Goal: Transaction & Acquisition: Obtain resource

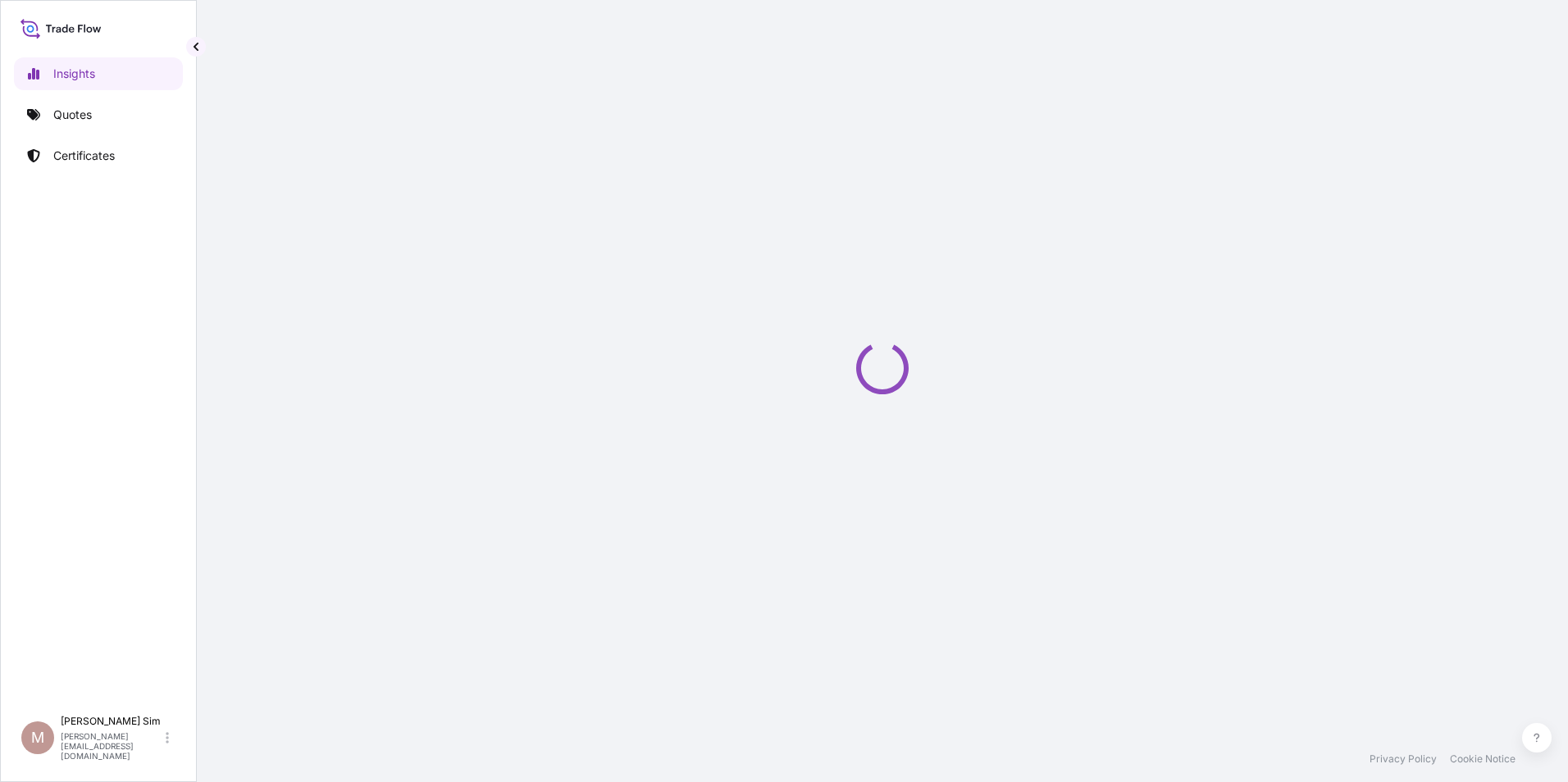
select select "2025"
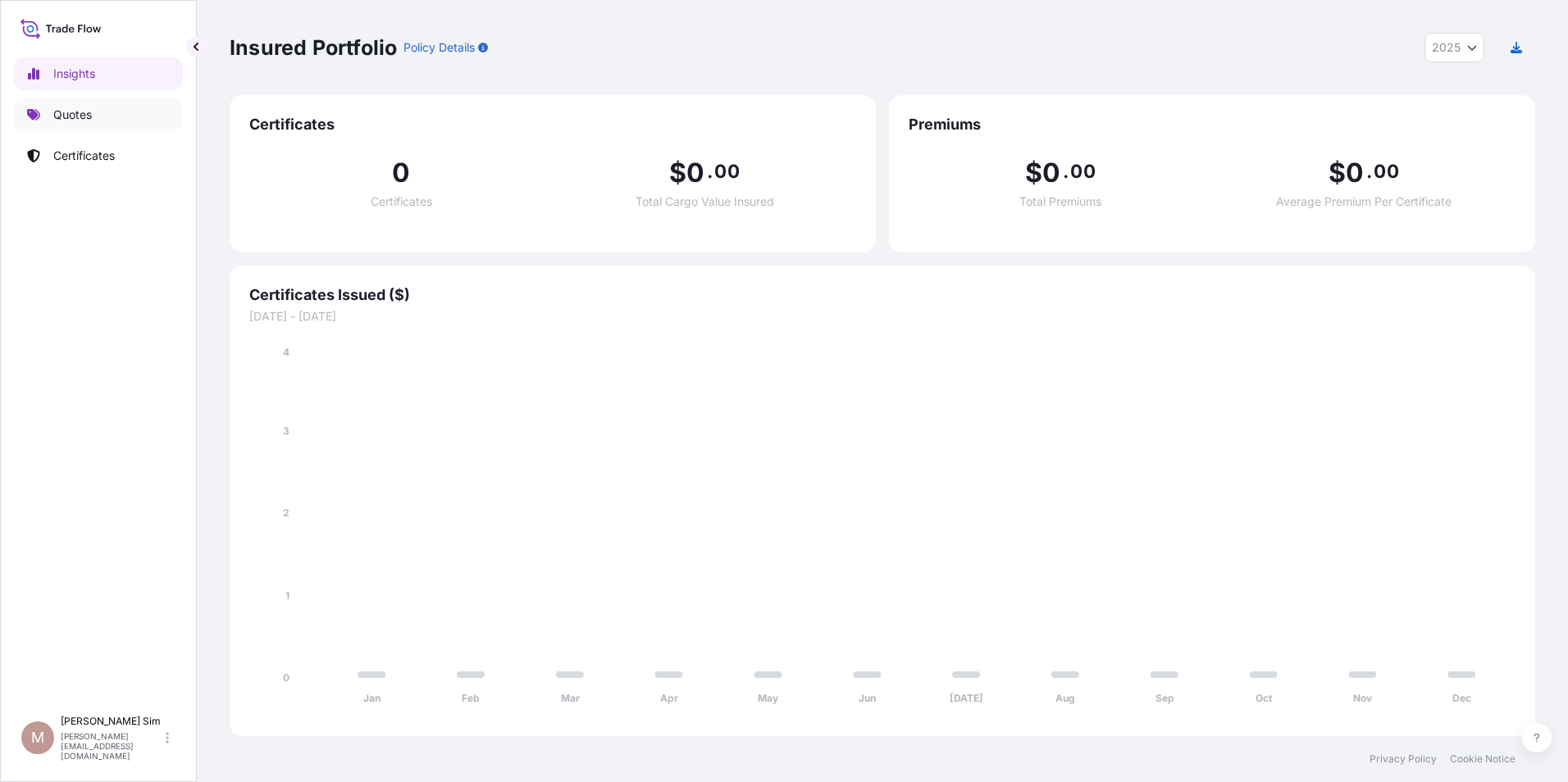
click at [74, 118] on p "Quotes" at bounding box center [72, 115] width 39 height 16
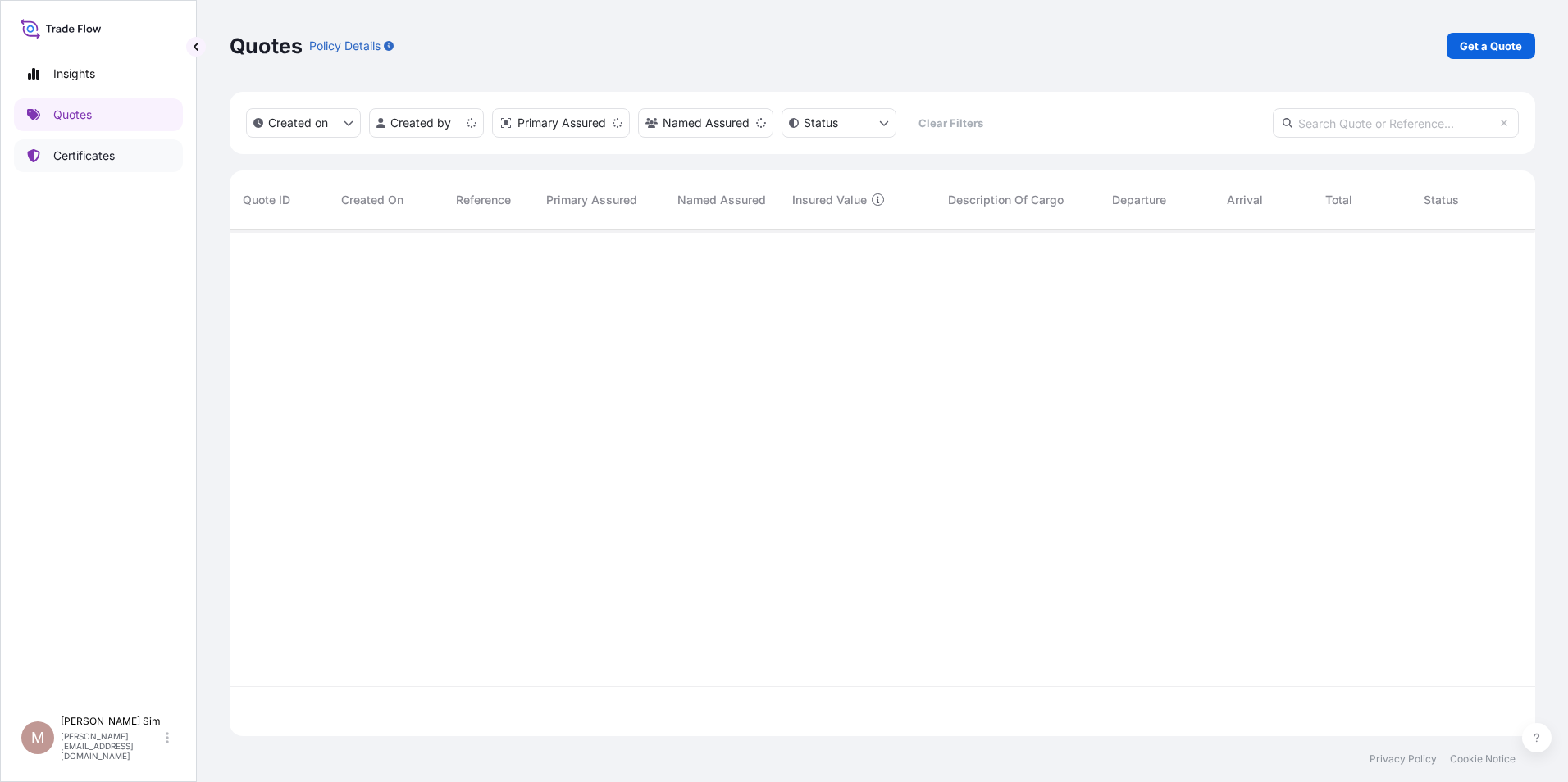
scroll to position [503, 1293]
click at [72, 163] on p "Certificates" at bounding box center [84, 155] width 62 height 16
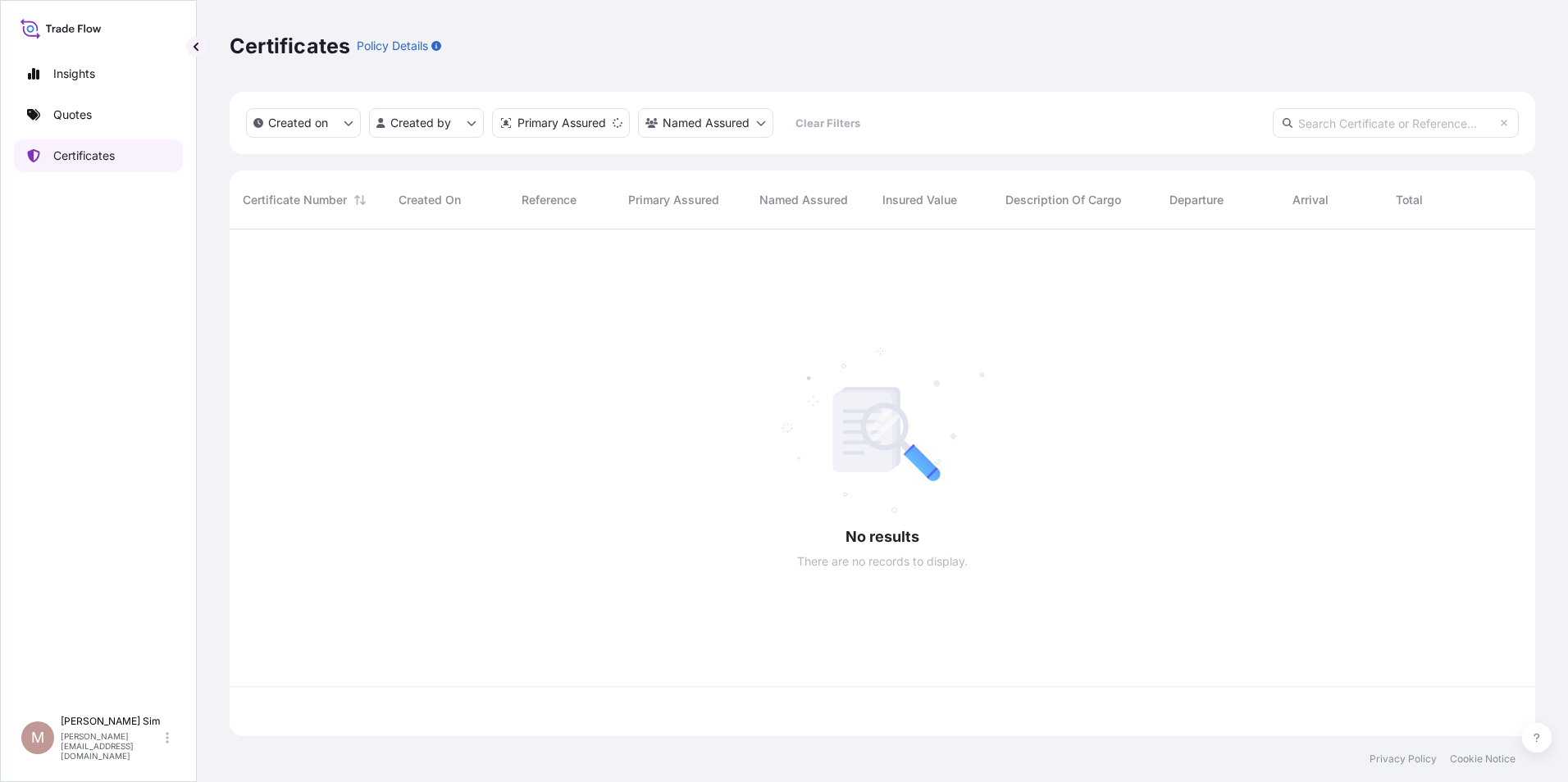
scroll to position [503, 1293]
click at [110, 79] on link "Insights" at bounding box center [98, 74] width 169 height 33
select select "2025"
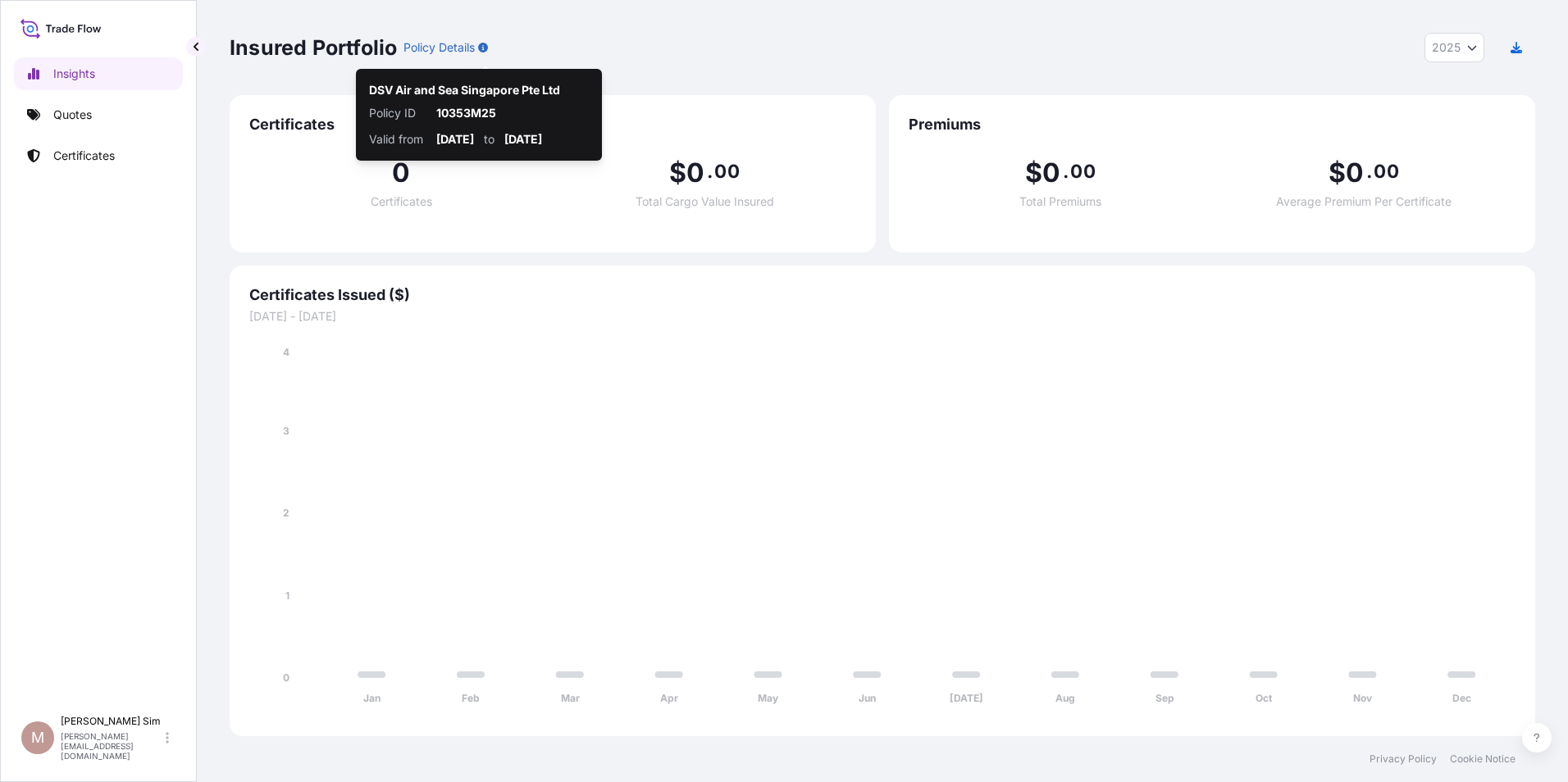
click at [488, 49] on icon "button" at bounding box center [483, 48] width 10 height 10
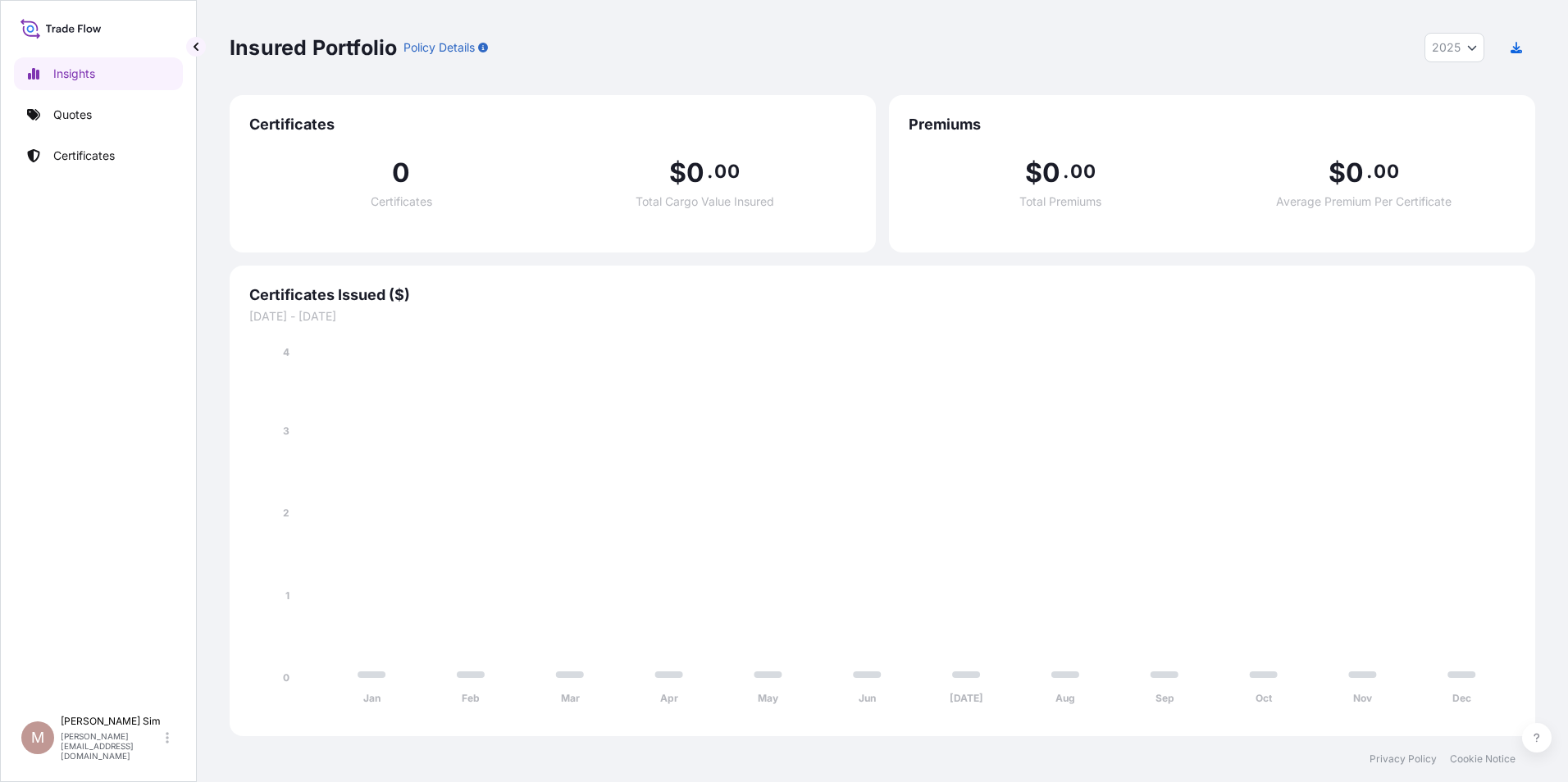
click at [464, 44] on p "Policy Details" at bounding box center [438, 48] width 72 height 16
click at [789, 405] on icon "Jan Feb Mar Apr May Jun [DATE] Aug Sep Oct Nov Dec 0 1 2 3 4" at bounding box center [882, 530] width 1266 height 372
click at [78, 122] on p "Quotes" at bounding box center [72, 115] width 39 height 16
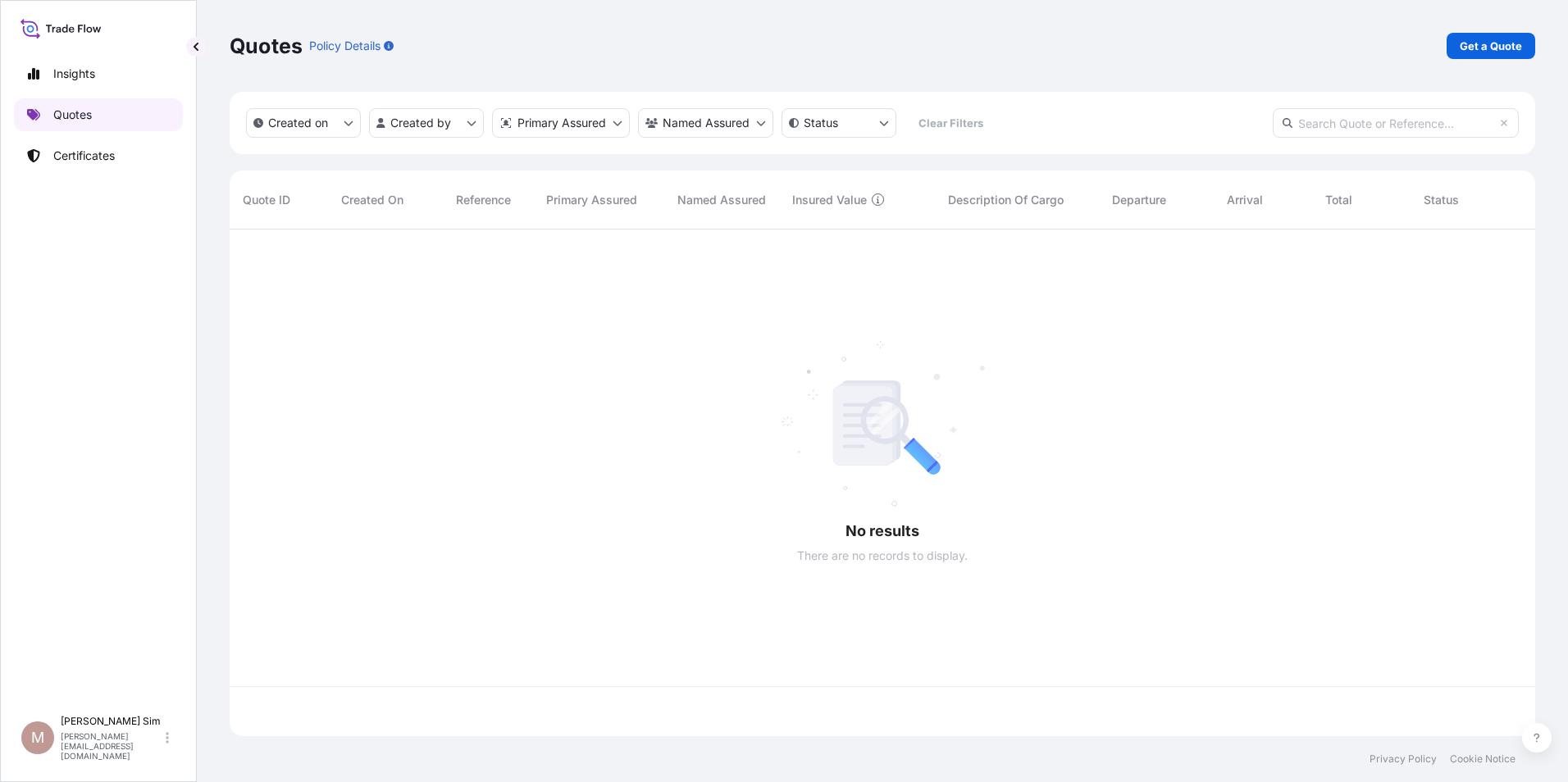
scroll to position [503, 1293]
click at [1482, 53] on p "Get a Quote" at bounding box center [1491, 46] width 63 height 16
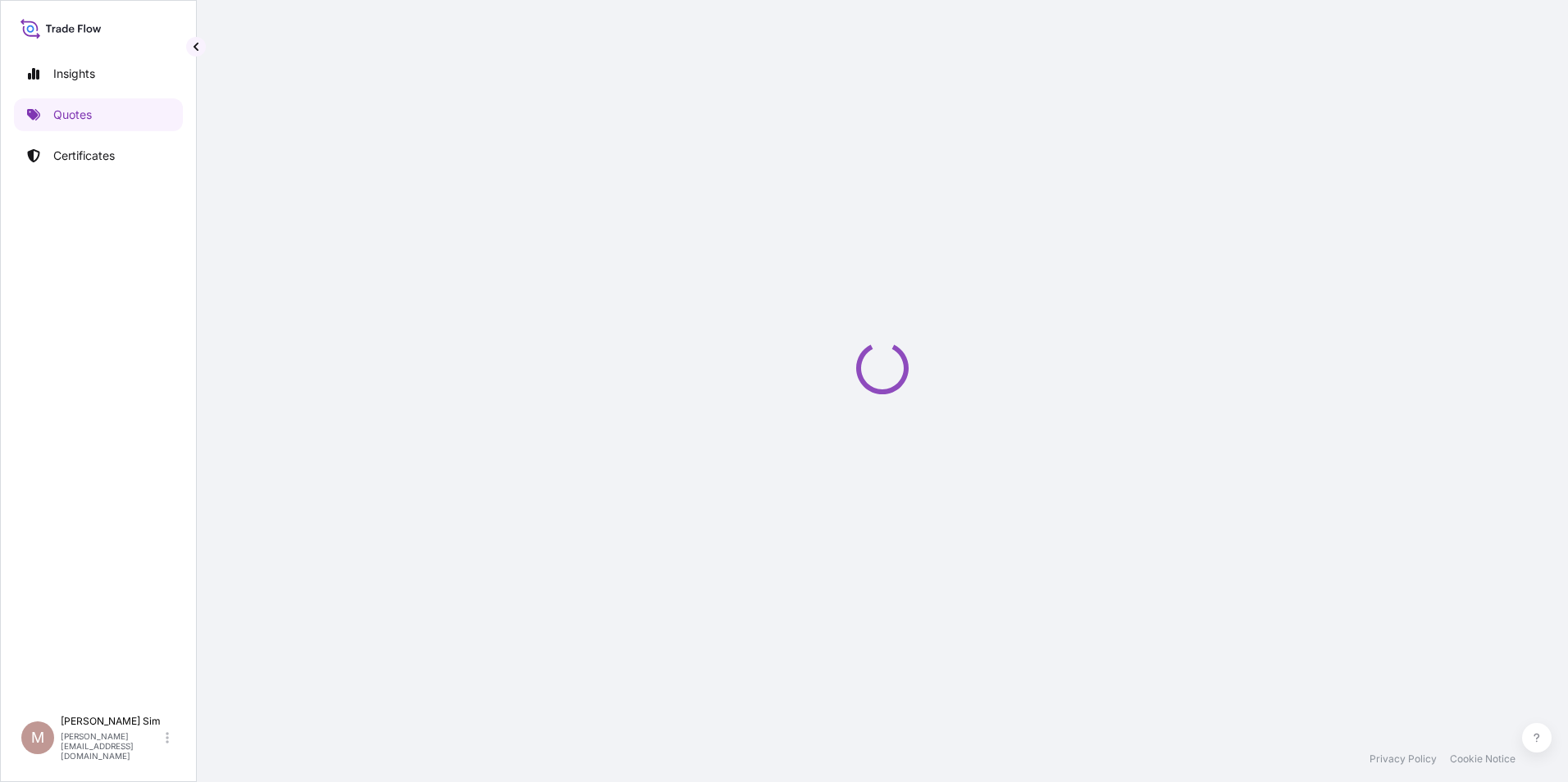
select select "Sea"
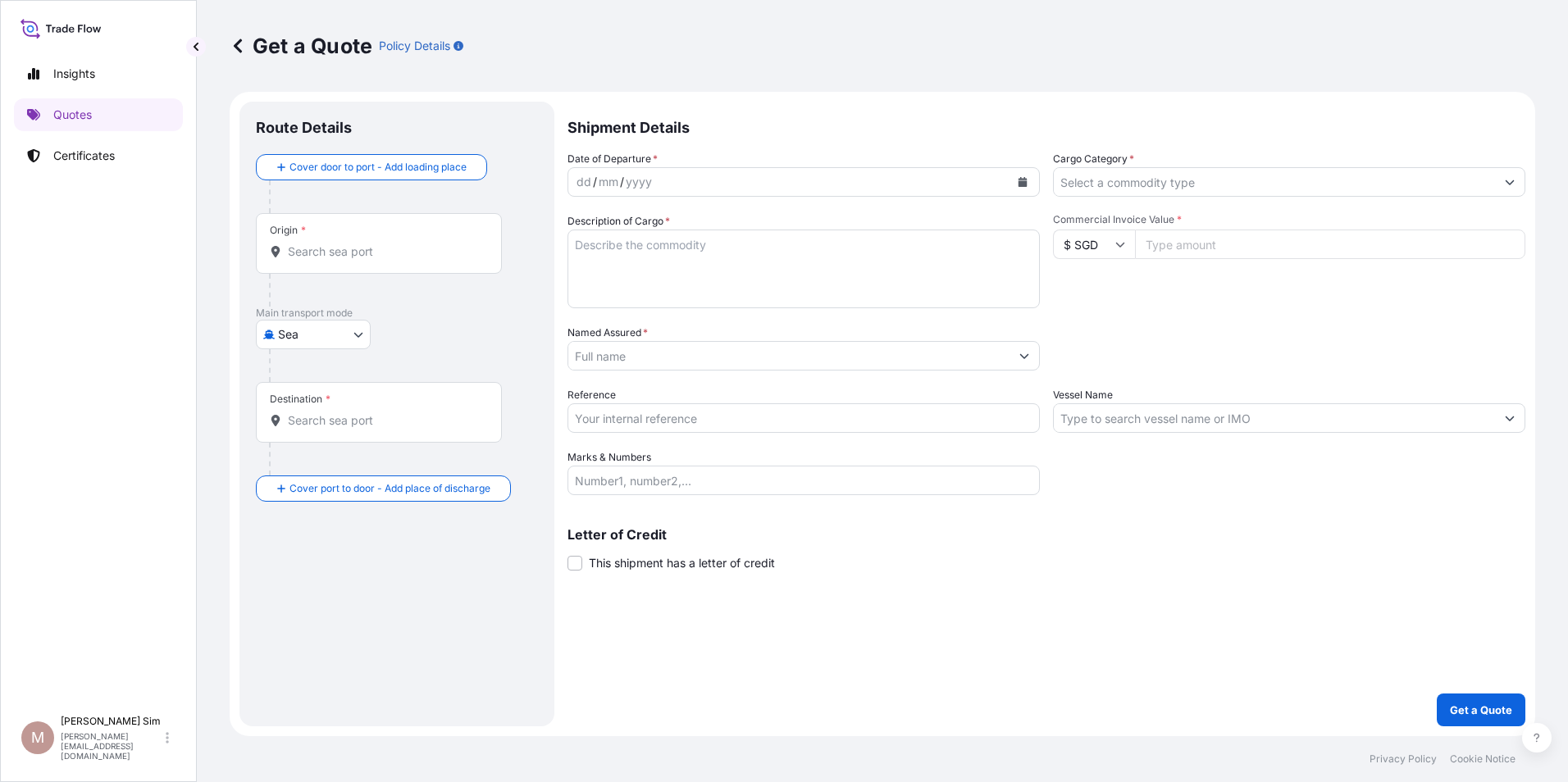
click at [1264, 252] on input "Commercial Invoice Value *" at bounding box center [1330, 244] width 390 height 30
click at [1510, 245] on input "Commercial Invoice Value *" at bounding box center [1330, 244] width 390 height 30
type input "1"
click at [1506, 242] on input "1" at bounding box center [1330, 244] width 390 height 30
click at [1413, 244] on input "1" at bounding box center [1330, 244] width 390 height 30
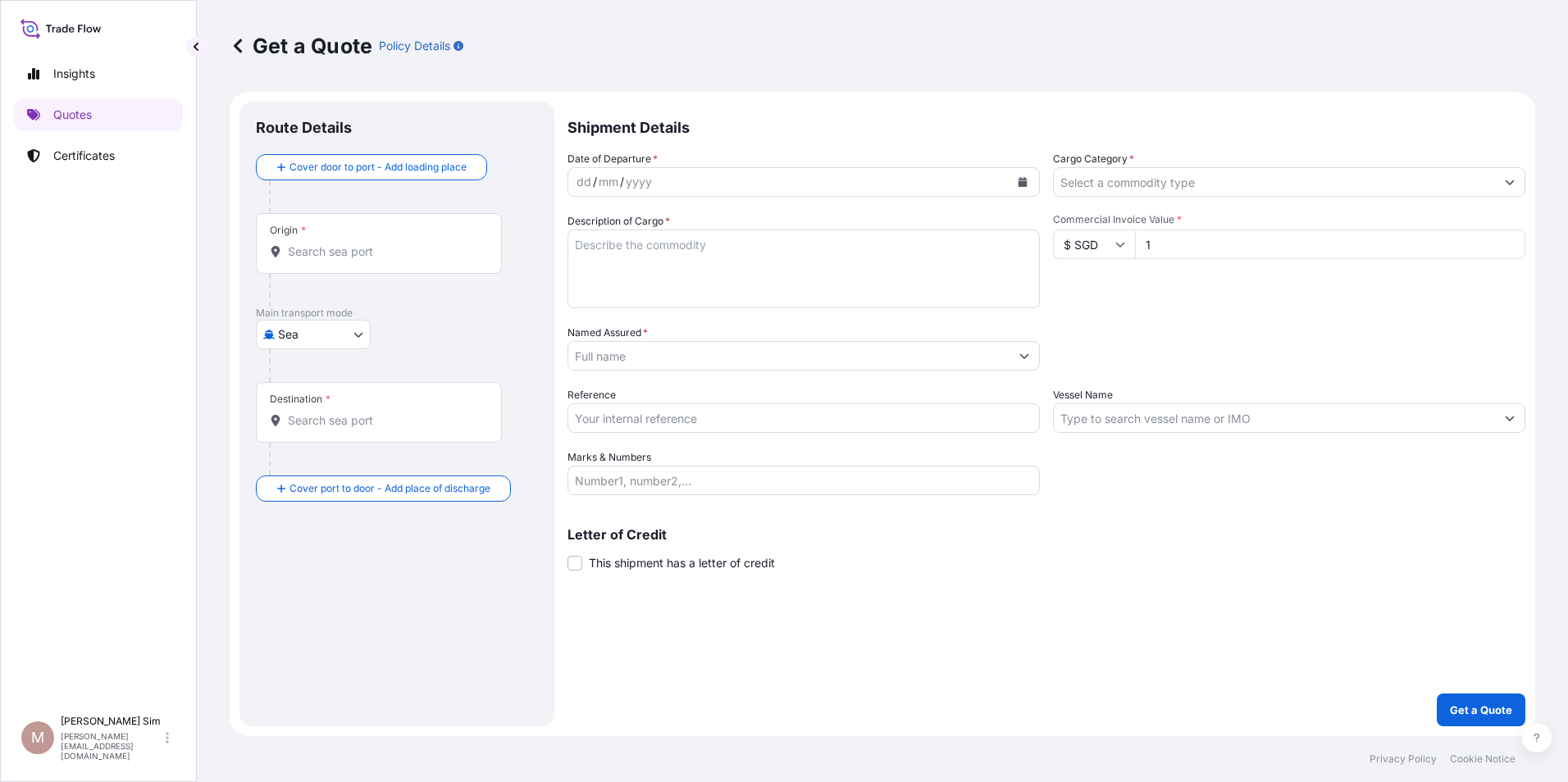
click at [1413, 244] on input "1" at bounding box center [1330, 244] width 390 height 30
click at [645, 182] on div "yyyy" at bounding box center [639, 182] width 30 height 20
click at [1017, 179] on button "Calendar" at bounding box center [1023, 182] width 26 height 26
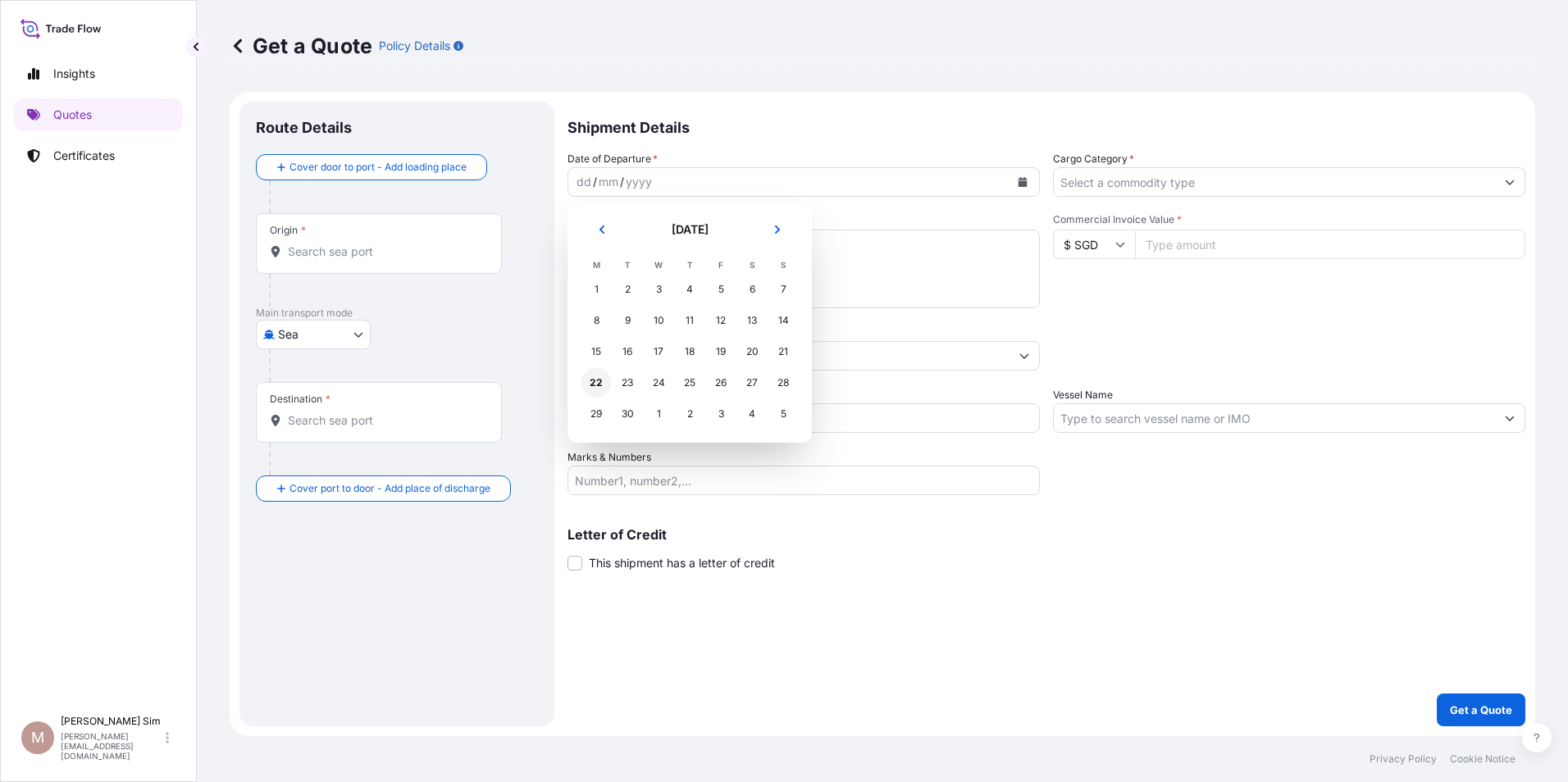
click at [606, 386] on div "22" at bounding box center [596, 383] width 30 height 30
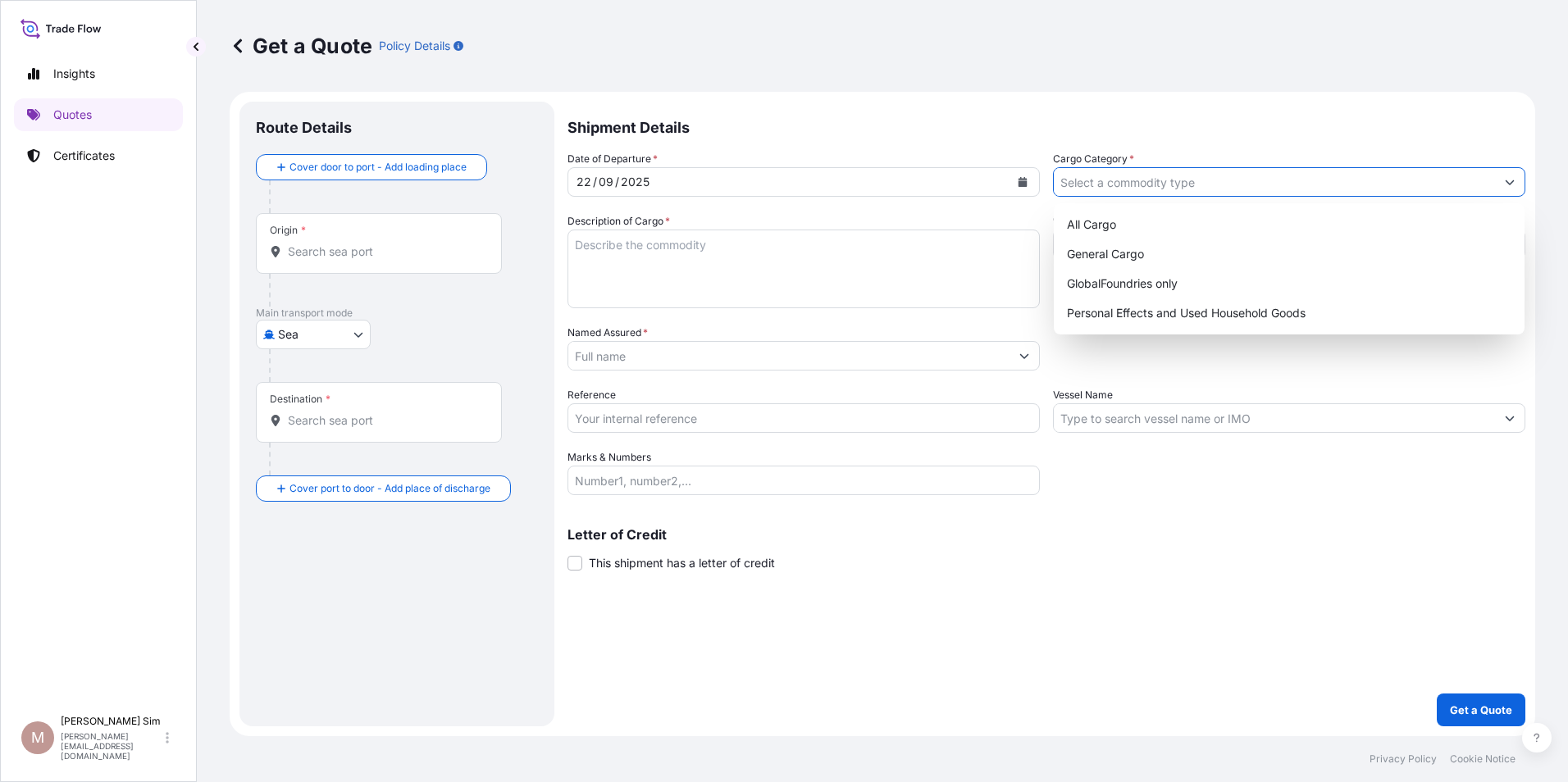
click at [1199, 181] on input "Cargo Category *" at bounding box center [1274, 182] width 441 height 30
click at [814, 356] on input "Named Assured *" at bounding box center [789, 356] width 441 height 30
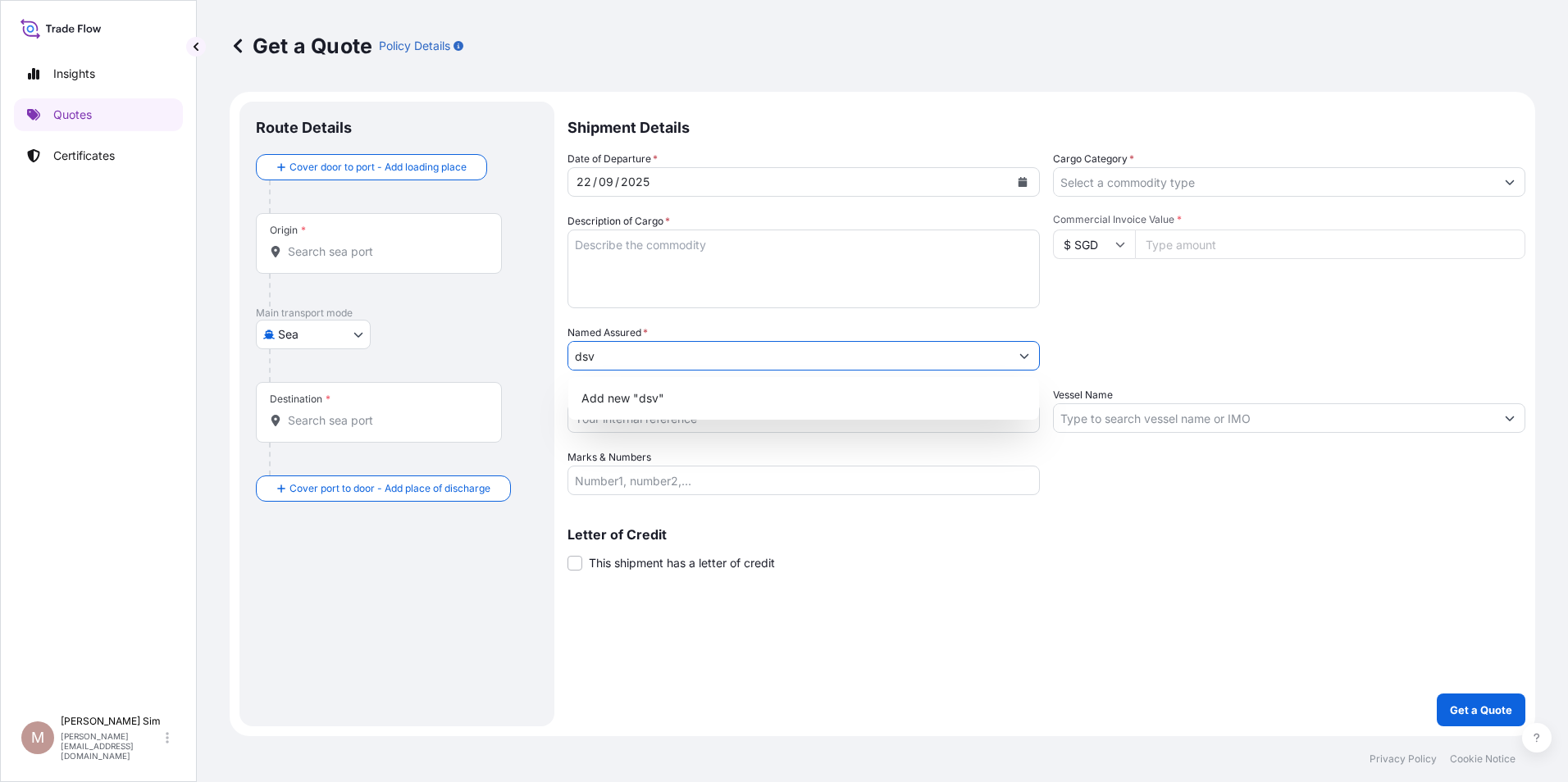
click at [694, 358] on input "dsv" at bounding box center [789, 356] width 441 height 30
click at [696, 357] on input "DSV Air" at bounding box center [789, 356] width 441 height 30
type input "DSV Air"
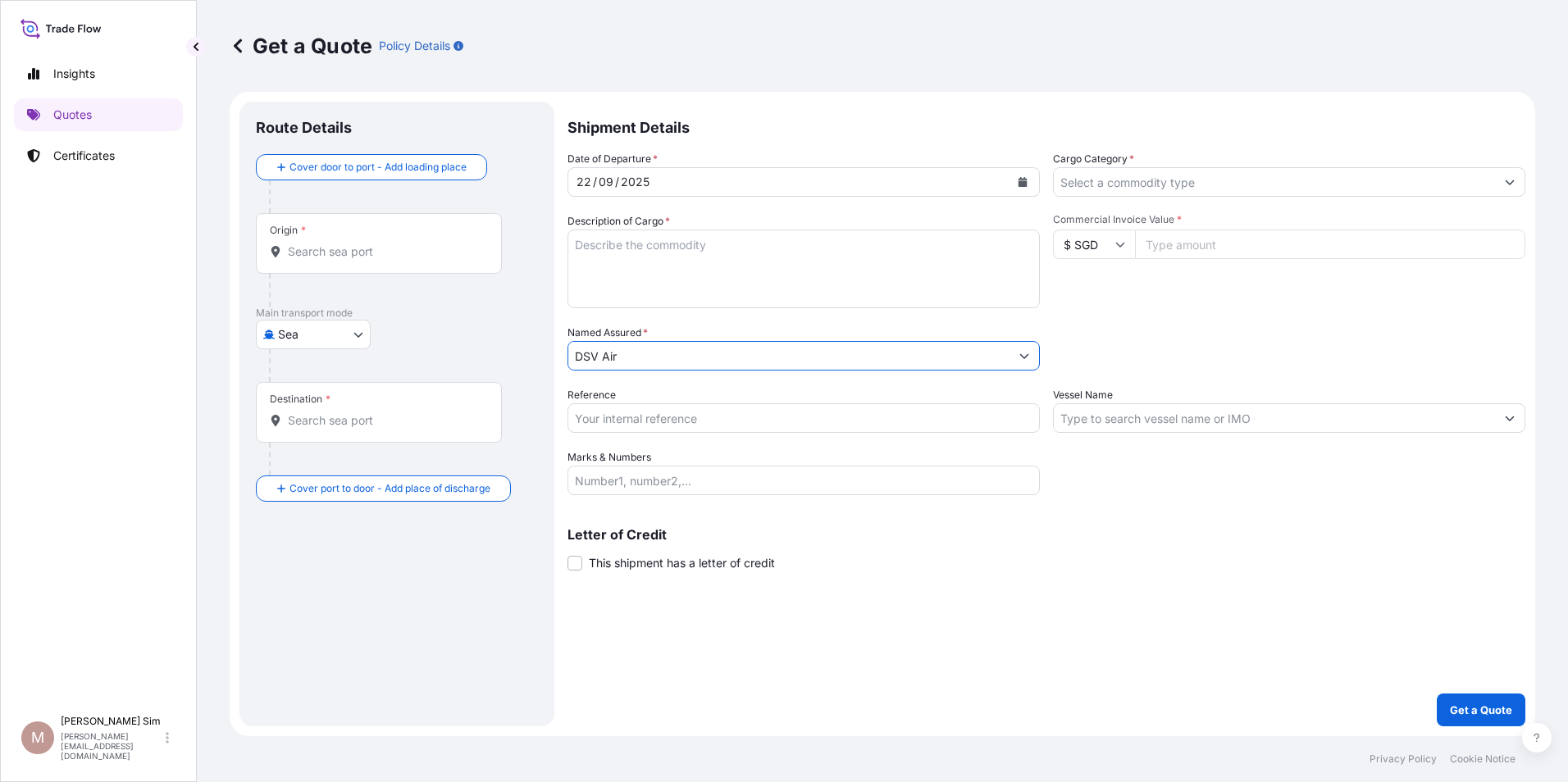
click at [1219, 181] on input "Cargo Category *" at bounding box center [1274, 182] width 441 height 30
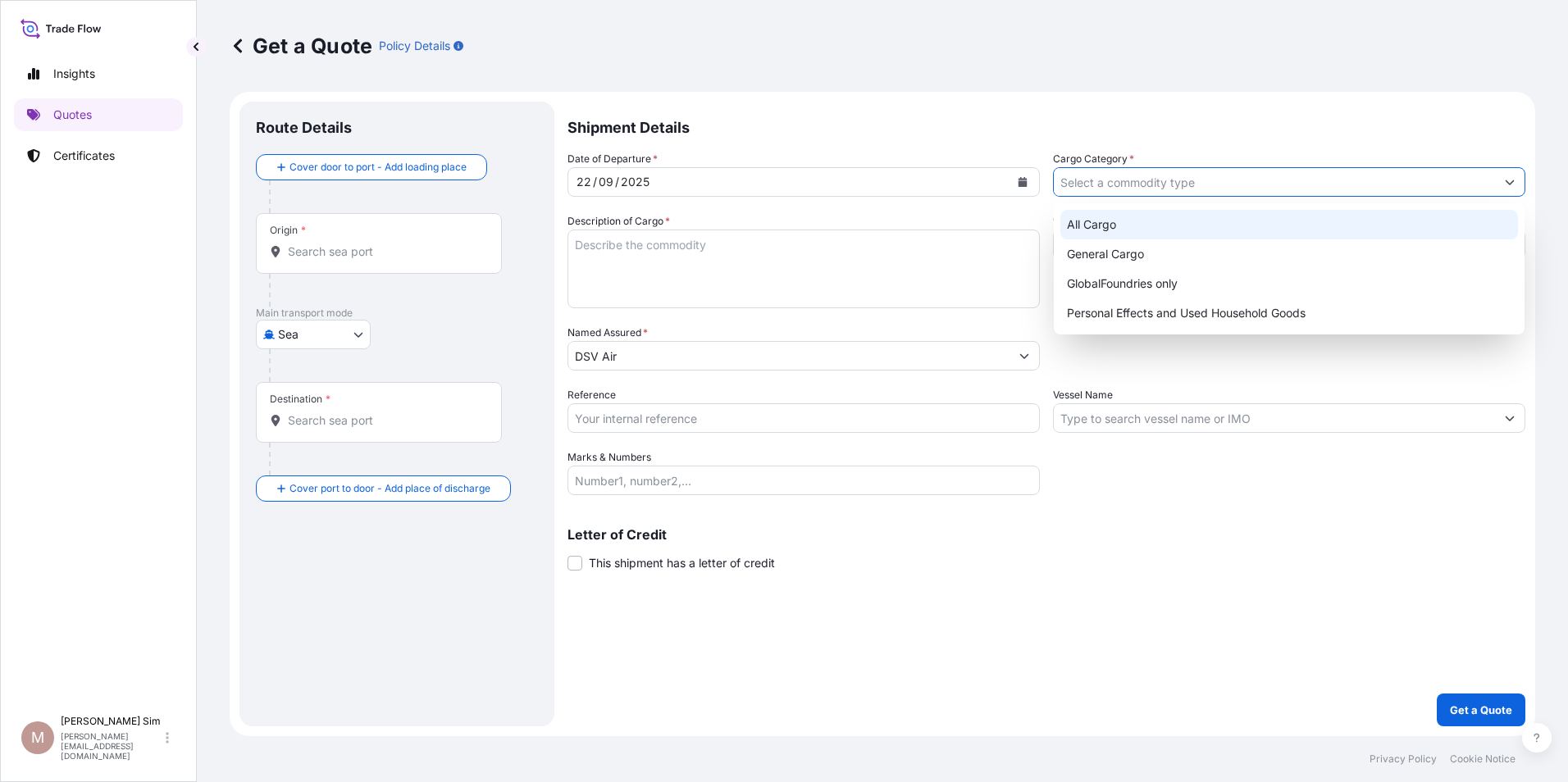
click at [1214, 216] on div "All Cargo" at bounding box center [1289, 224] width 457 height 30
type input "All Cargo"
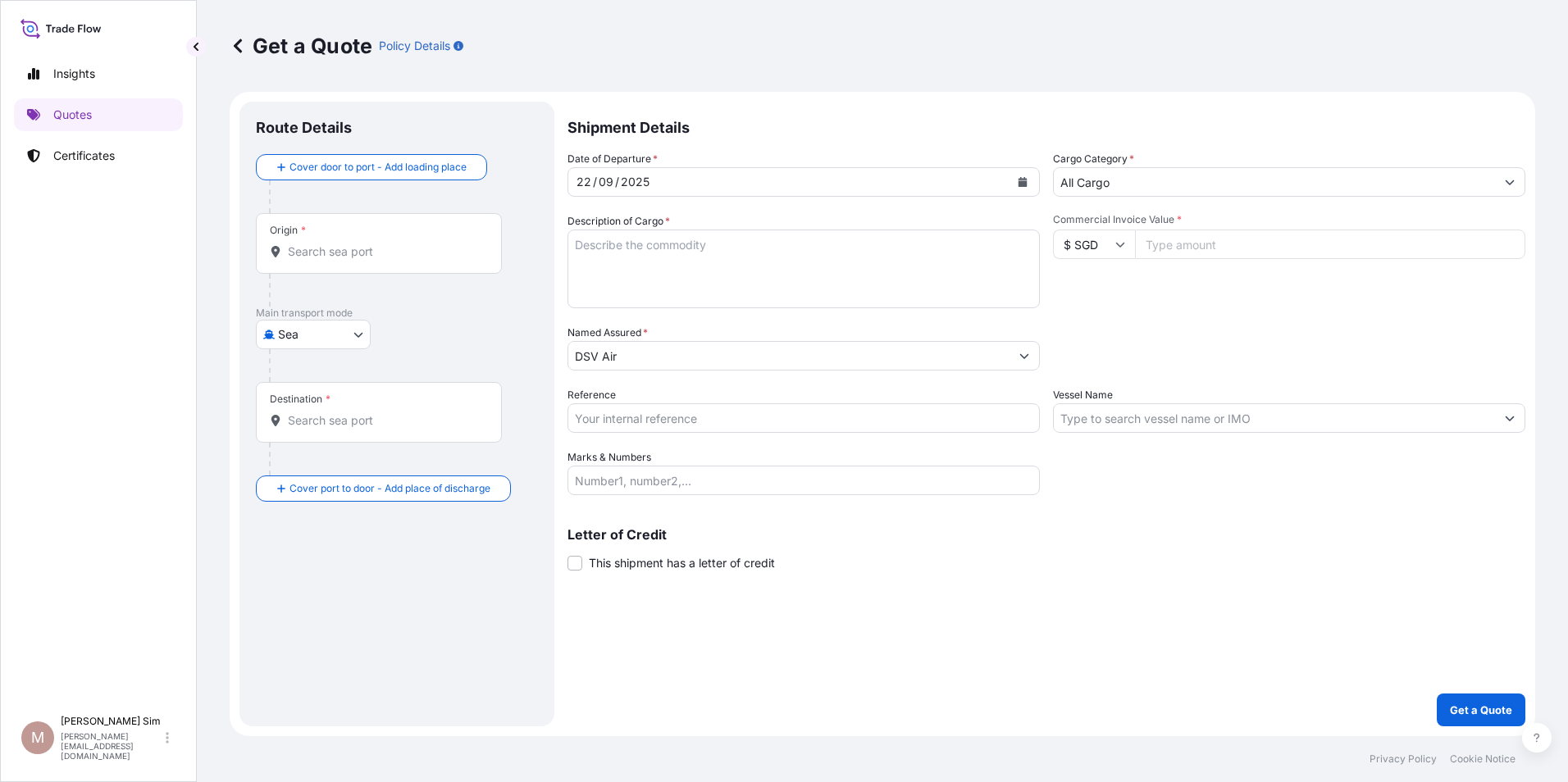
click at [1206, 242] on input "Commercial Invoice Value *" at bounding box center [1330, 244] width 390 height 30
type input "100"
click at [856, 352] on input "DSV Air" at bounding box center [789, 356] width 441 height 30
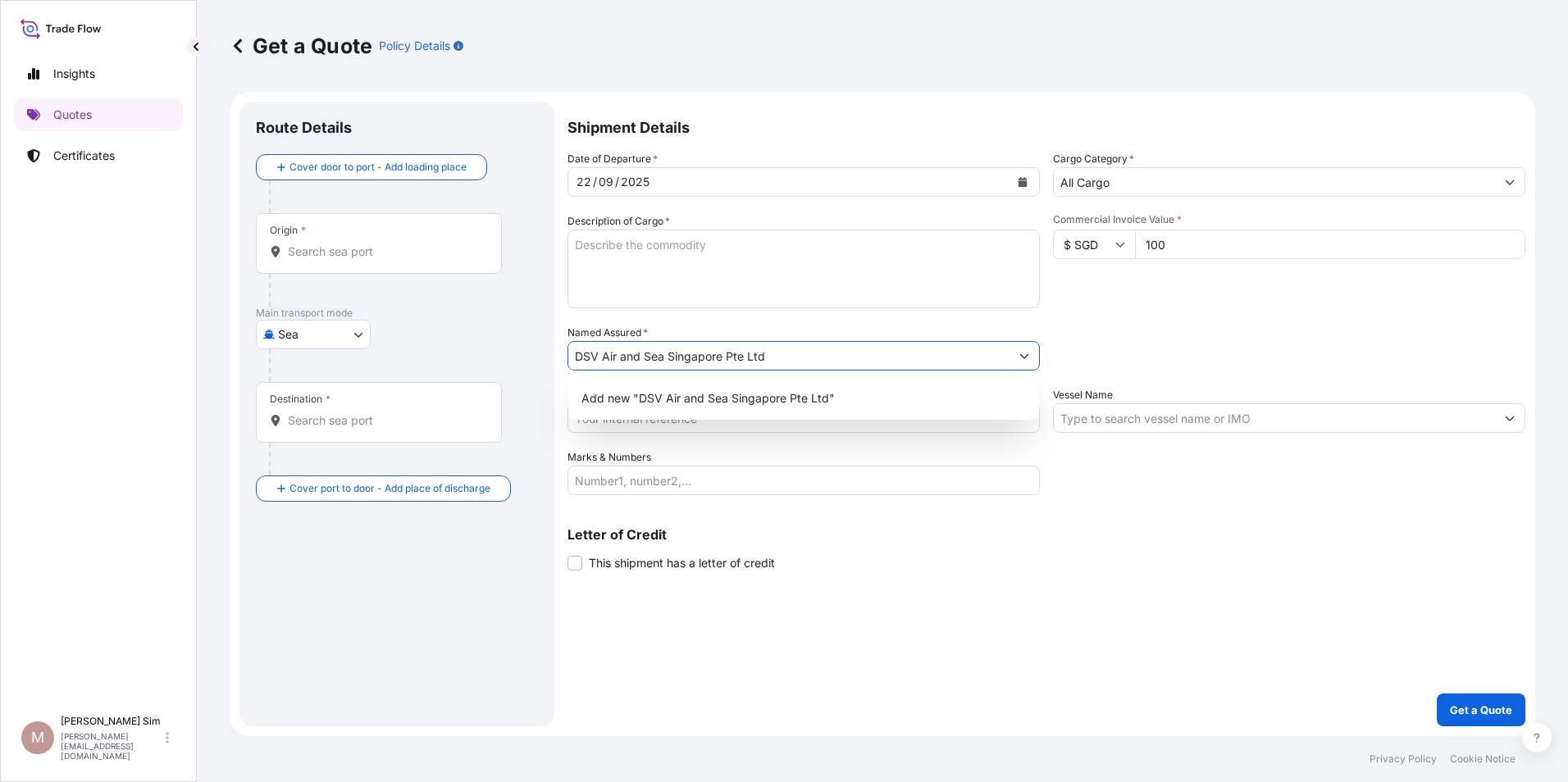
type input "DSV Air and Sea Singapore Pte Ltd"
click at [882, 280] on textarea "Description of Cargo *" at bounding box center [804, 269] width 472 height 79
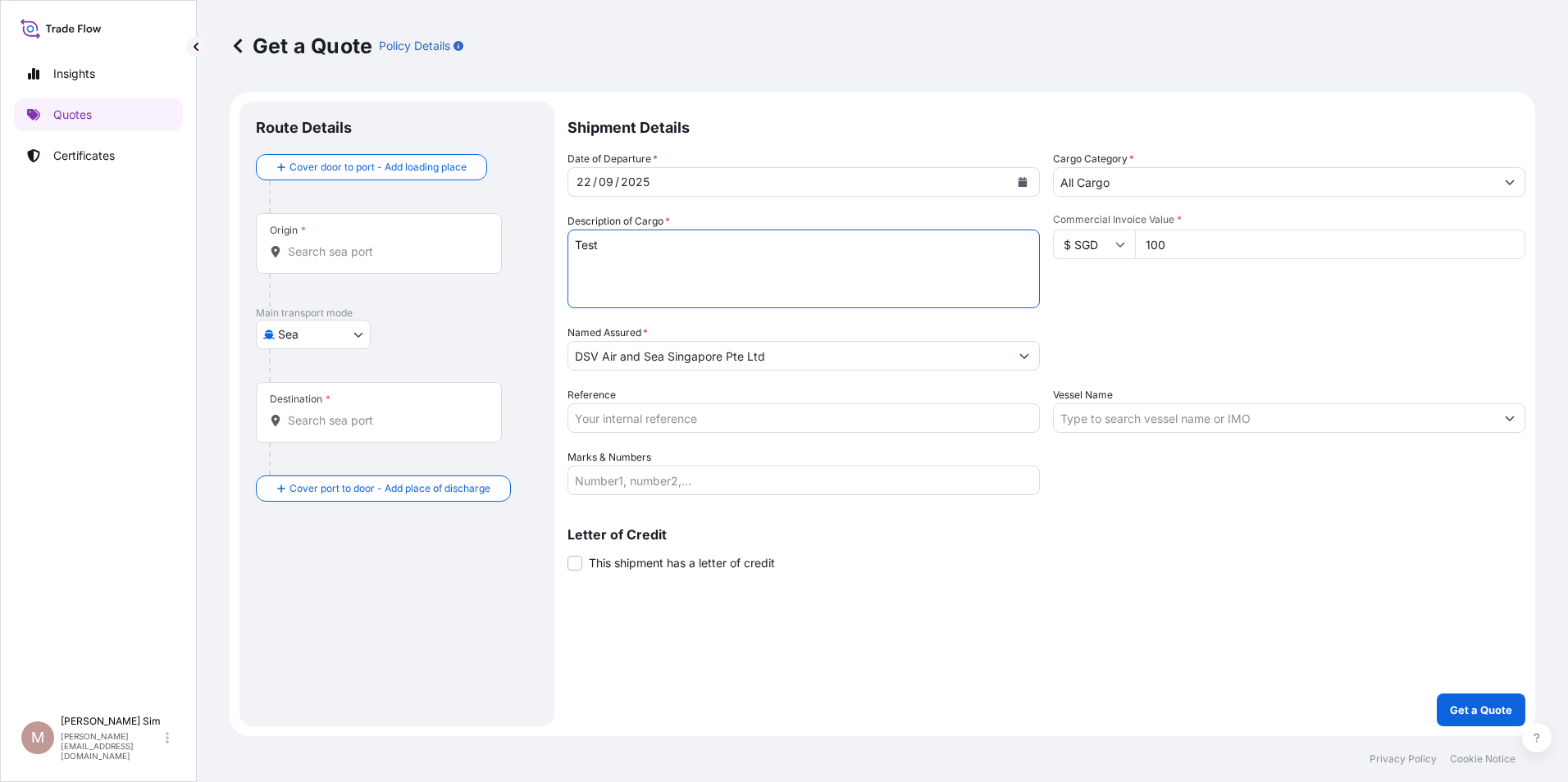
type textarea "Test"
click at [1135, 424] on input "Vessel Name" at bounding box center [1274, 418] width 441 height 30
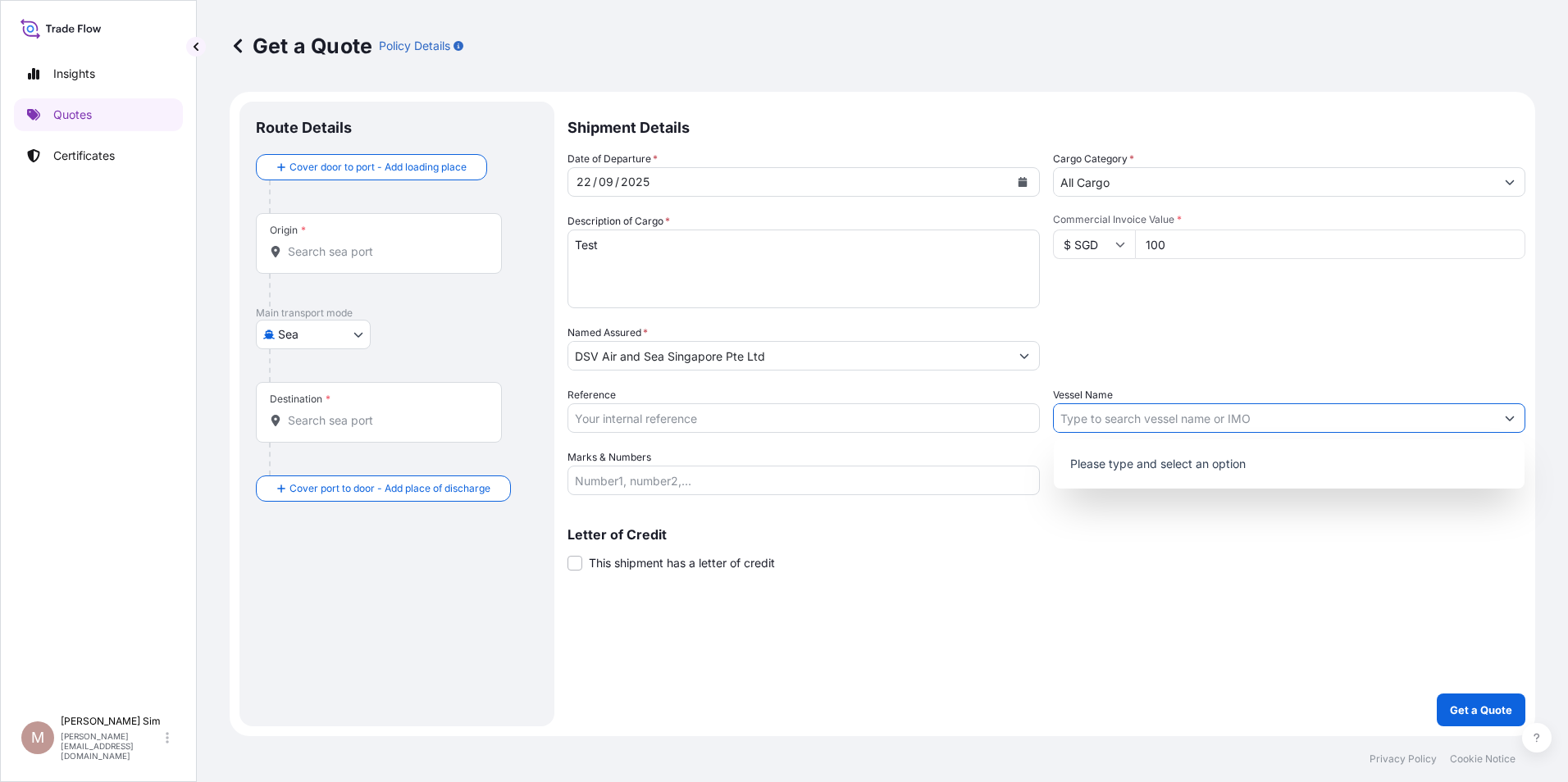
click at [1502, 420] on button "Show suggestions" at bounding box center [1510, 418] width 30 height 30
click at [317, 253] on input "Origin *" at bounding box center [384, 252] width 193 height 16
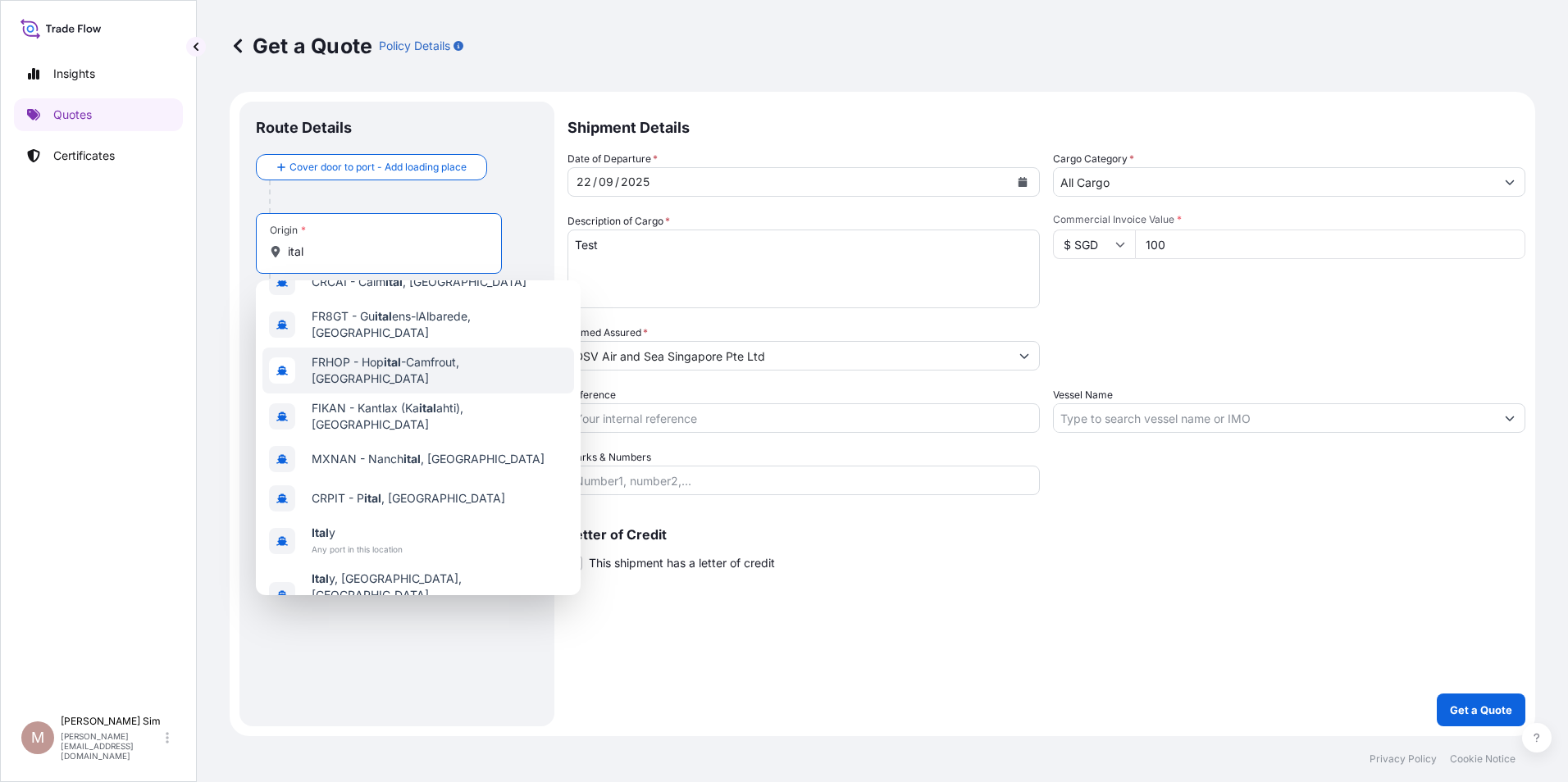
scroll to position [105, 0]
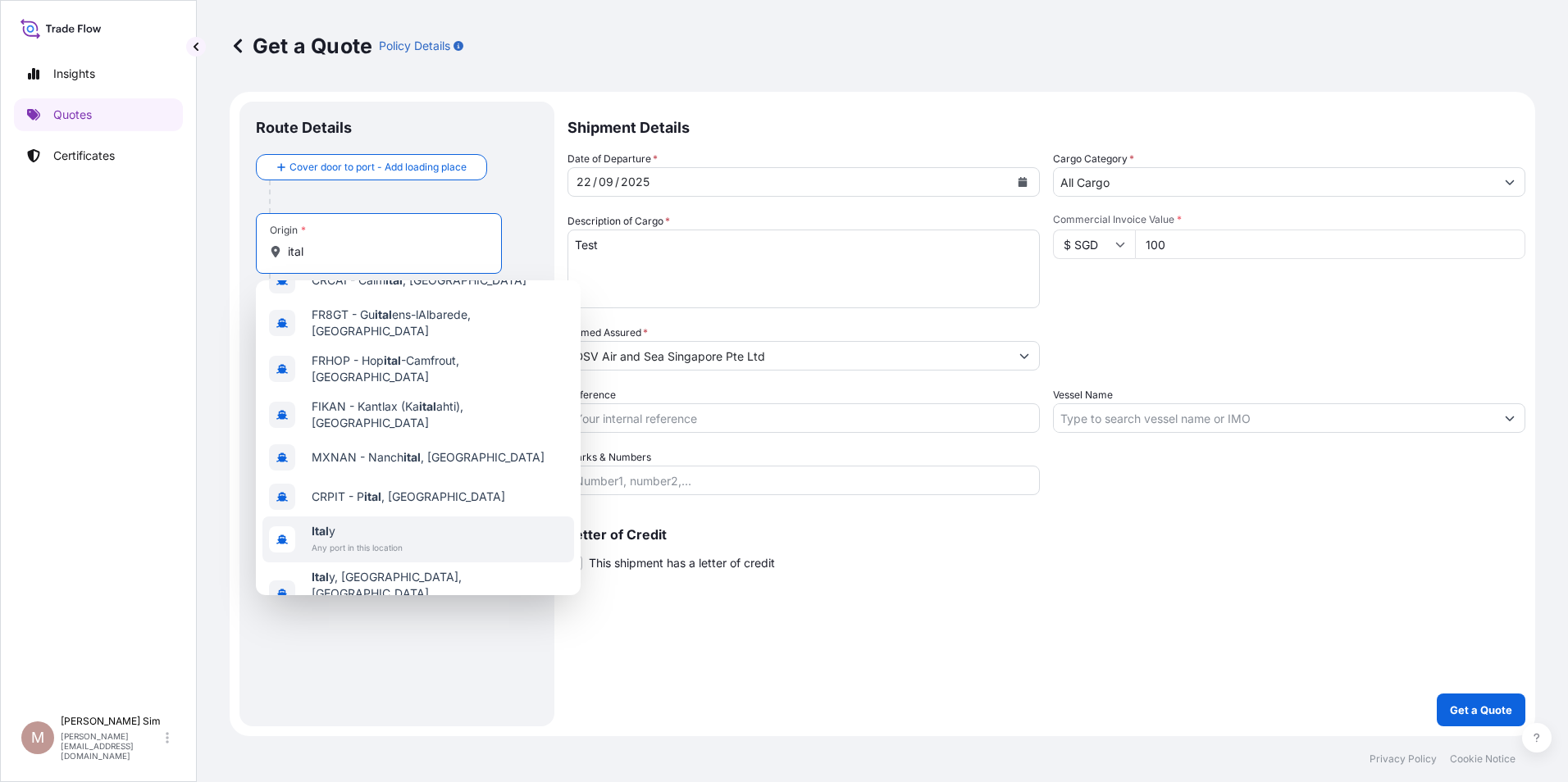
click at [392, 523] on span "Ital y" at bounding box center [357, 531] width 91 height 16
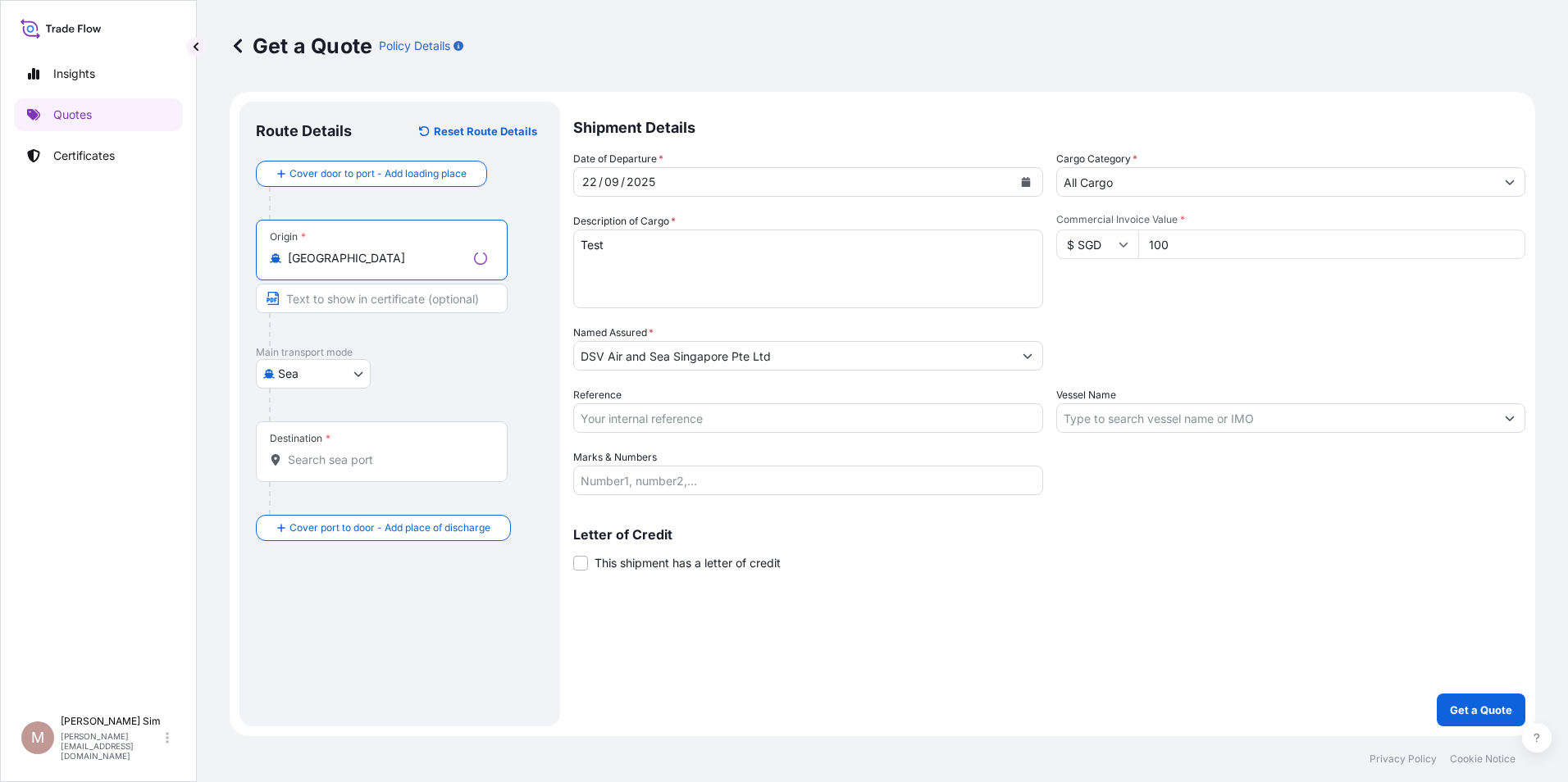
type input "[GEOGRAPHIC_DATA]"
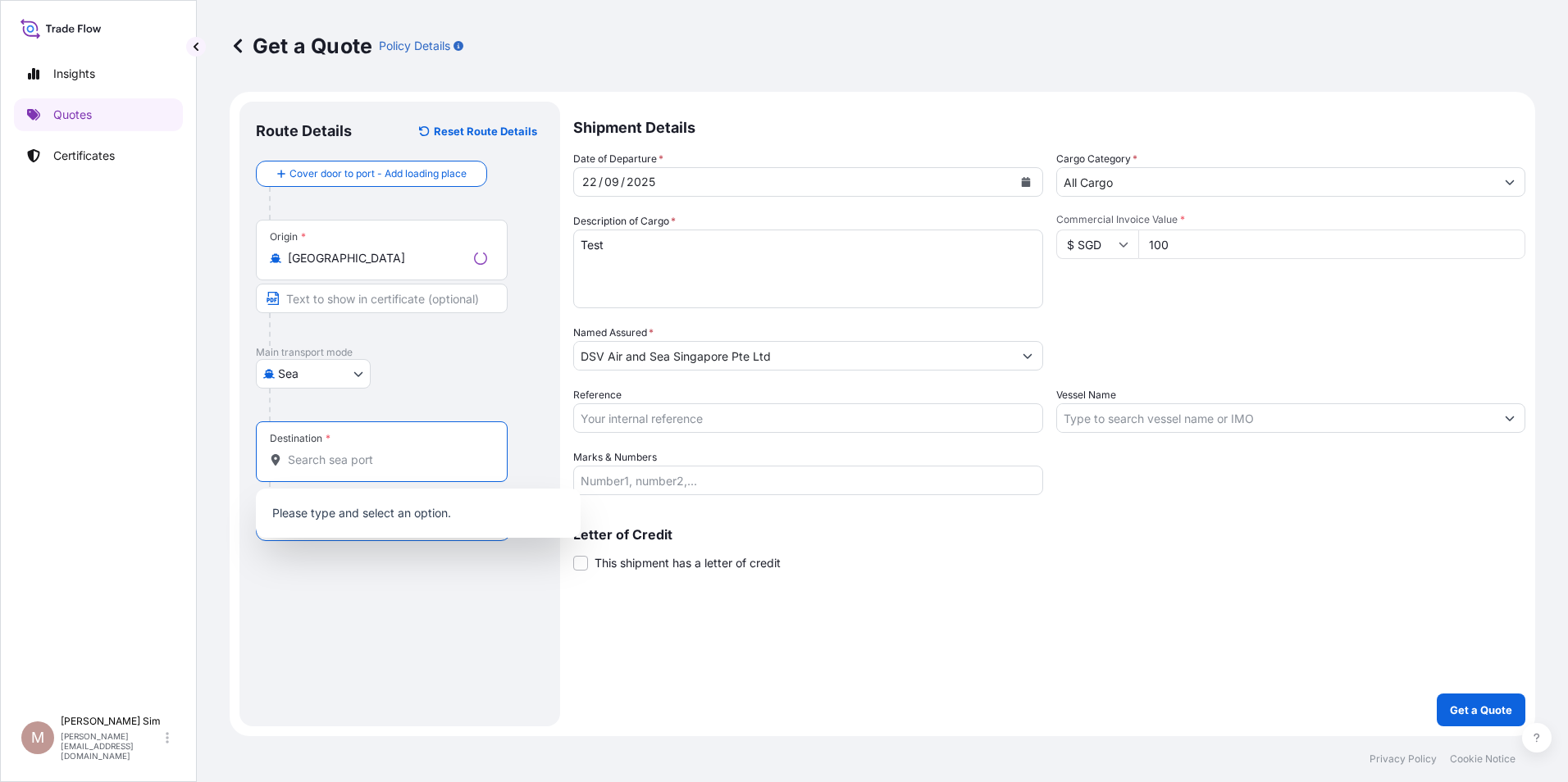
click at [390, 460] on input "Destination *" at bounding box center [387, 460] width 199 height 16
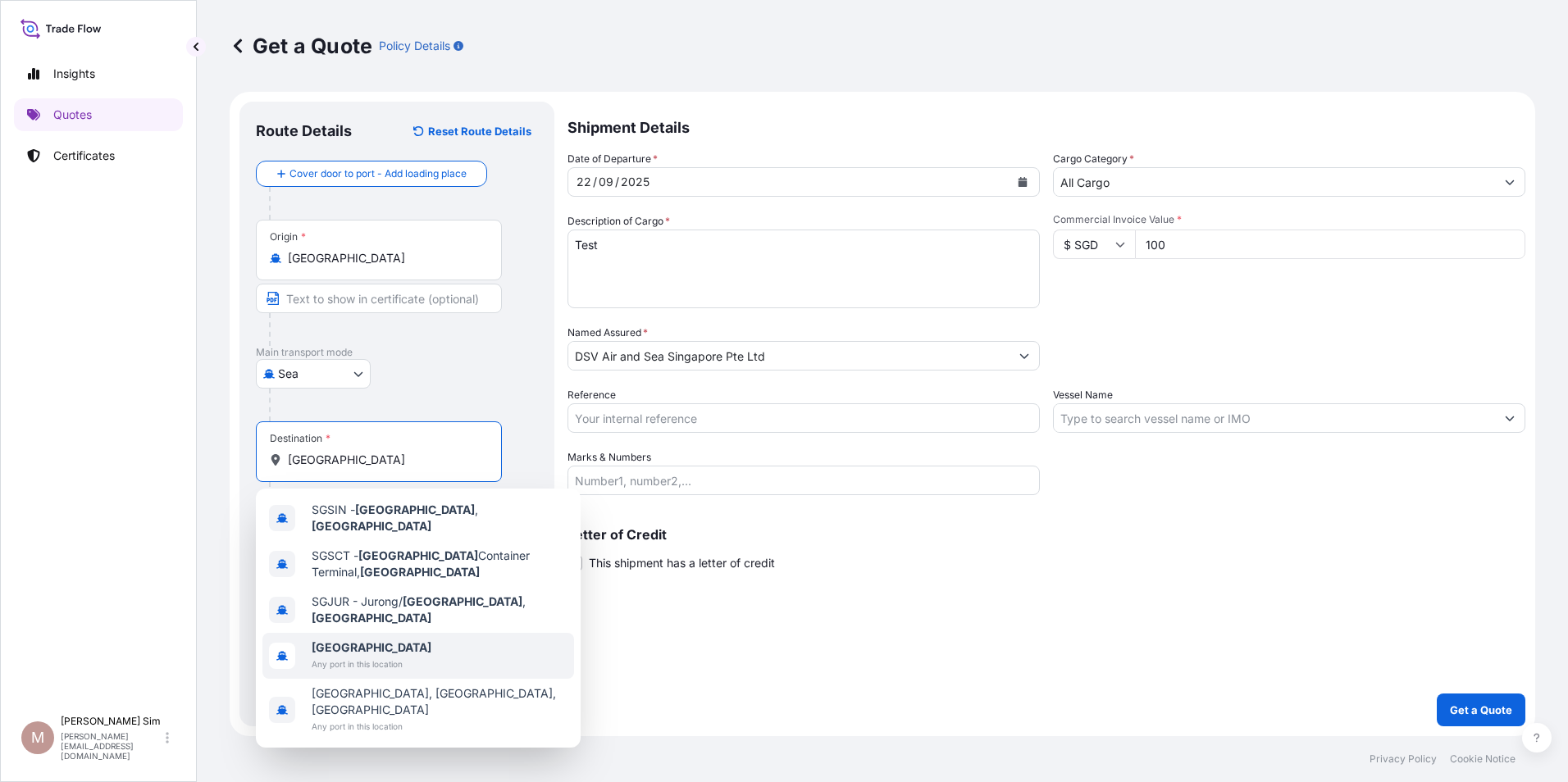
click at [376, 640] on span "[GEOGRAPHIC_DATA]" at bounding box center [372, 648] width 120 height 16
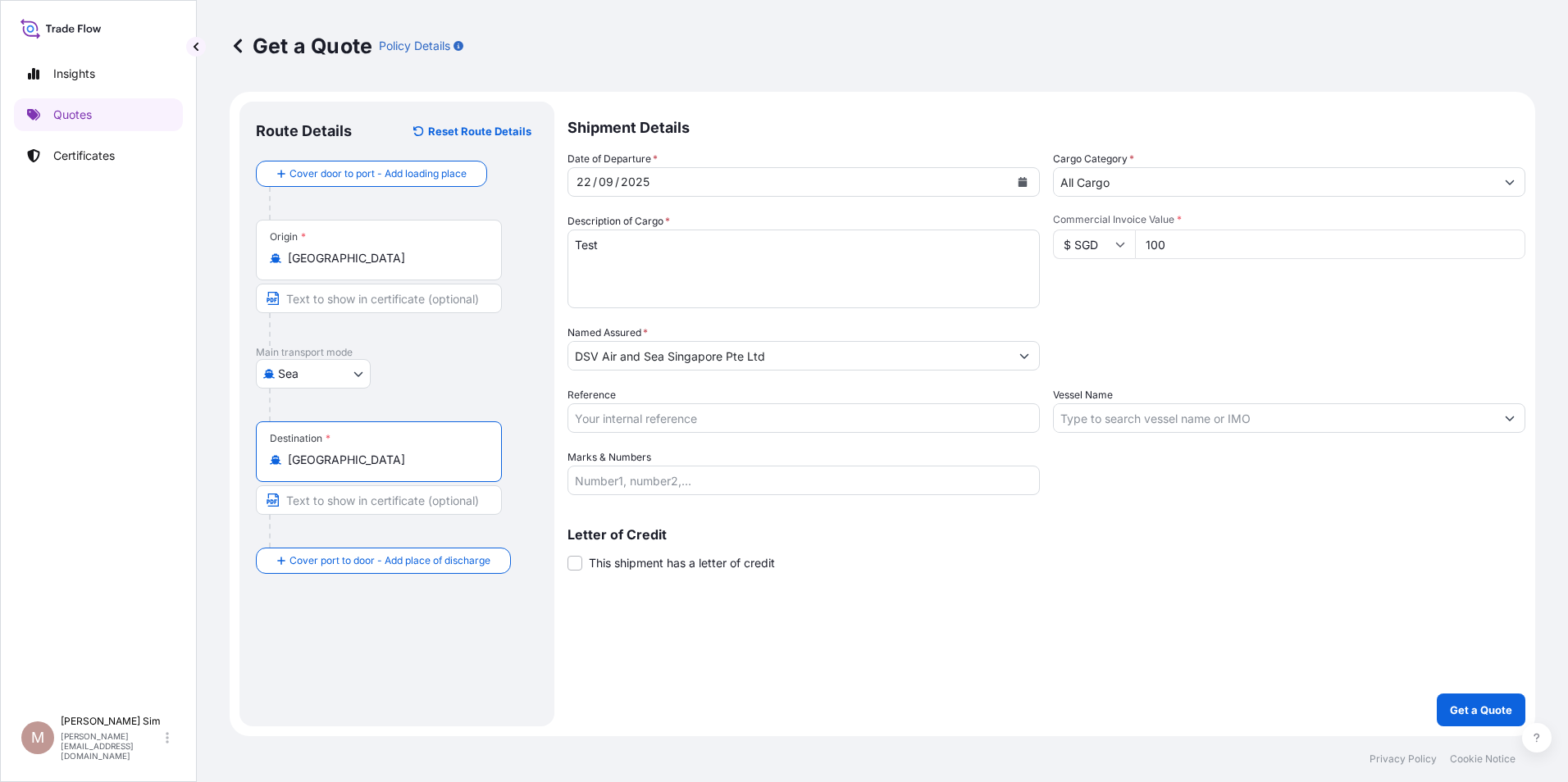
type input "[GEOGRAPHIC_DATA]"
click at [742, 636] on div "Shipment Details Date of Departure * [DATE] Cargo Category * All Cargo Descript…" at bounding box center [1046, 414] width 958 height 625
click at [1158, 409] on input "Vessel Name" at bounding box center [1274, 418] width 441 height 30
click at [1105, 422] on input "Vessel Name" at bounding box center [1274, 418] width 441 height 30
click at [1187, 485] on div "Date of Departure * [DATE] Cargo Category * All Cargo Description of Cargo * Te…" at bounding box center [1046, 322] width 958 height 345
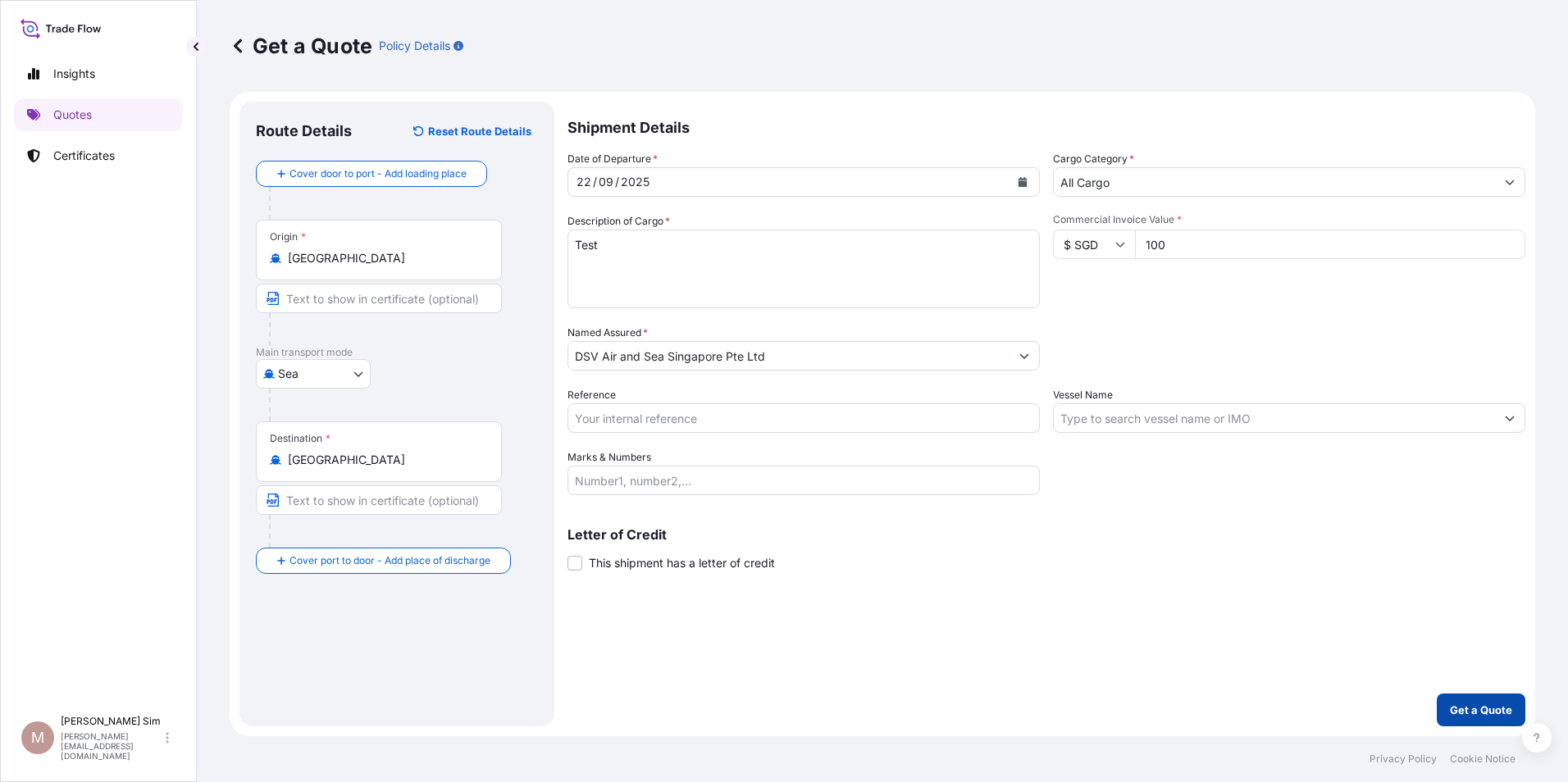
click at [1476, 721] on button "Get a Quote" at bounding box center [1481, 710] width 89 height 33
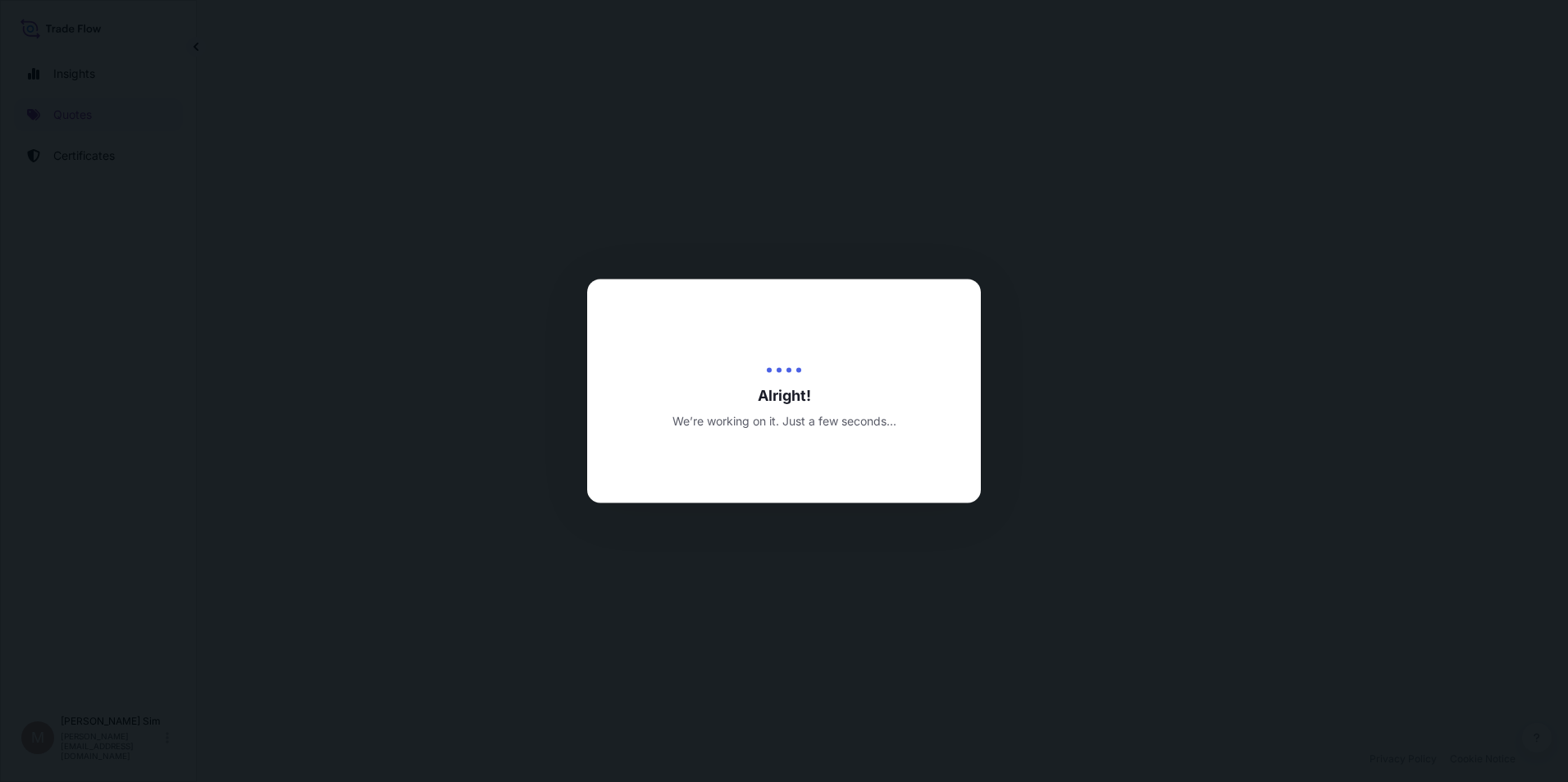
select select "Sea"
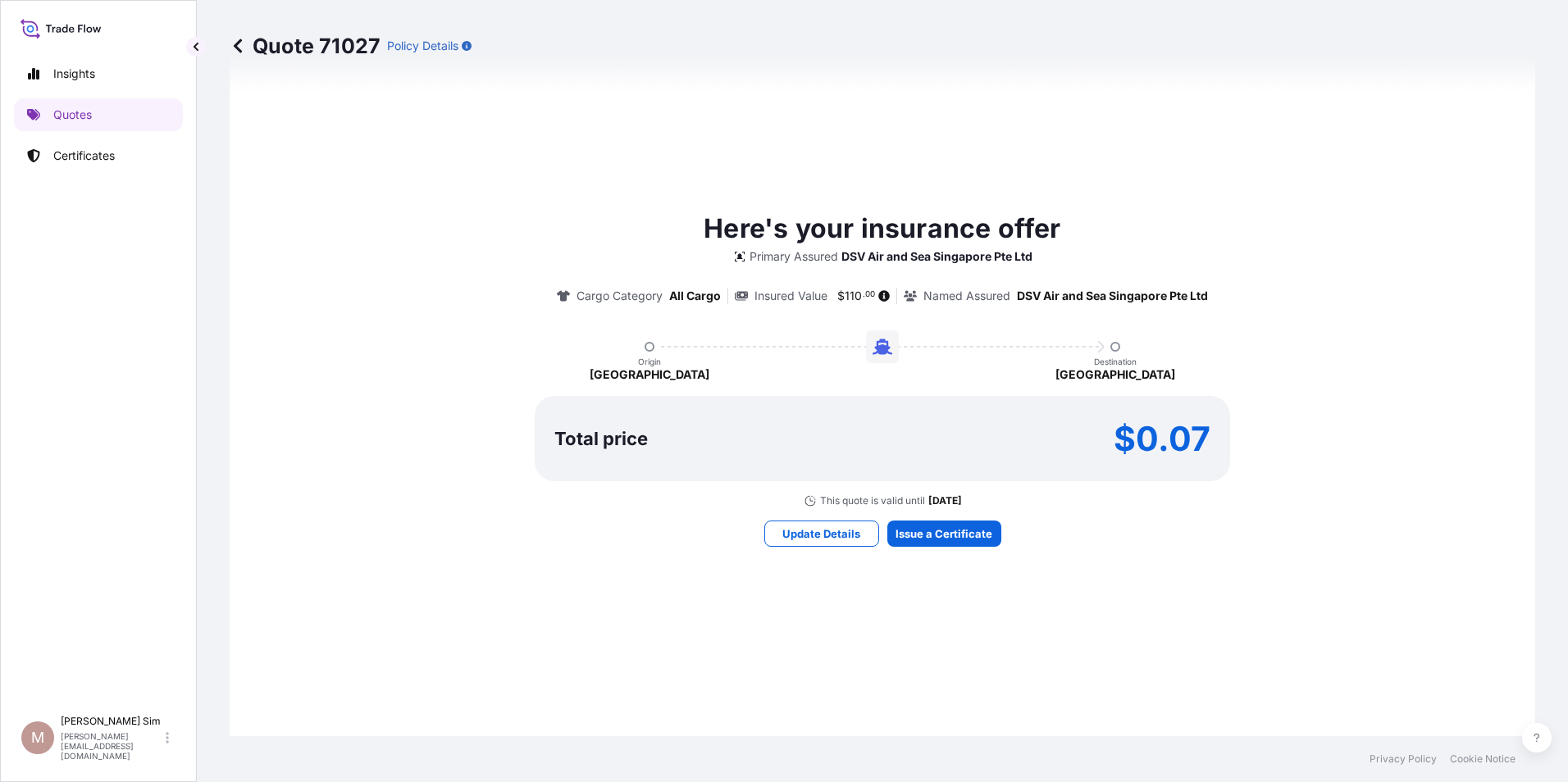
scroll to position [807, 0]
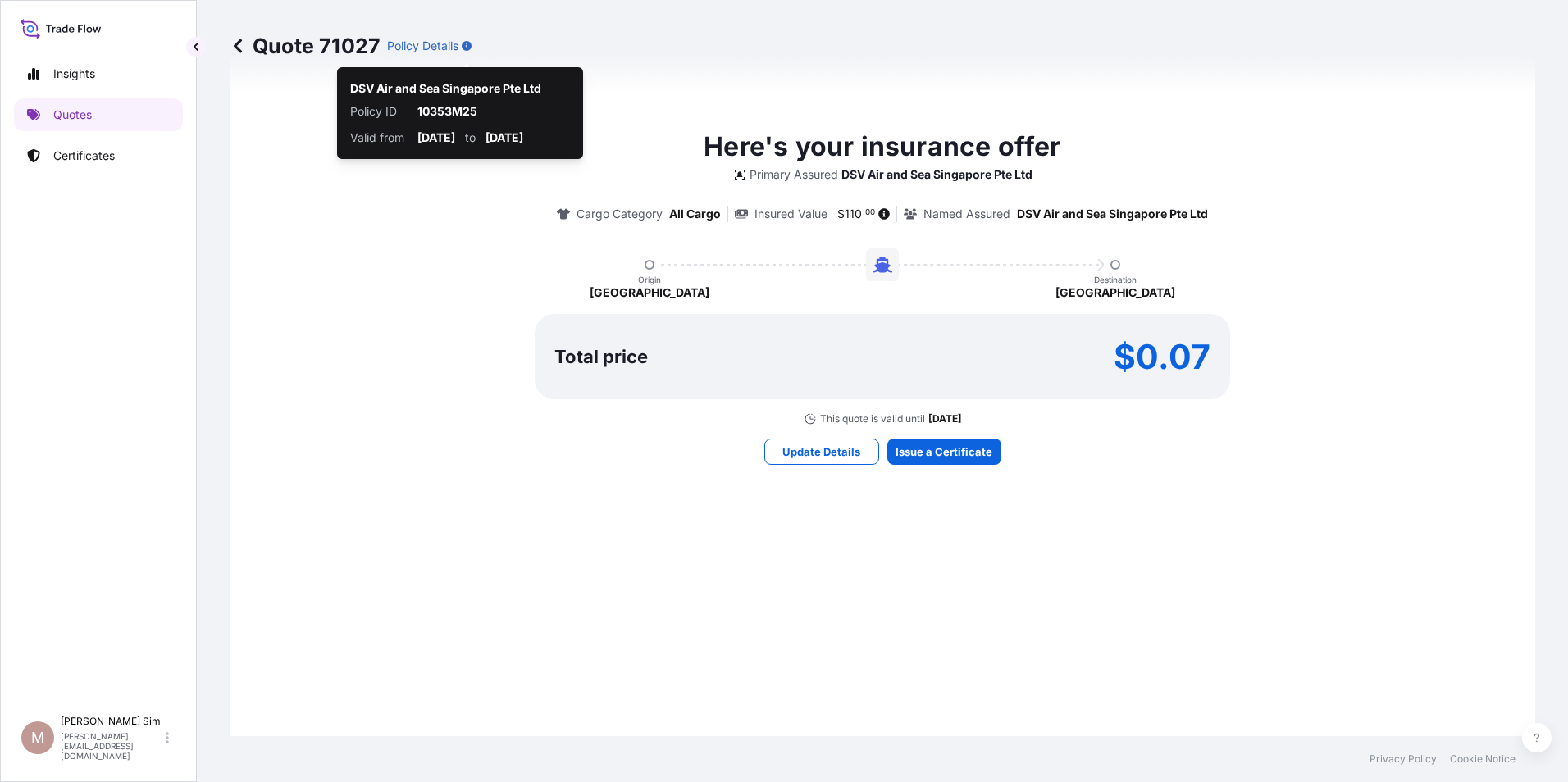
click at [466, 44] on icon "button" at bounding box center [466, 46] width 10 height 10
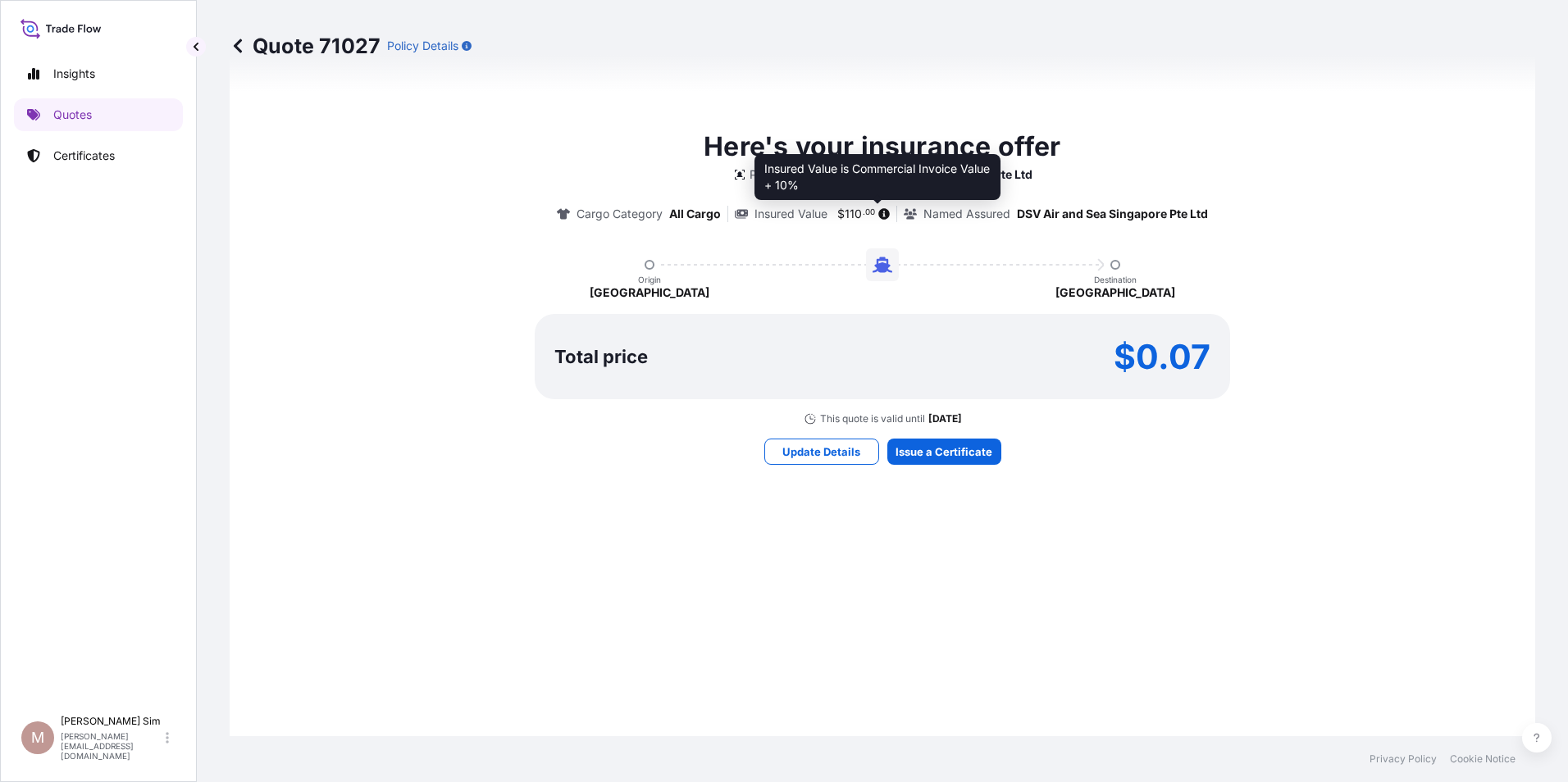
click at [879, 208] on icon at bounding box center [884, 214] width 12 height 12
click at [879, 211] on icon at bounding box center [885, 214] width 12 height 12
click at [494, 250] on div "Here's your insurance offer Primary Assured DSV Air and Sea Singapore Pte Ltd C…" at bounding box center [882, 276] width 1260 height 298
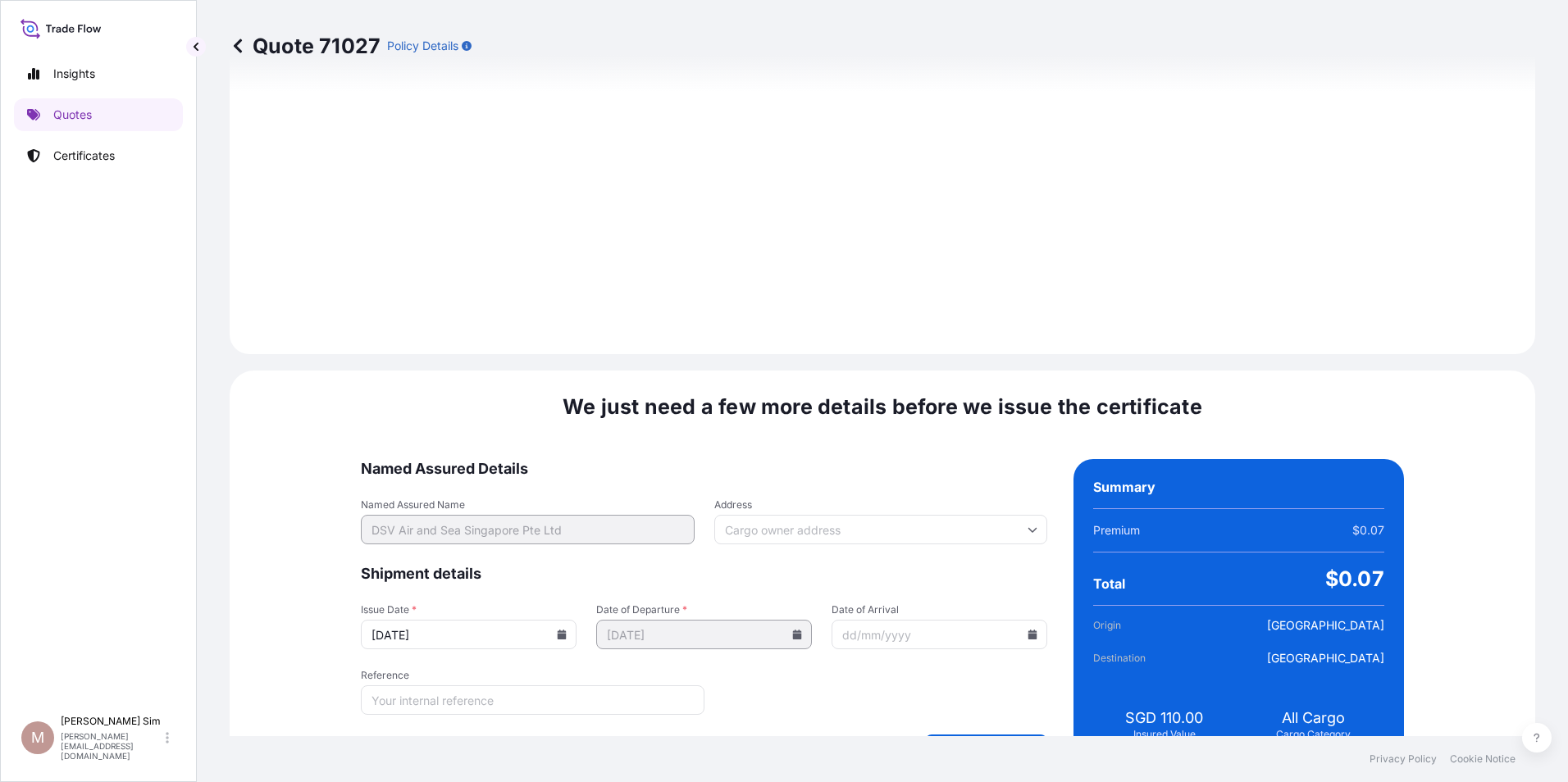
scroll to position [1686, 0]
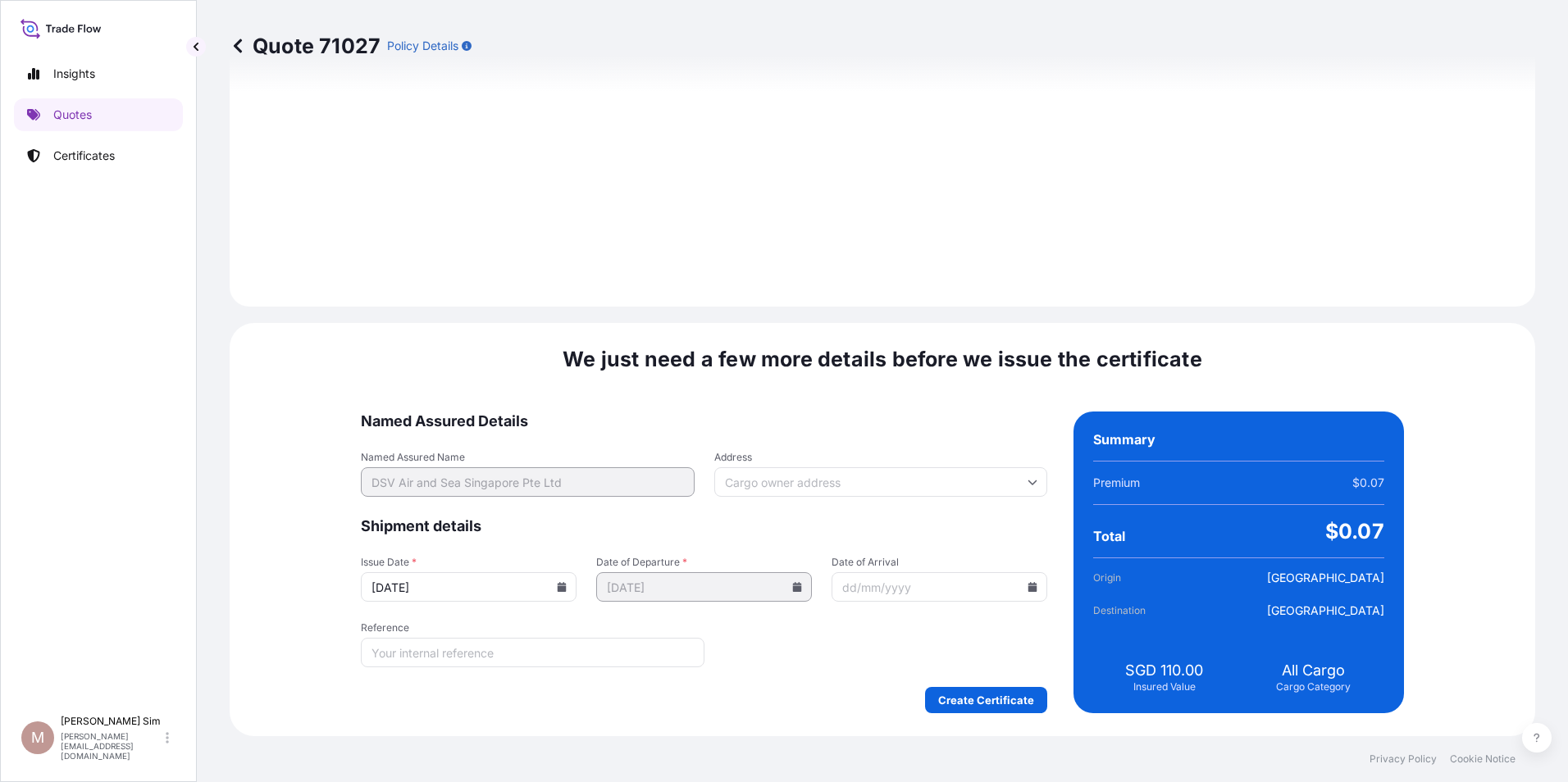
click at [850, 491] on input "Address" at bounding box center [881, 482] width 334 height 30
click at [915, 437] on form "Named Assured Details Named Assured Name DSV Air and Sea Singapore Pte Ltd Addr…" at bounding box center [704, 562] width 686 height 302
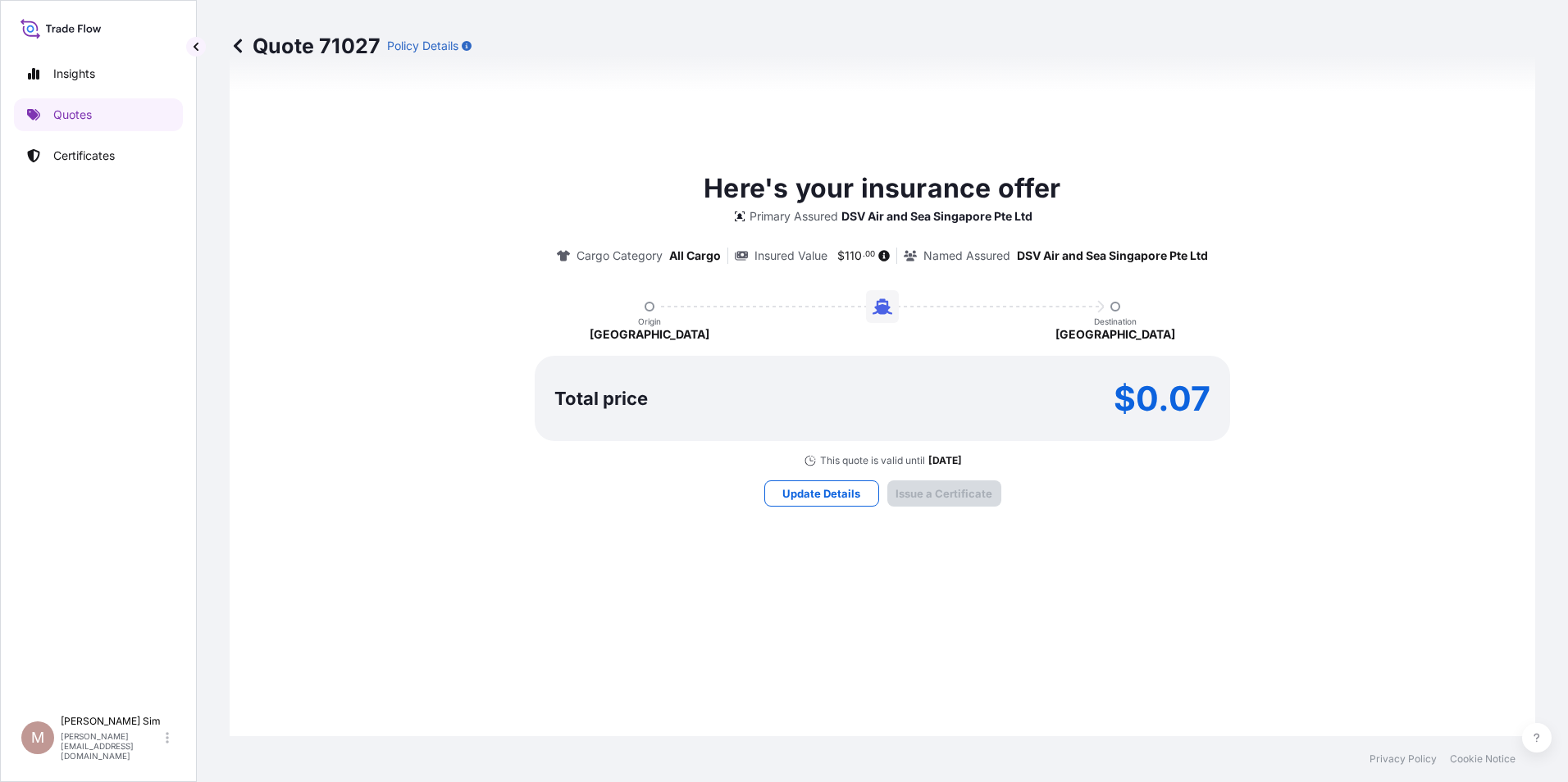
scroll to position [947, 0]
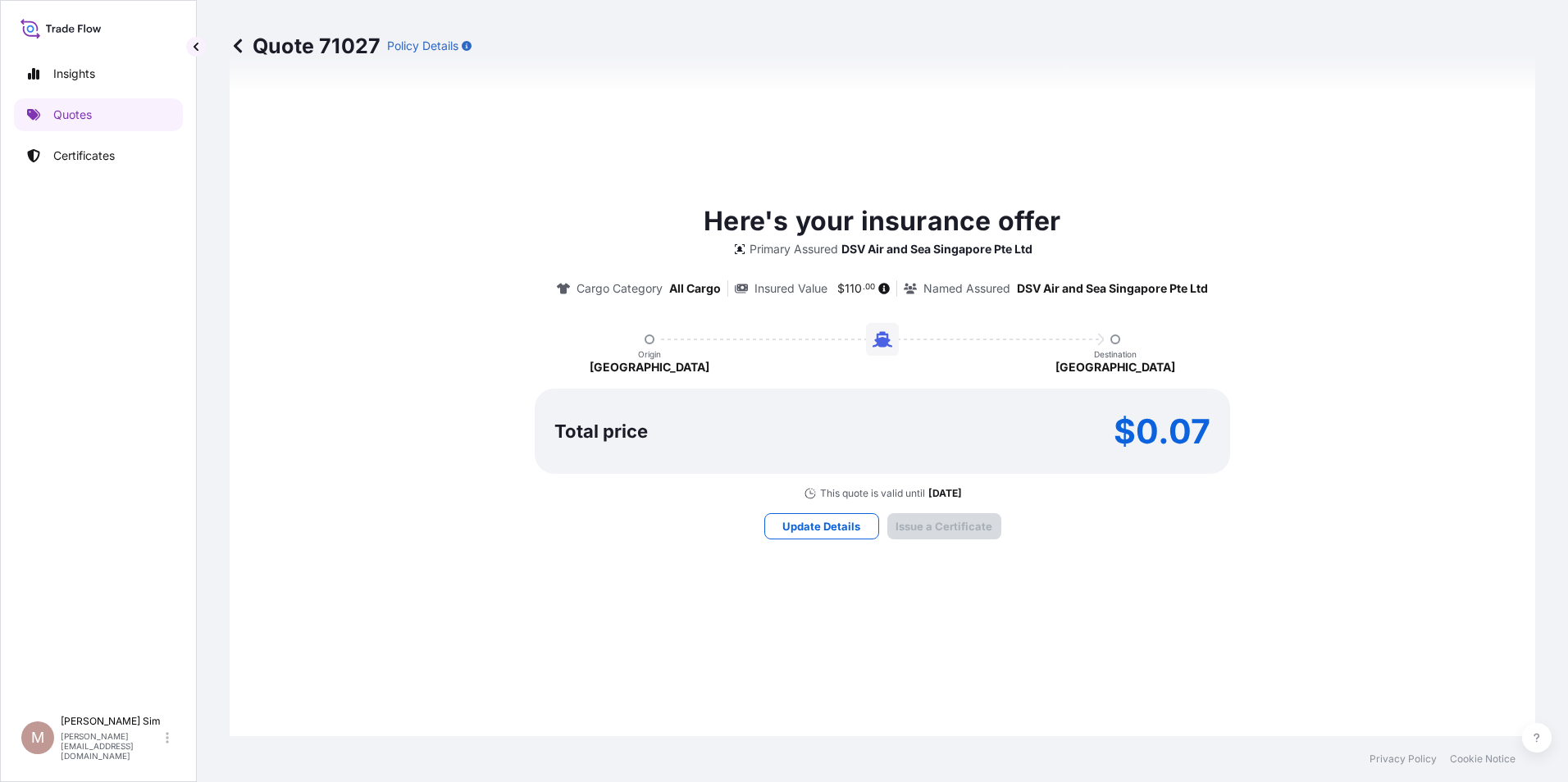
click at [230, 48] on icon at bounding box center [238, 46] width 16 height 16
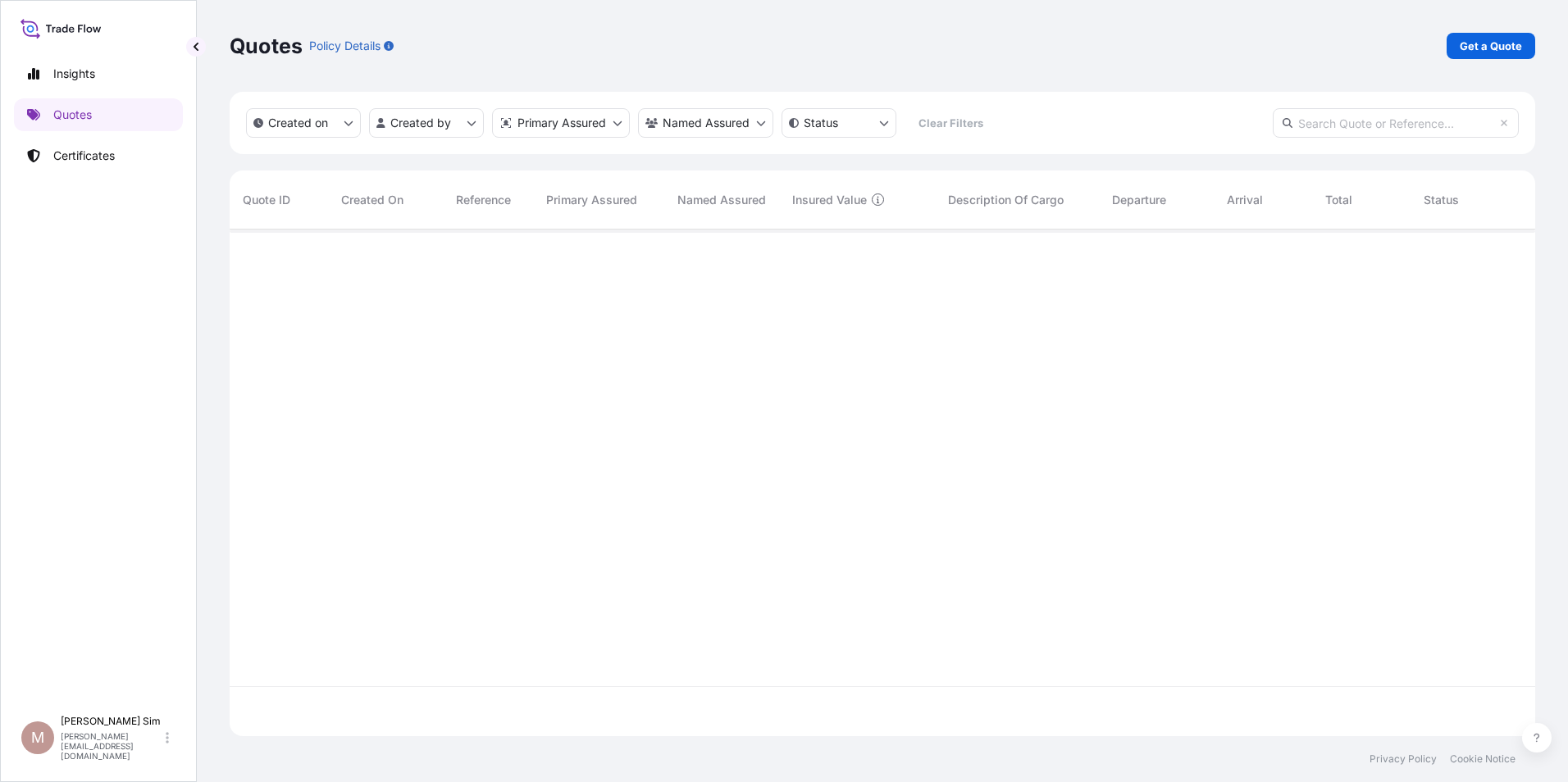
scroll to position [503, 1293]
click at [505, 245] on div "—" at bounding box center [488, 257] width 90 height 55
select select "Sea"
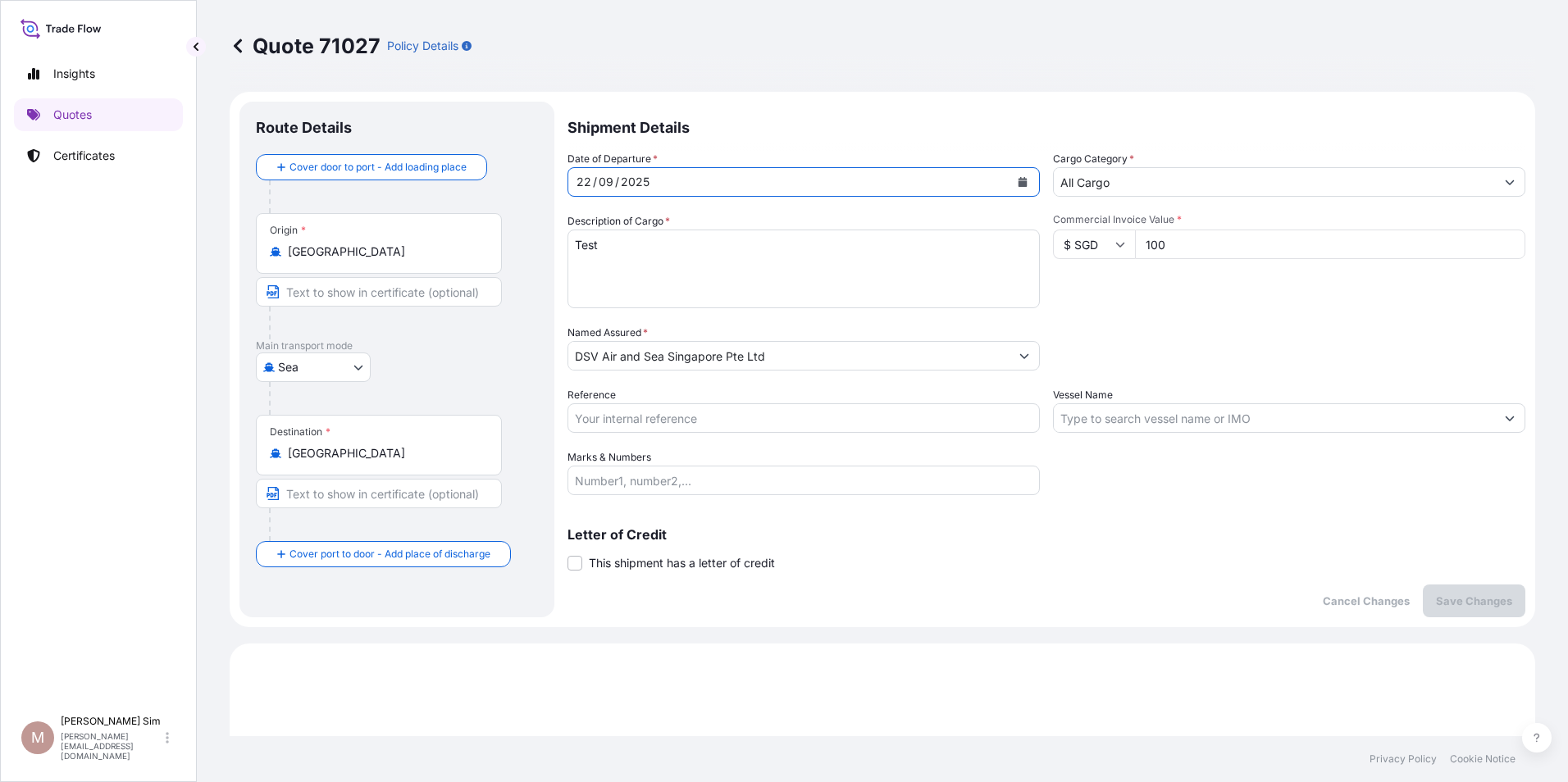
click at [1021, 188] on button "Calendar" at bounding box center [1023, 182] width 26 height 26
click at [1011, 357] on button "Show suggestions" at bounding box center [1024, 356] width 30 height 30
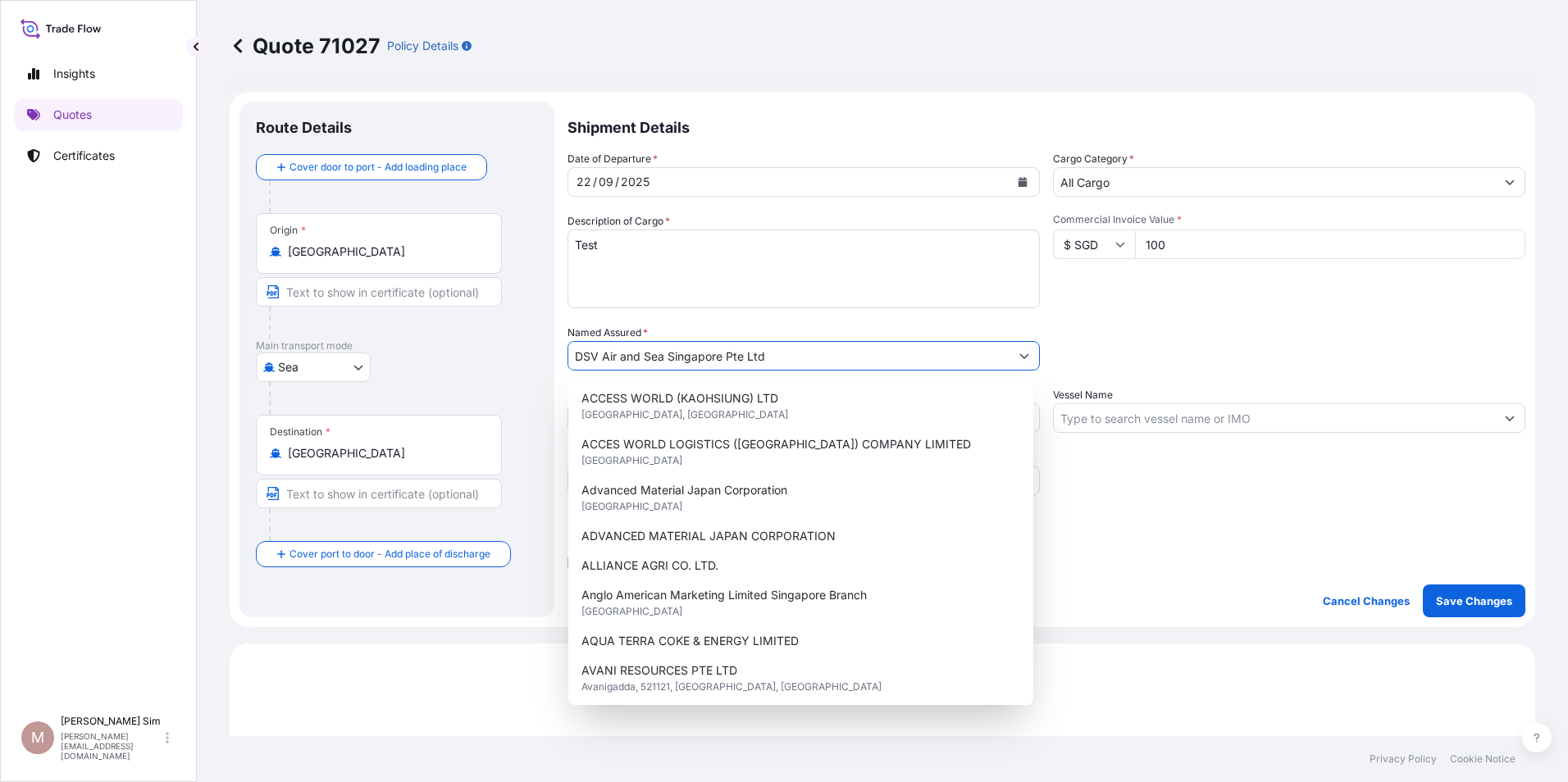
drag, startPoint x: 933, startPoint y: 360, endPoint x: 462, endPoint y: 335, distance: 471.7
click at [462, 335] on form "Route Details Cover door to port - Add loading place Place of loading Road / In…" at bounding box center [882, 359] width 1306 height 535
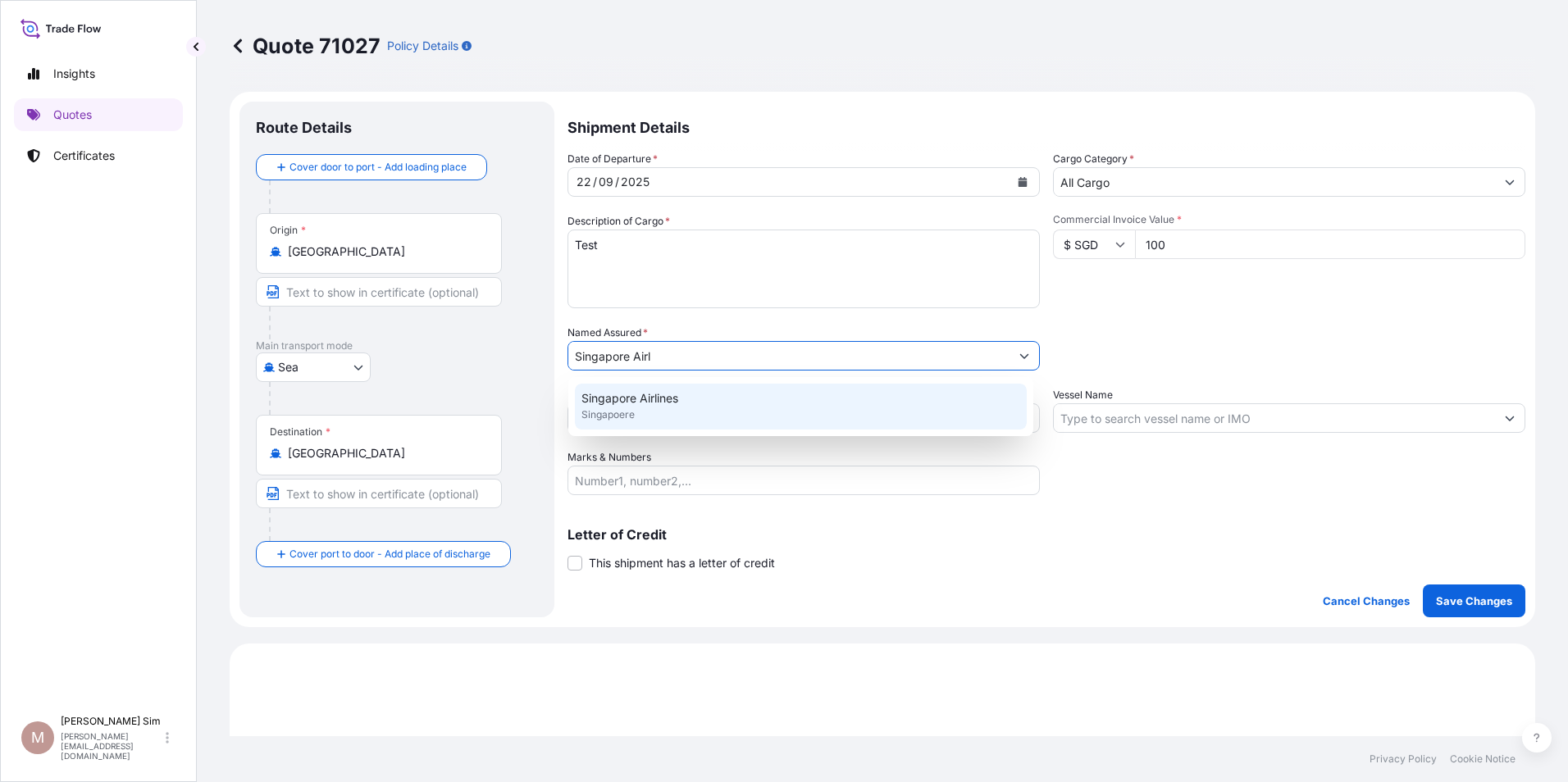
click at [637, 391] on span "Singapore Airlines" at bounding box center [630, 398] width 97 height 16
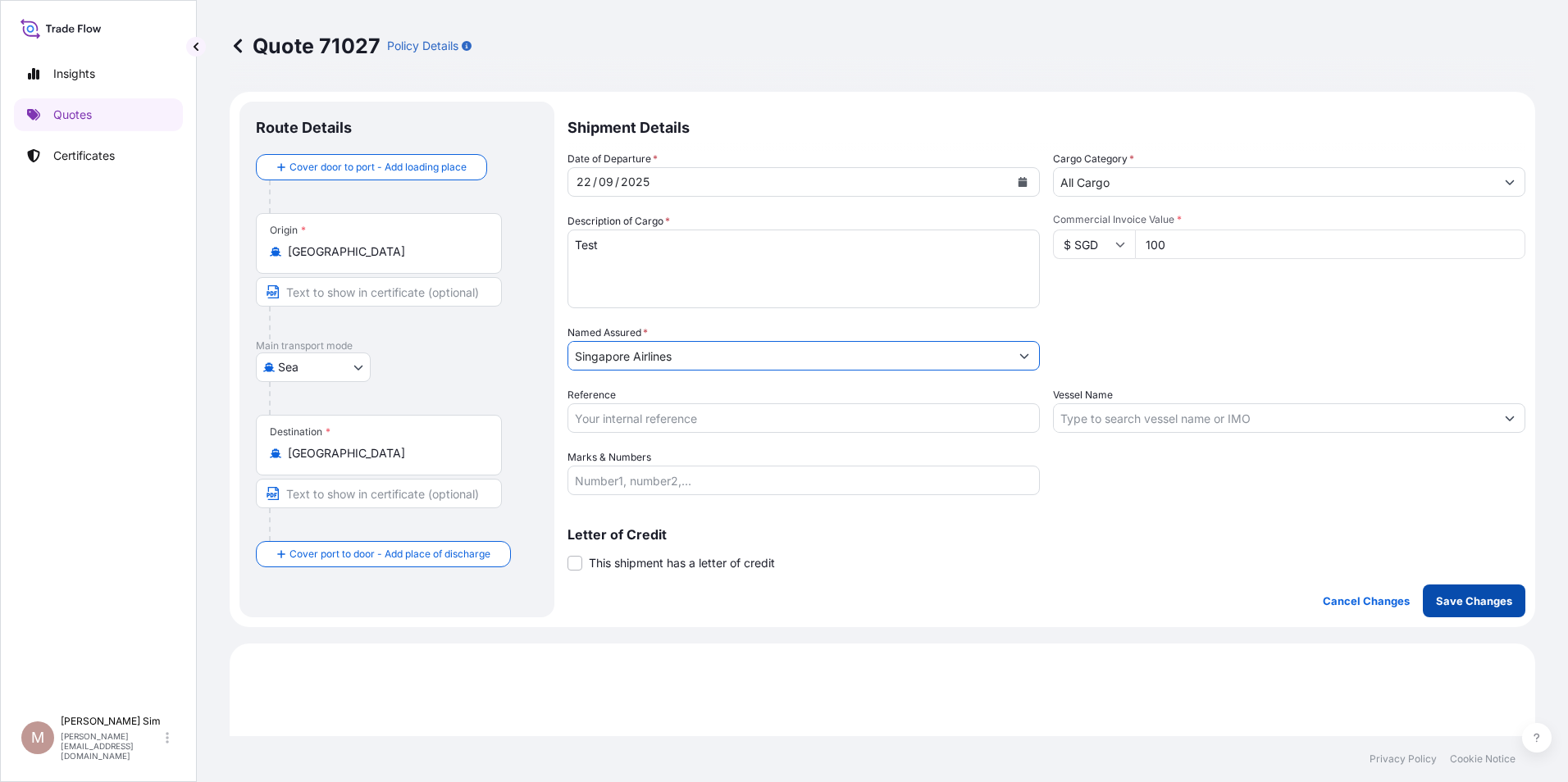
type input "Singapore Airlines"
click at [1440, 601] on p "Save Changes" at bounding box center [1473, 601] width 77 height 16
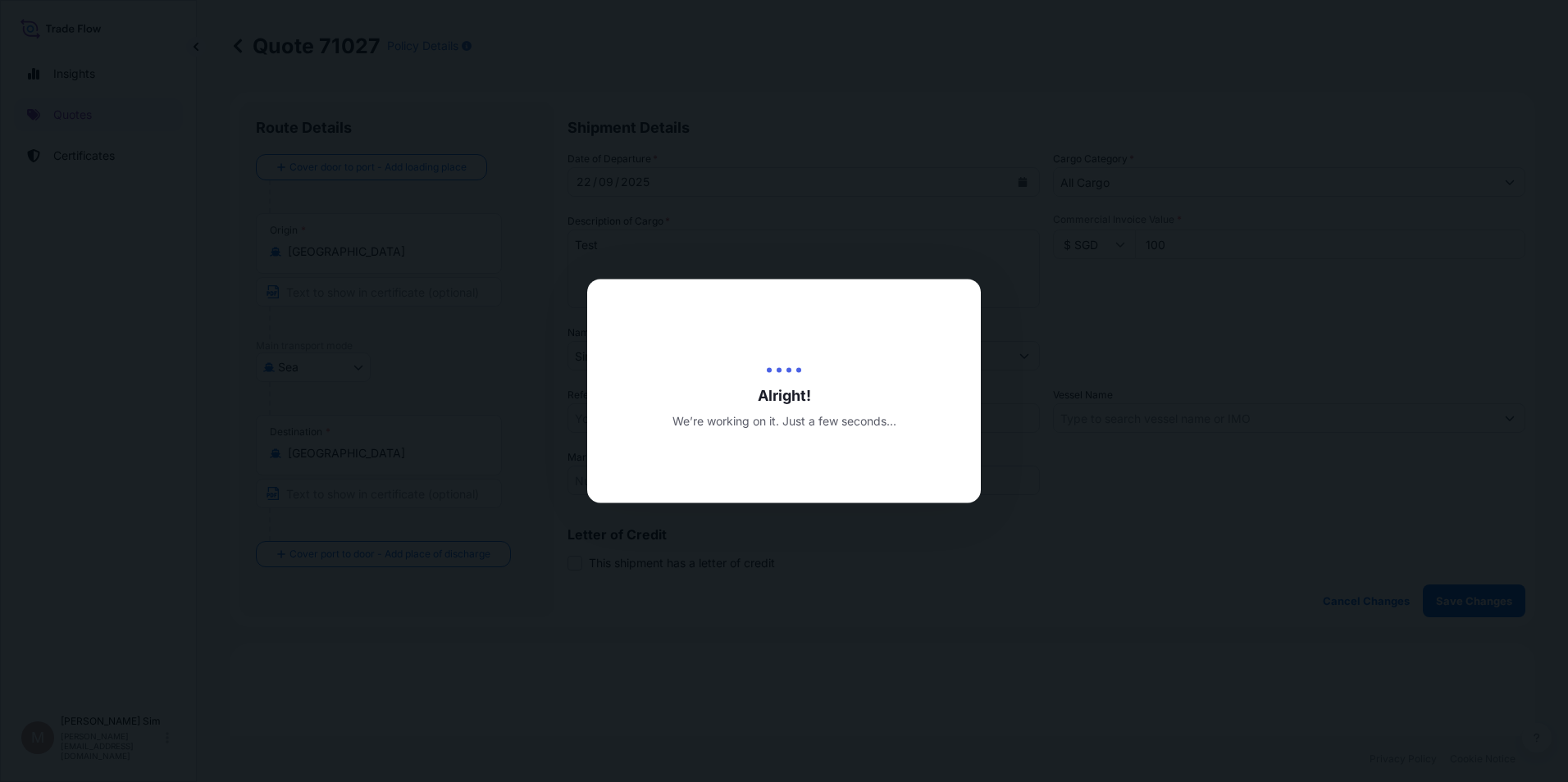
type input "[DATE]"
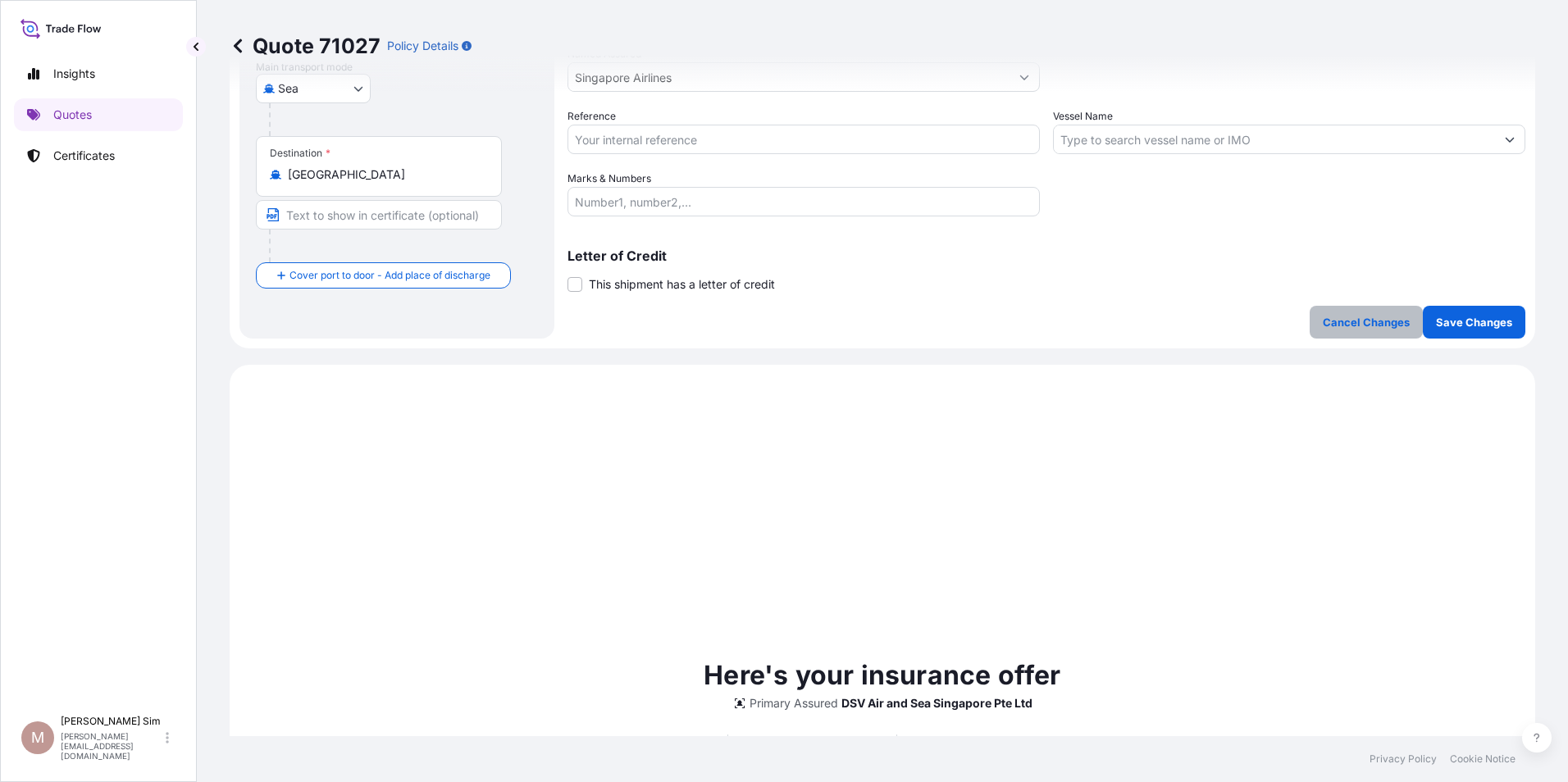
scroll to position [562, 0]
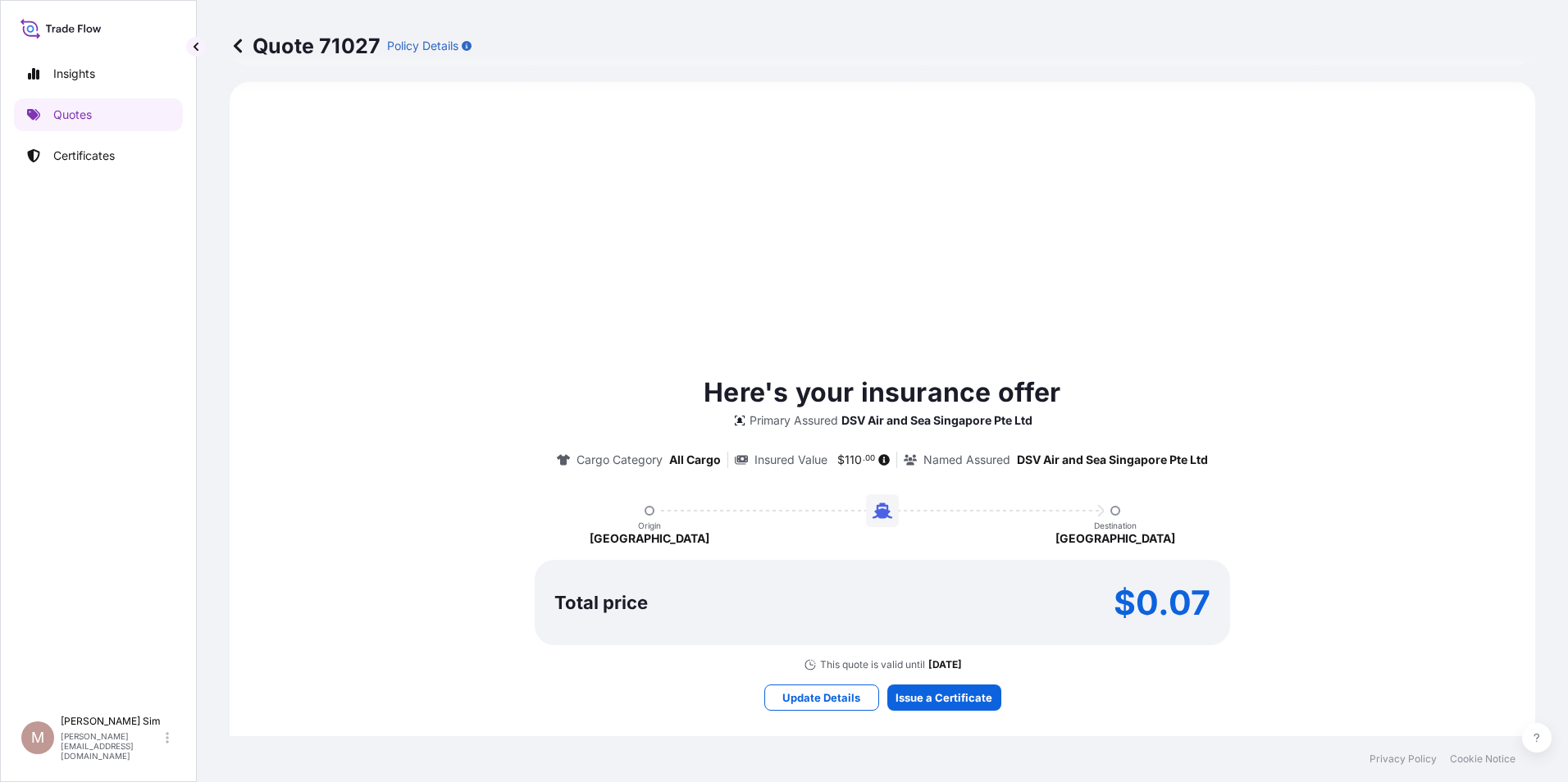
select select "Sea"
click at [819, 701] on p "Update Details" at bounding box center [821, 697] width 78 height 16
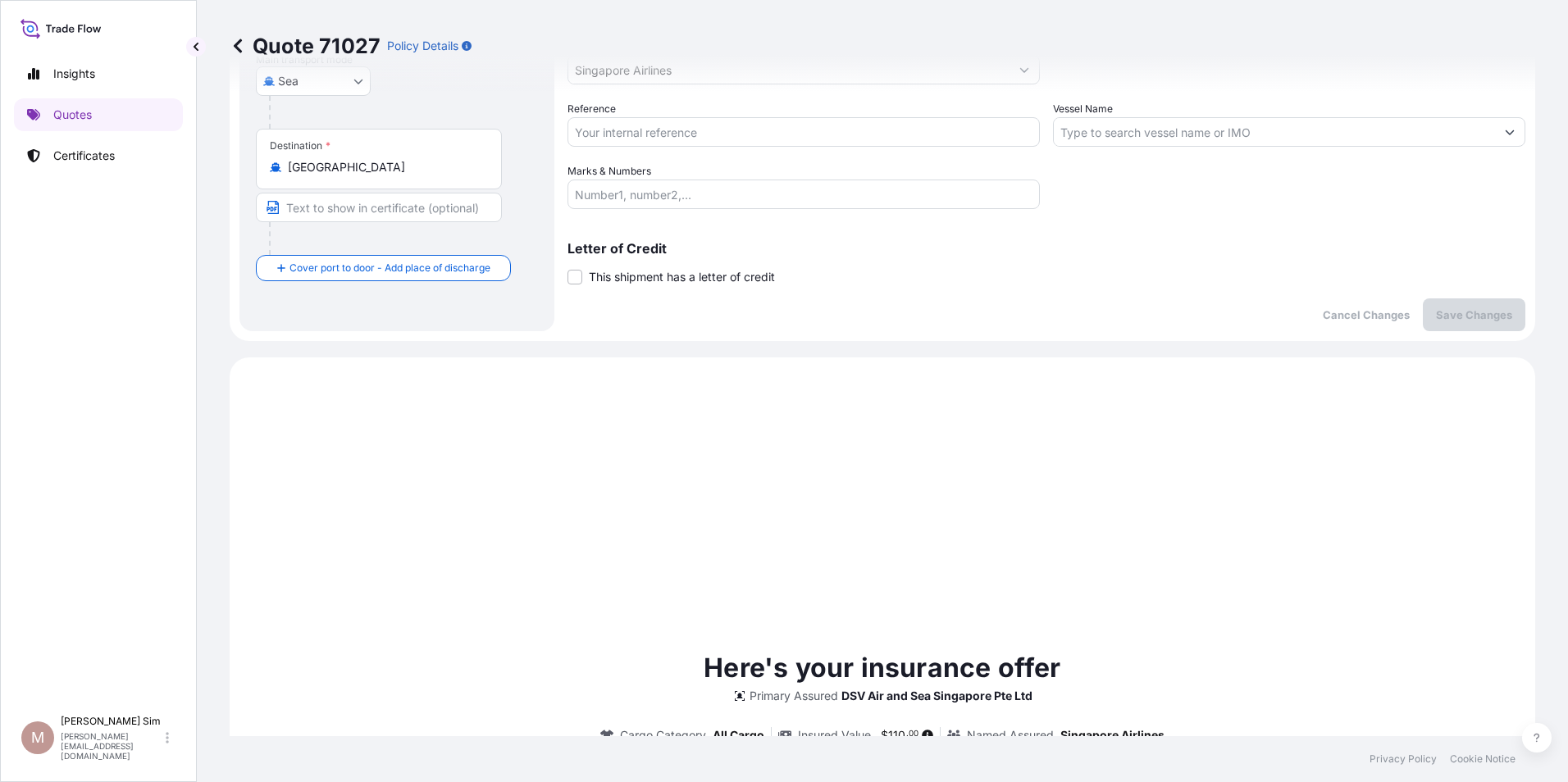
scroll to position [26, 0]
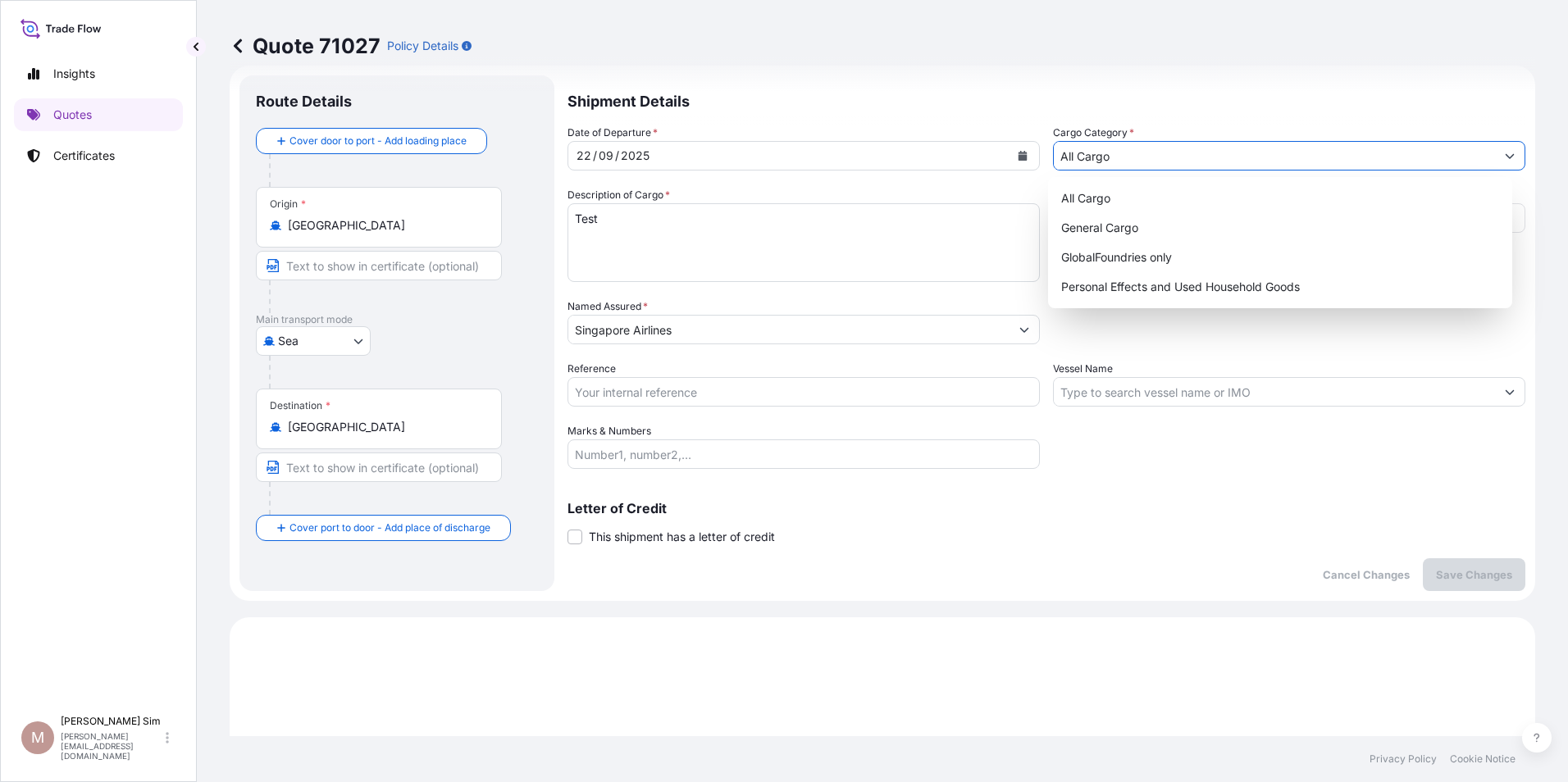
click at [1242, 155] on input "All Cargo" at bounding box center [1274, 155] width 441 height 30
click at [1218, 233] on div "General Cargo" at bounding box center [1280, 228] width 452 height 30
type input "General Cargo"
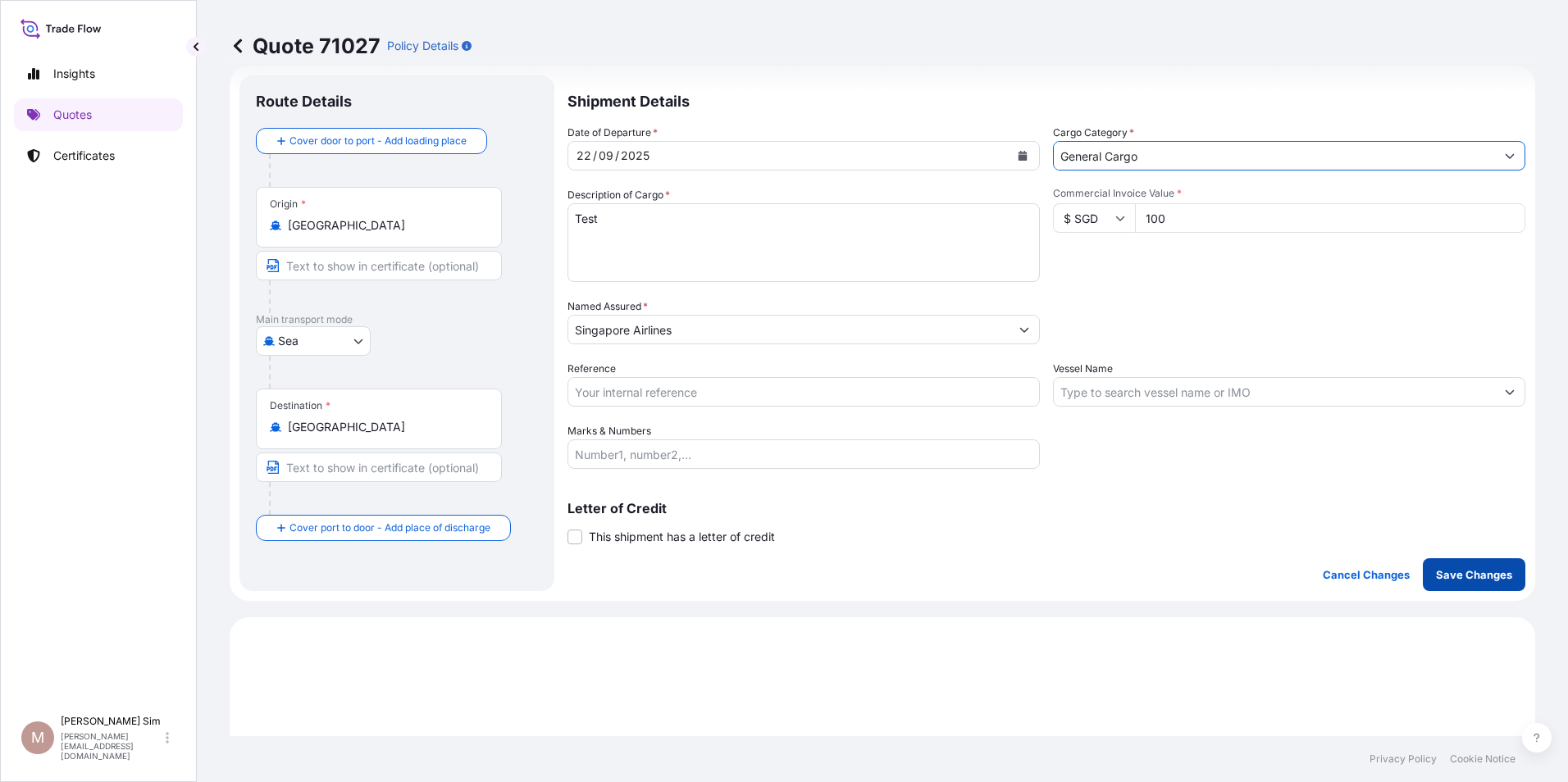
click at [1436, 571] on p "Save Changes" at bounding box center [1473, 575] width 77 height 16
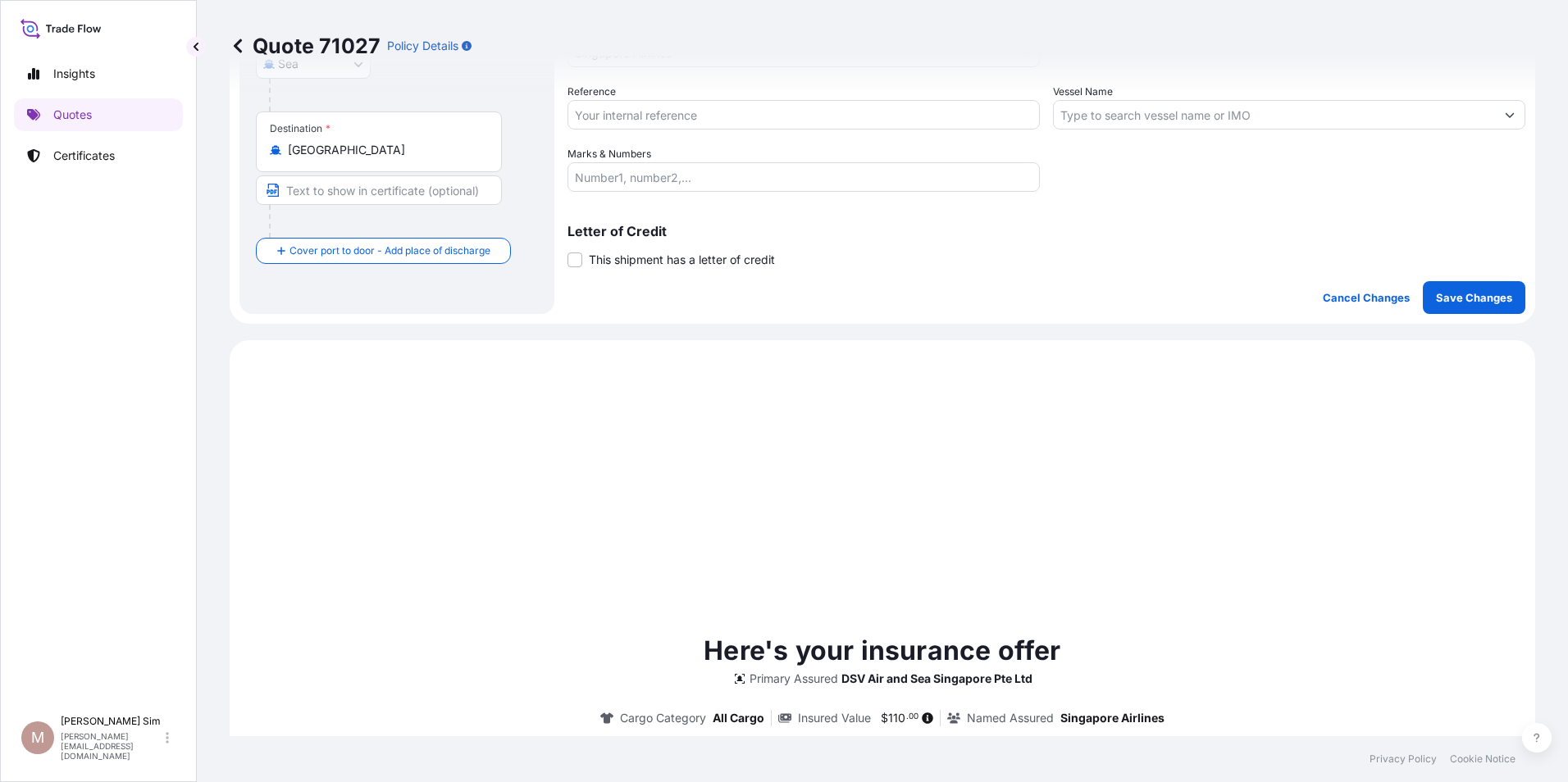
scroll to position [562, 0]
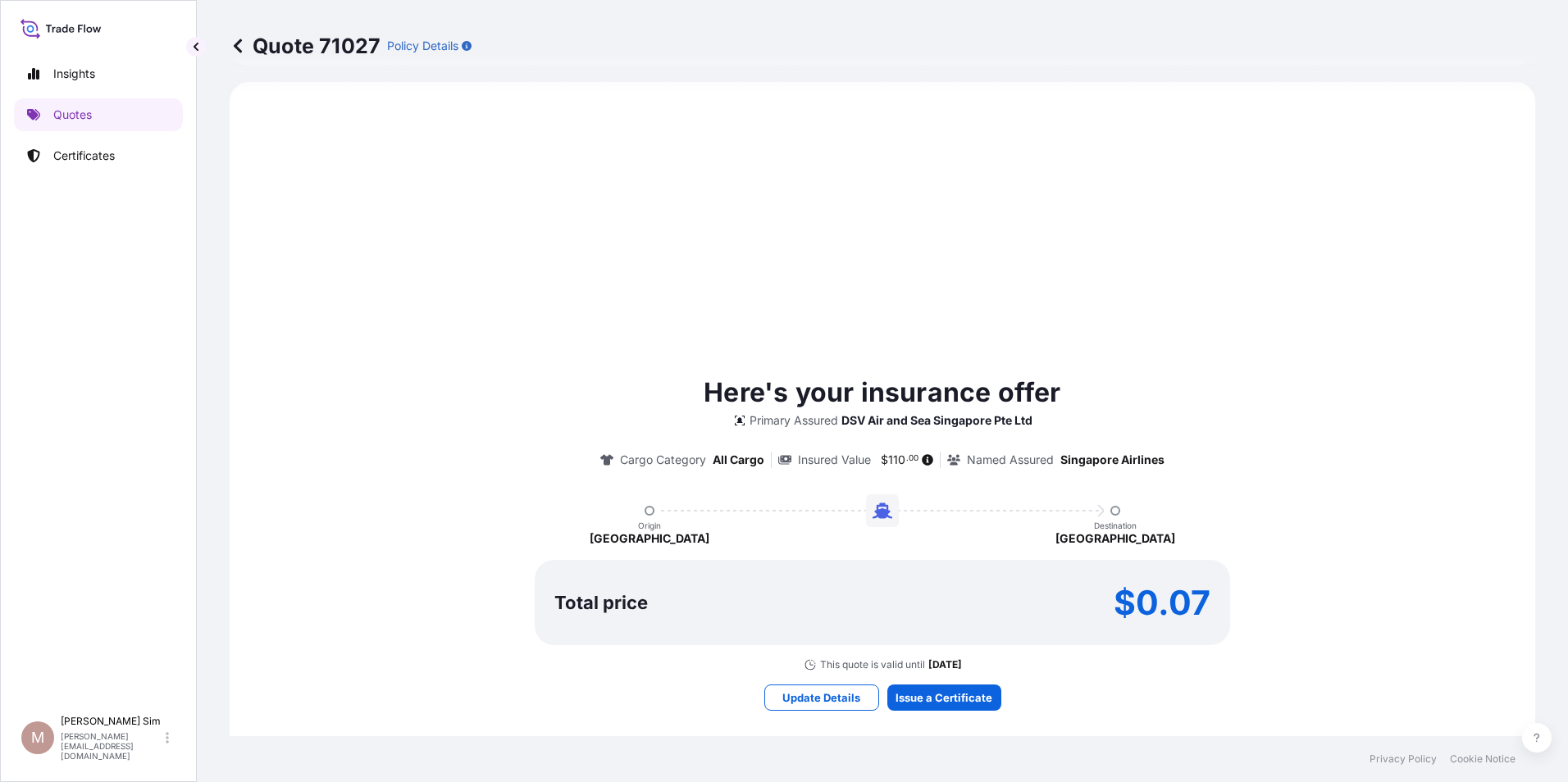
select select "Sea"
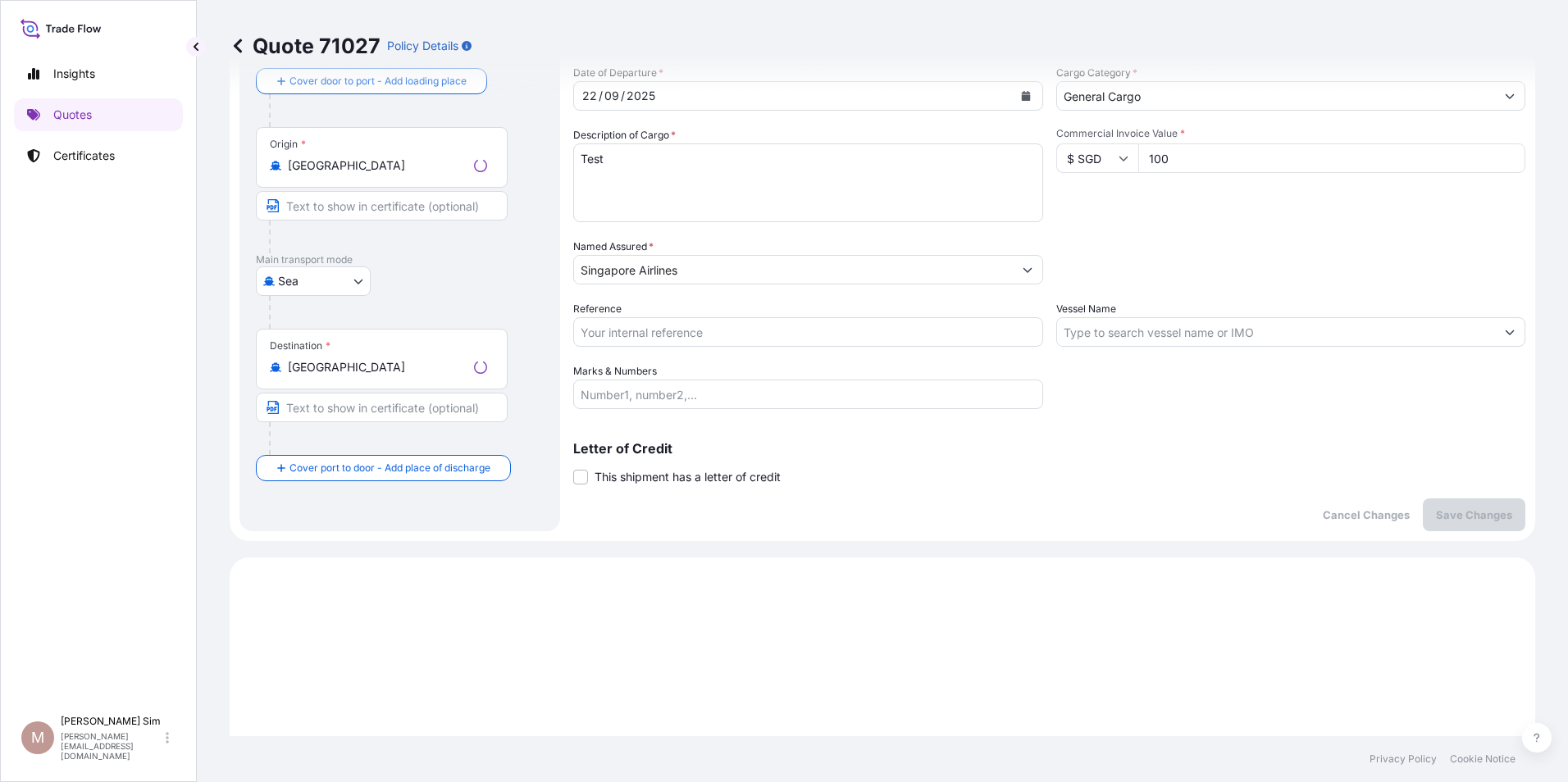
scroll to position [0, 0]
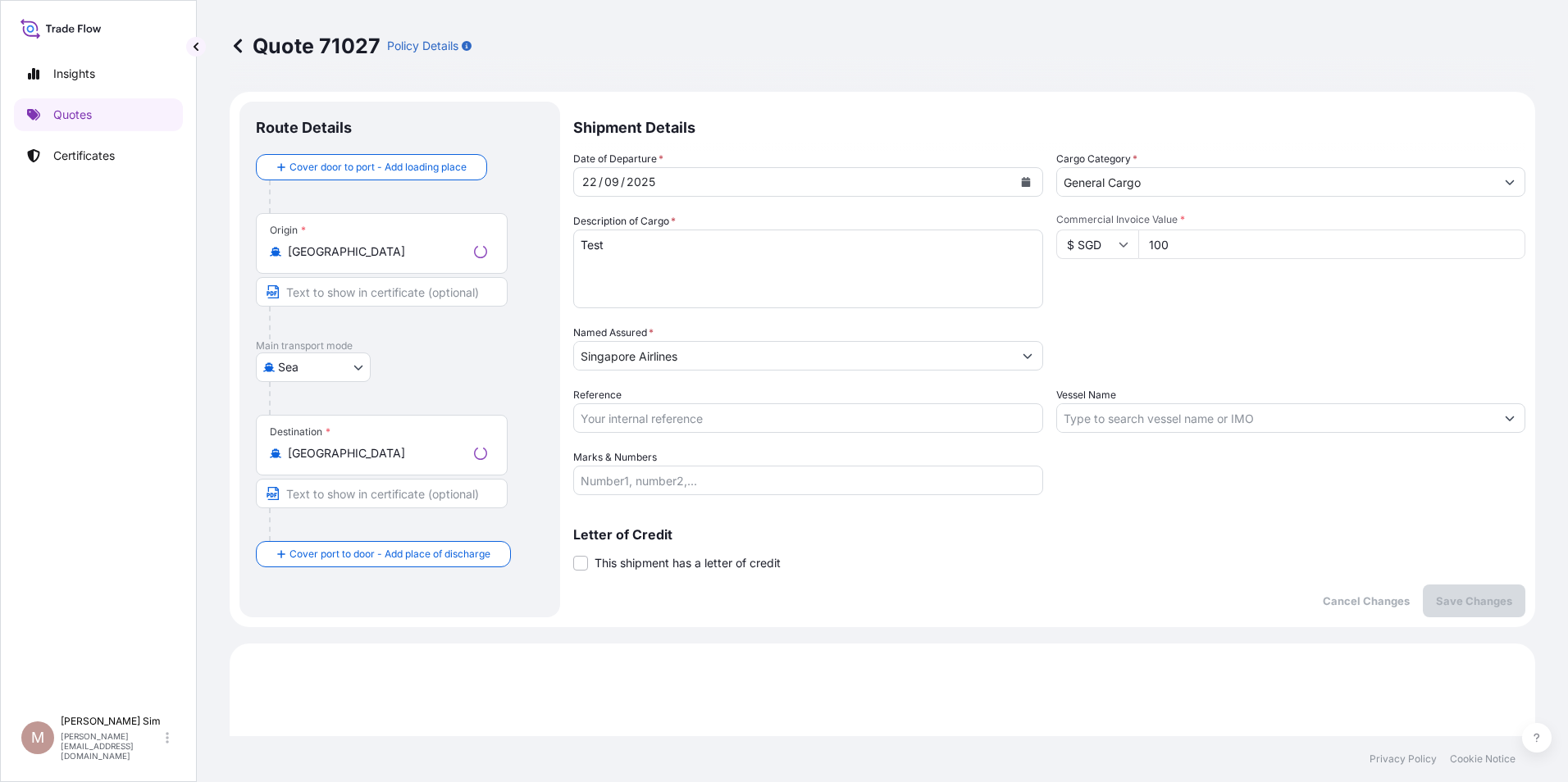
click at [1156, 185] on input "General Cargo" at bounding box center [1276, 182] width 438 height 30
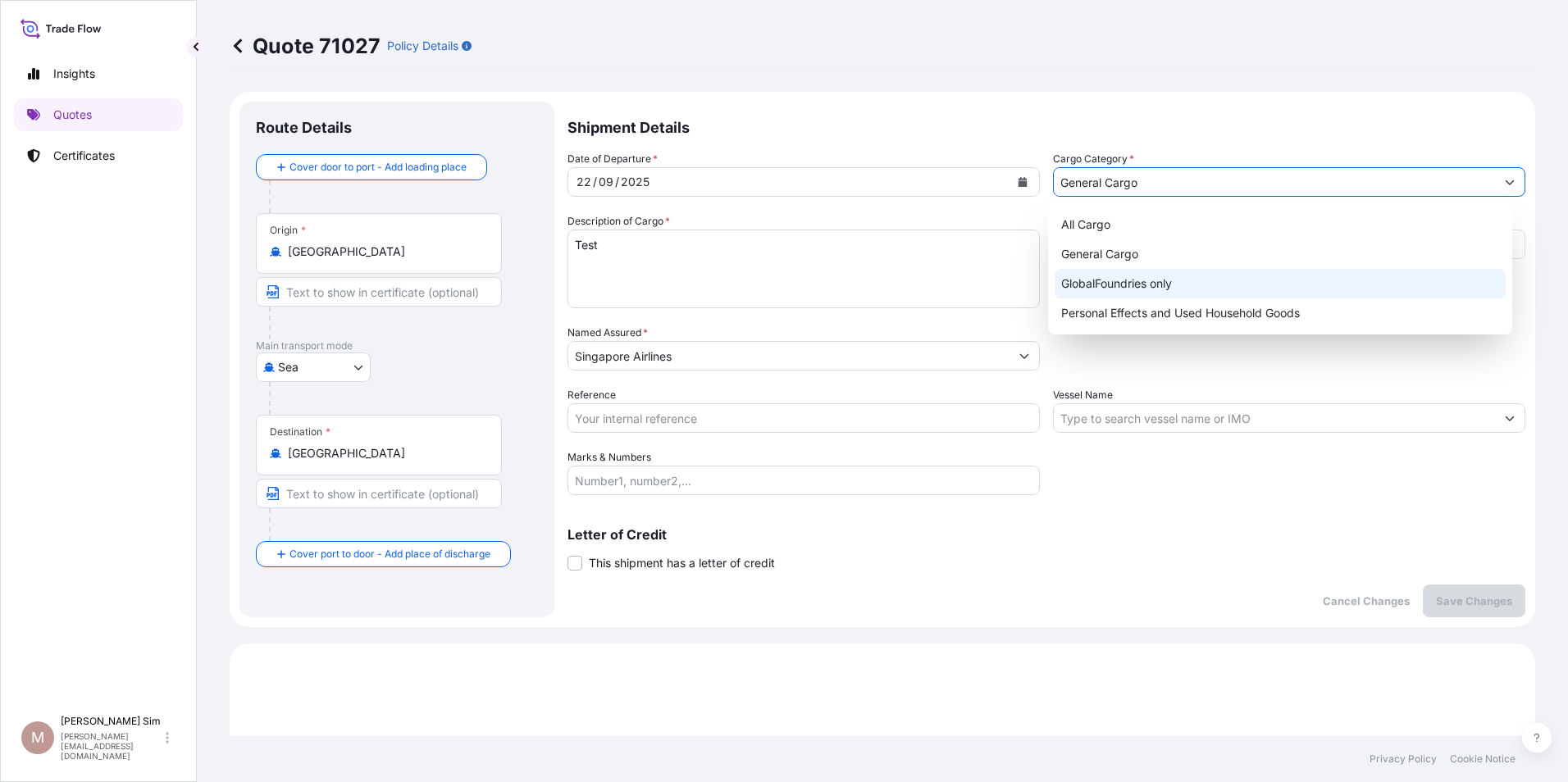
click at [1170, 289] on div "GlobalFoundries only" at bounding box center [1280, 284] width 452 height 30
type input "GlobalFoundries only"
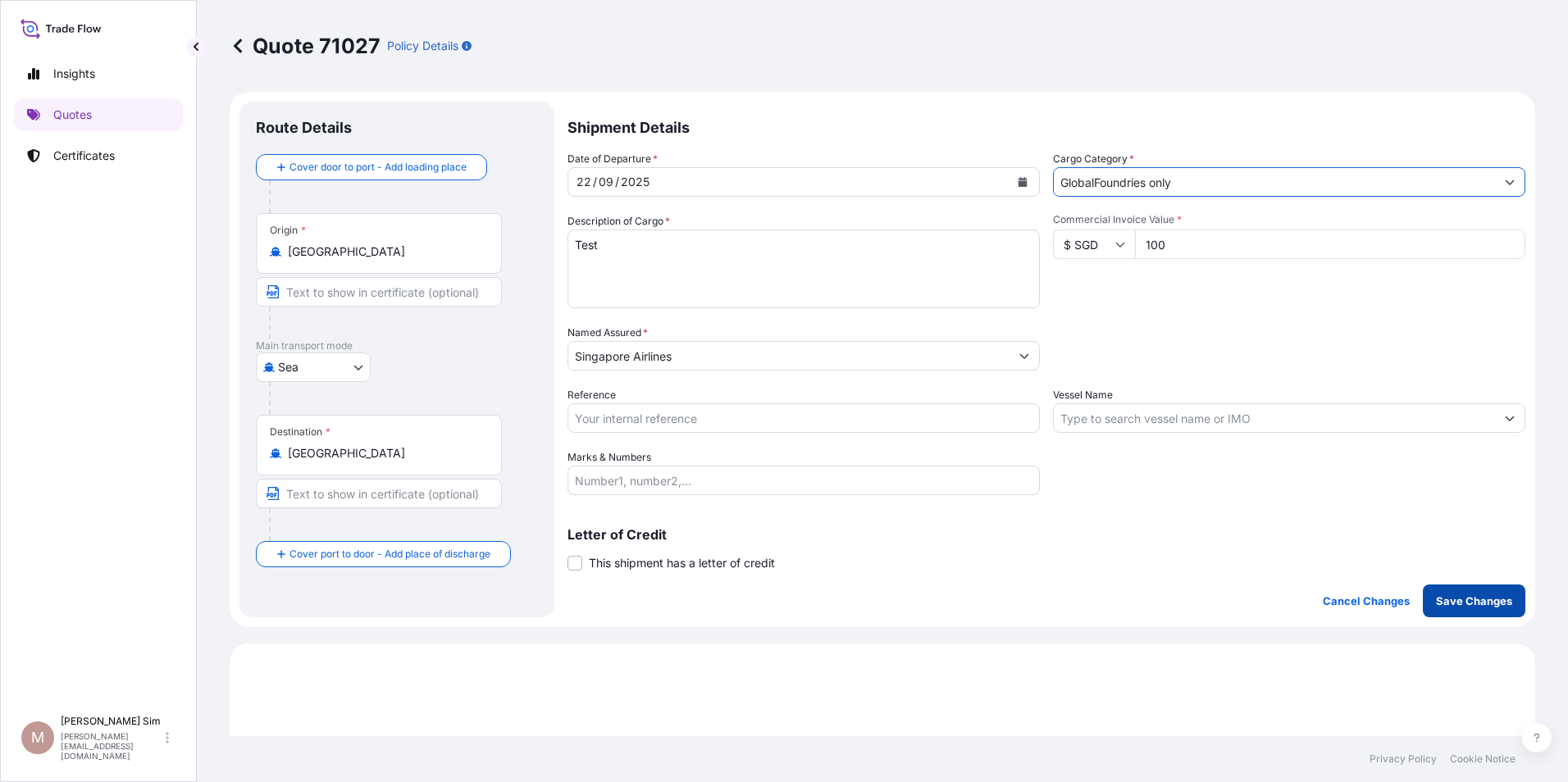
click at [1448, 595] on p "Save Changes" at bounding box center [1473, 601] width 77 height 16
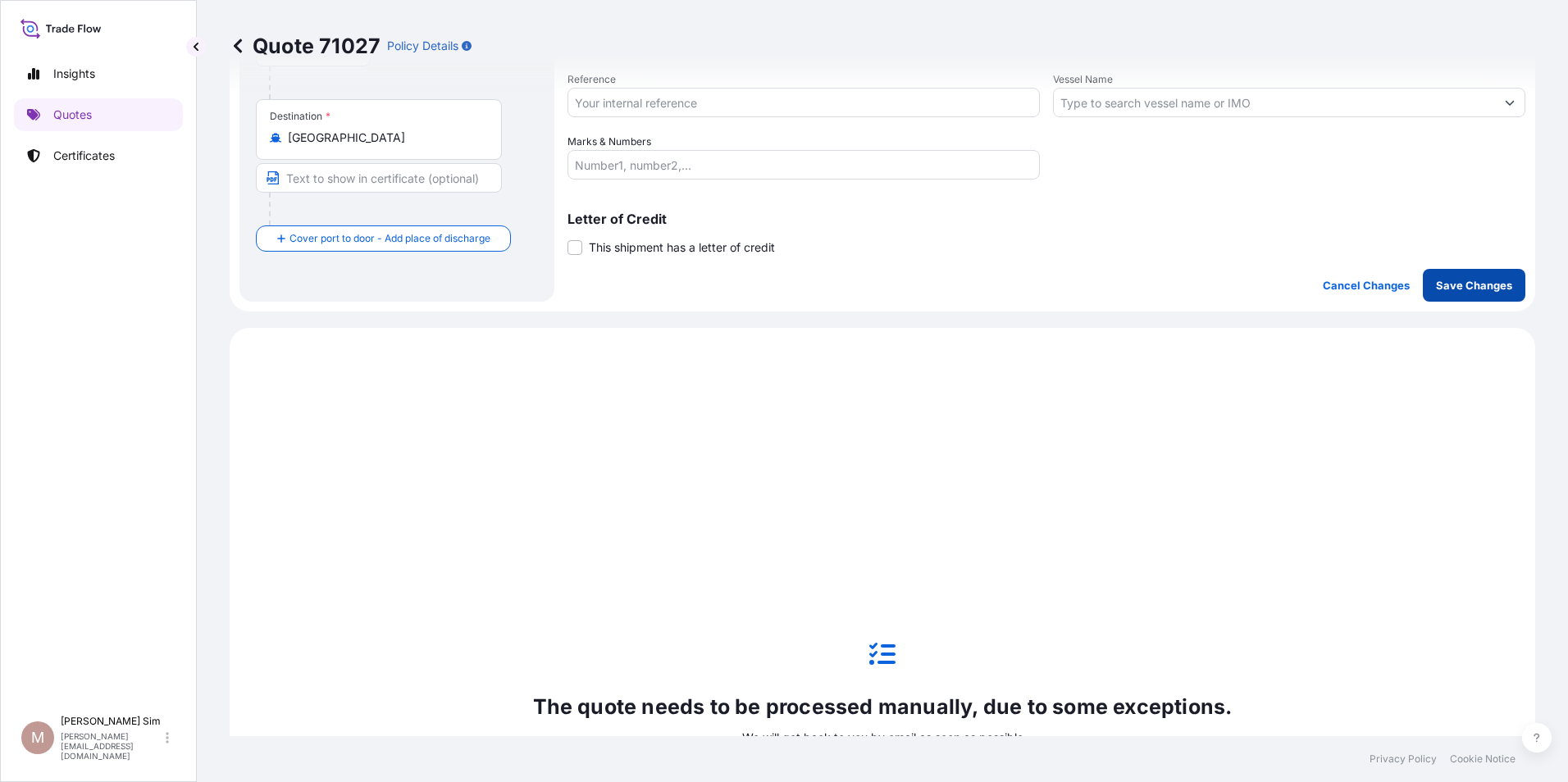
scroll to position [562, 0]
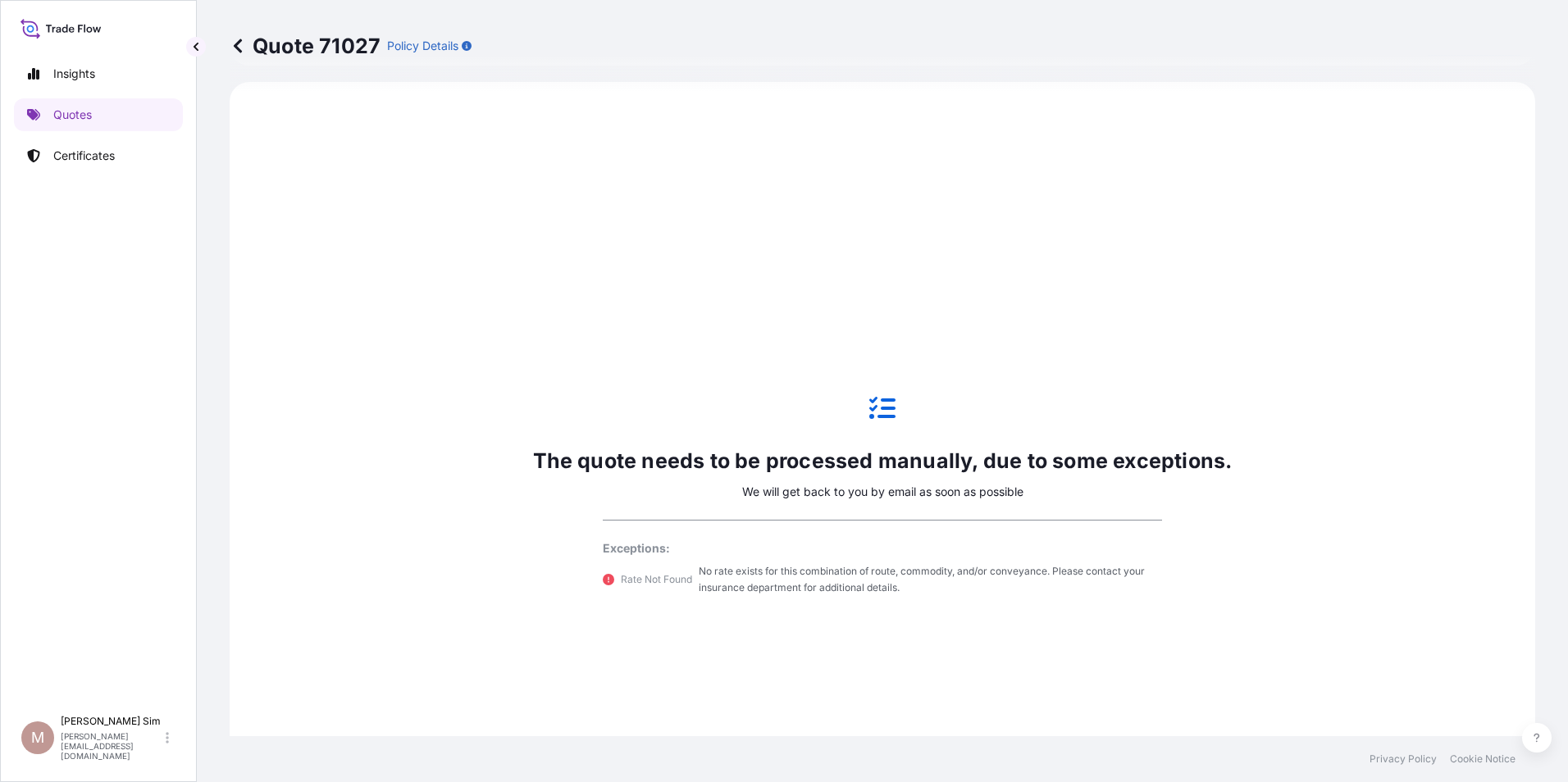
select select "Sea"
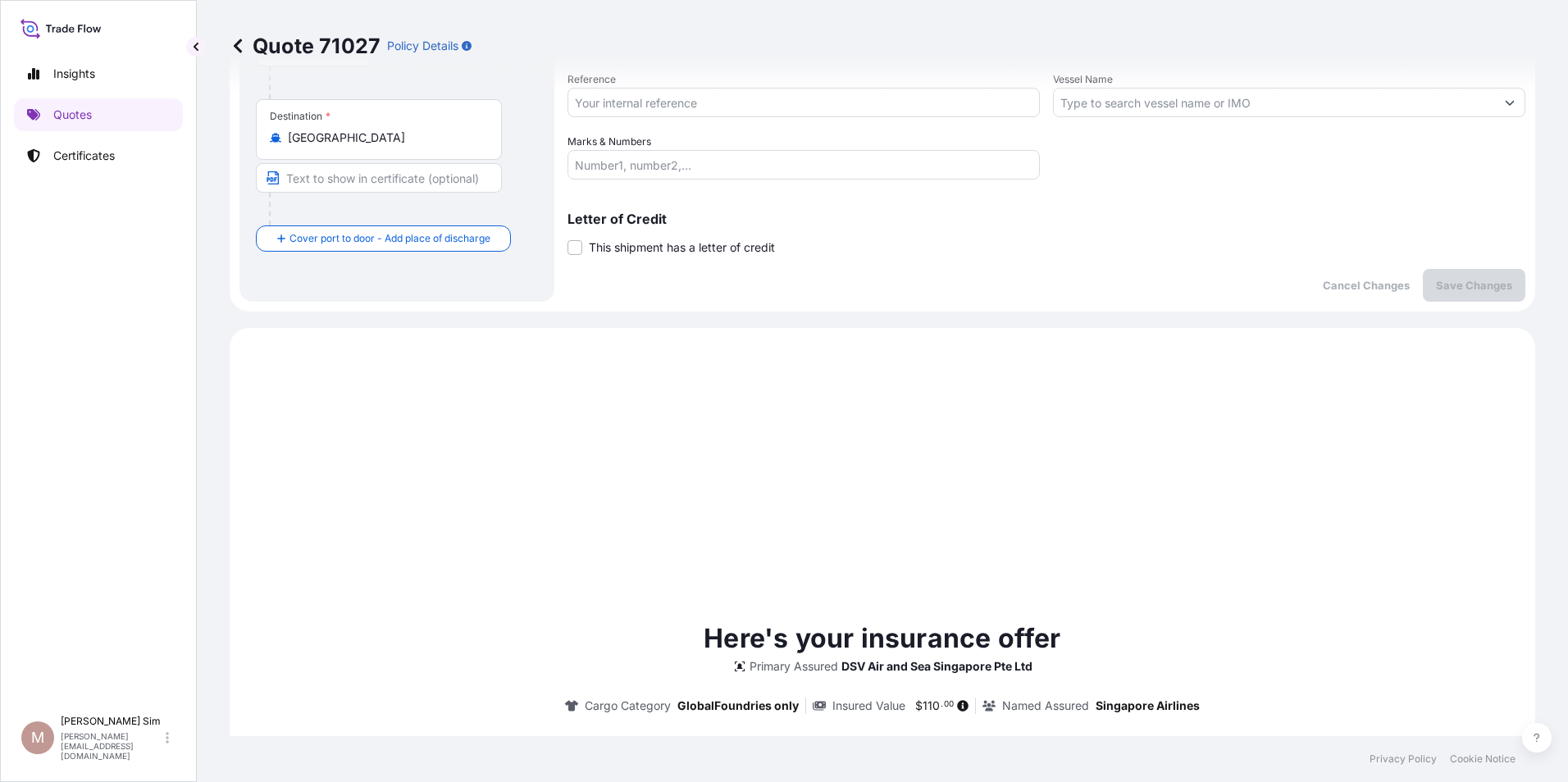
scroll to position [0, 0]
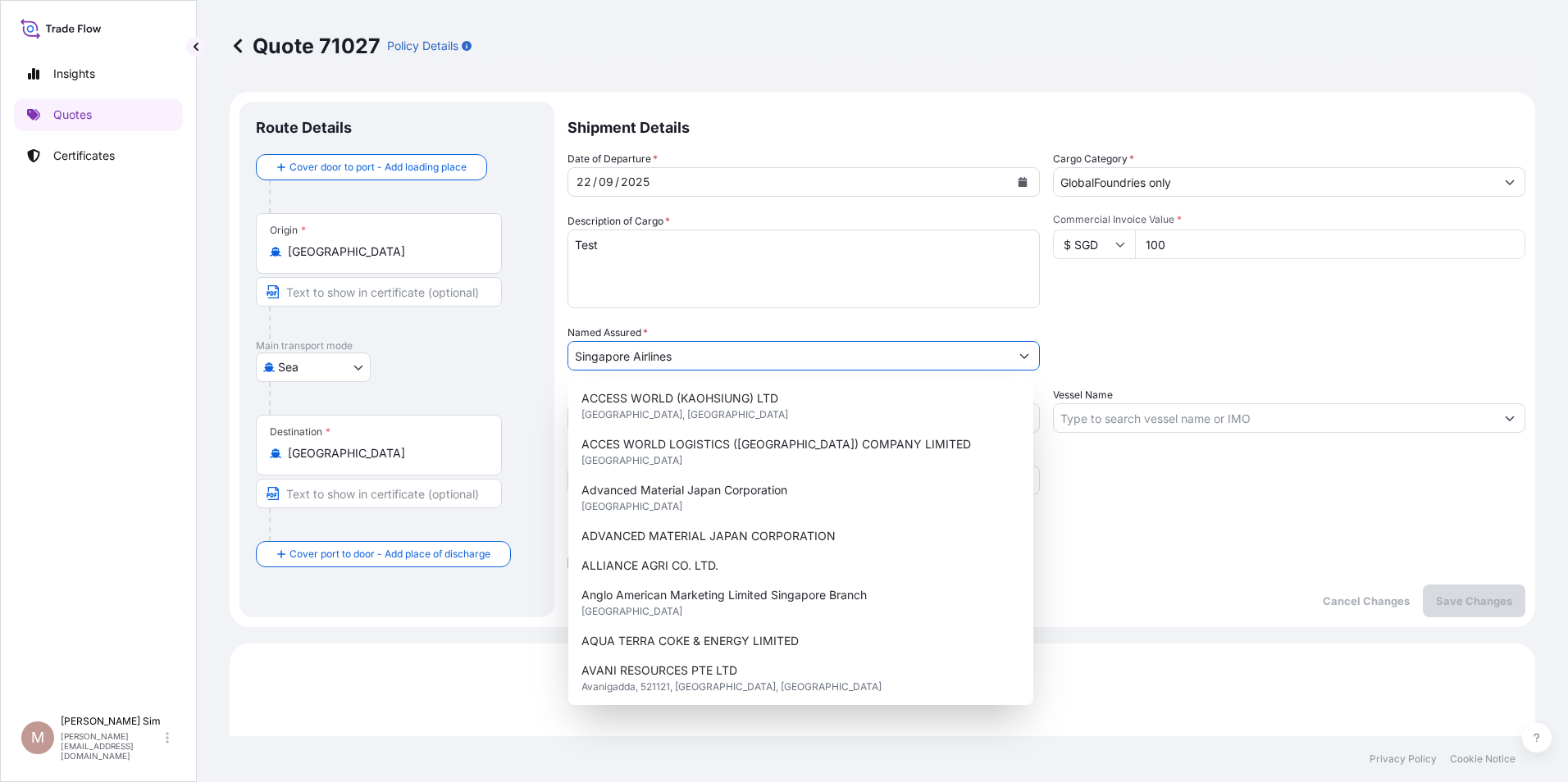
click at [945, 352] on input "Singapore Airlines" at bounding box center [789, 356] width 441 height 30
drag, startPoint x: 945, startPoint y: 352, endPoint x: 473, endPoint y: 324, distance: 472.8
click at [442, 298] on form "Route Details Cover door to port - Add loading place Place of loading Road / In…" at bounding box center [882, 359] width 1306 height 535
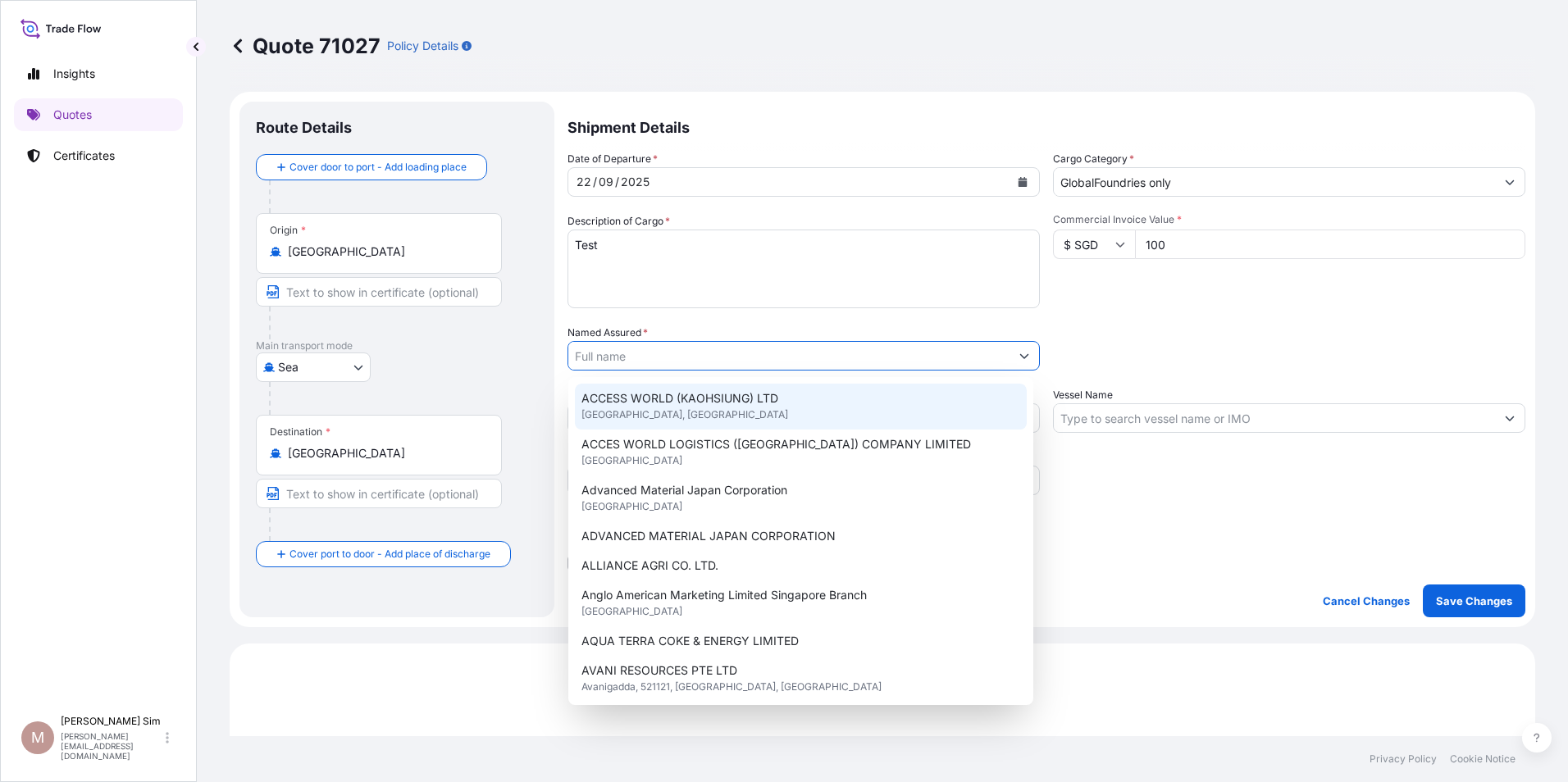
click at [823, 345] on input "Named Assured *" at bounding box center [789, 356] width 441 height 30
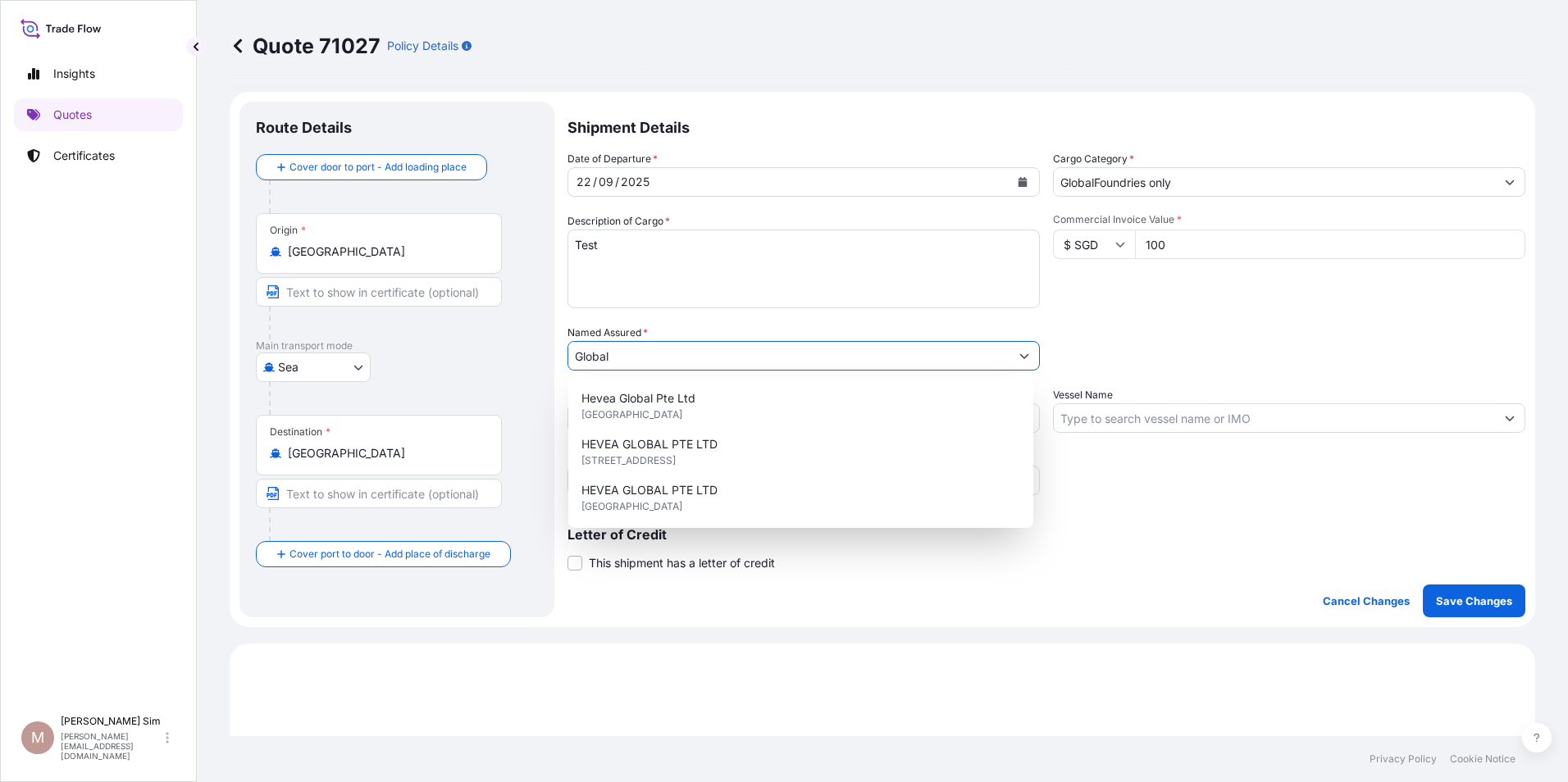
type input "Global"
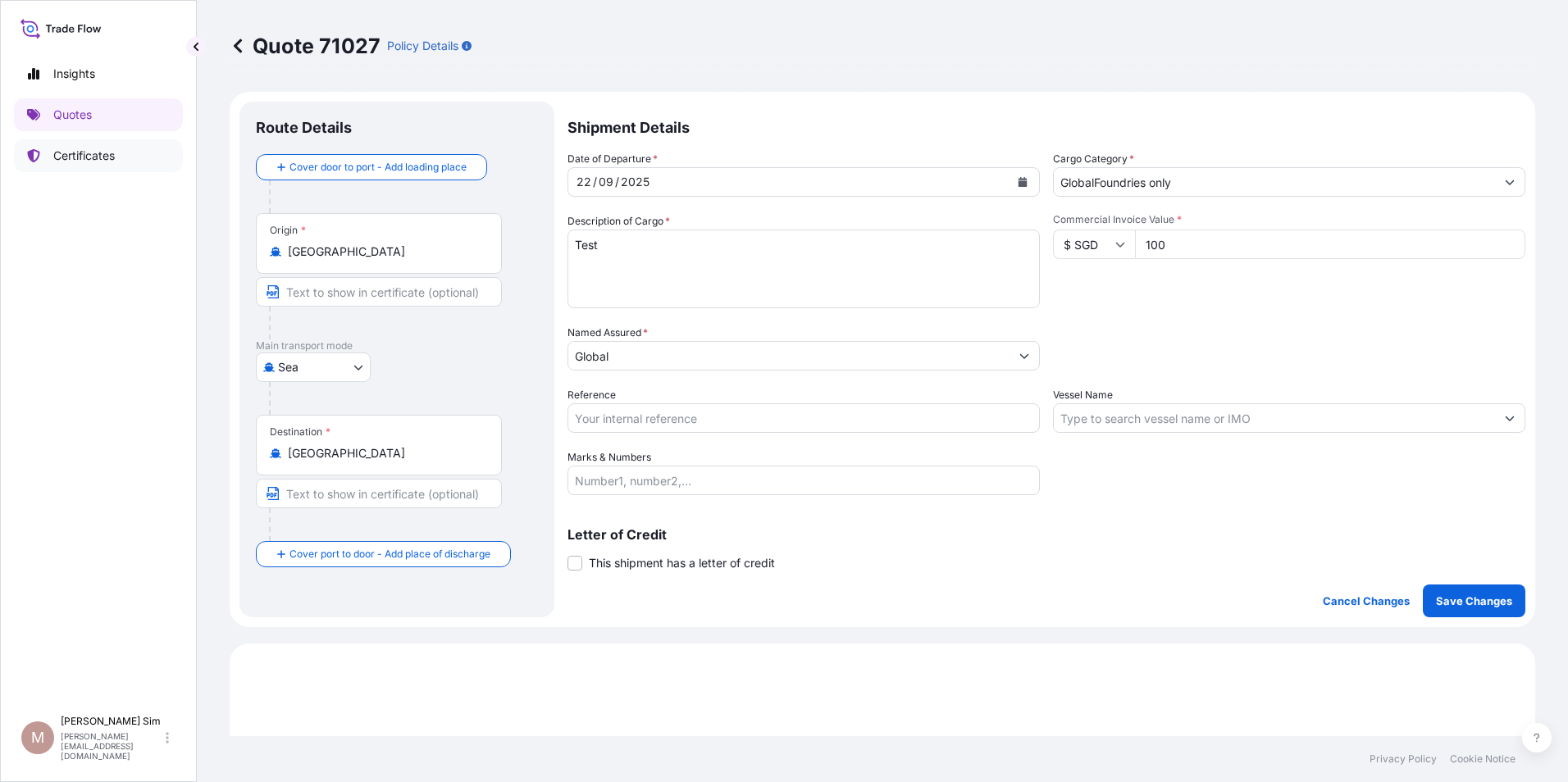
click at [110, 158] on p "Certificates" at bounding box center [84, 155] width 62 height 16
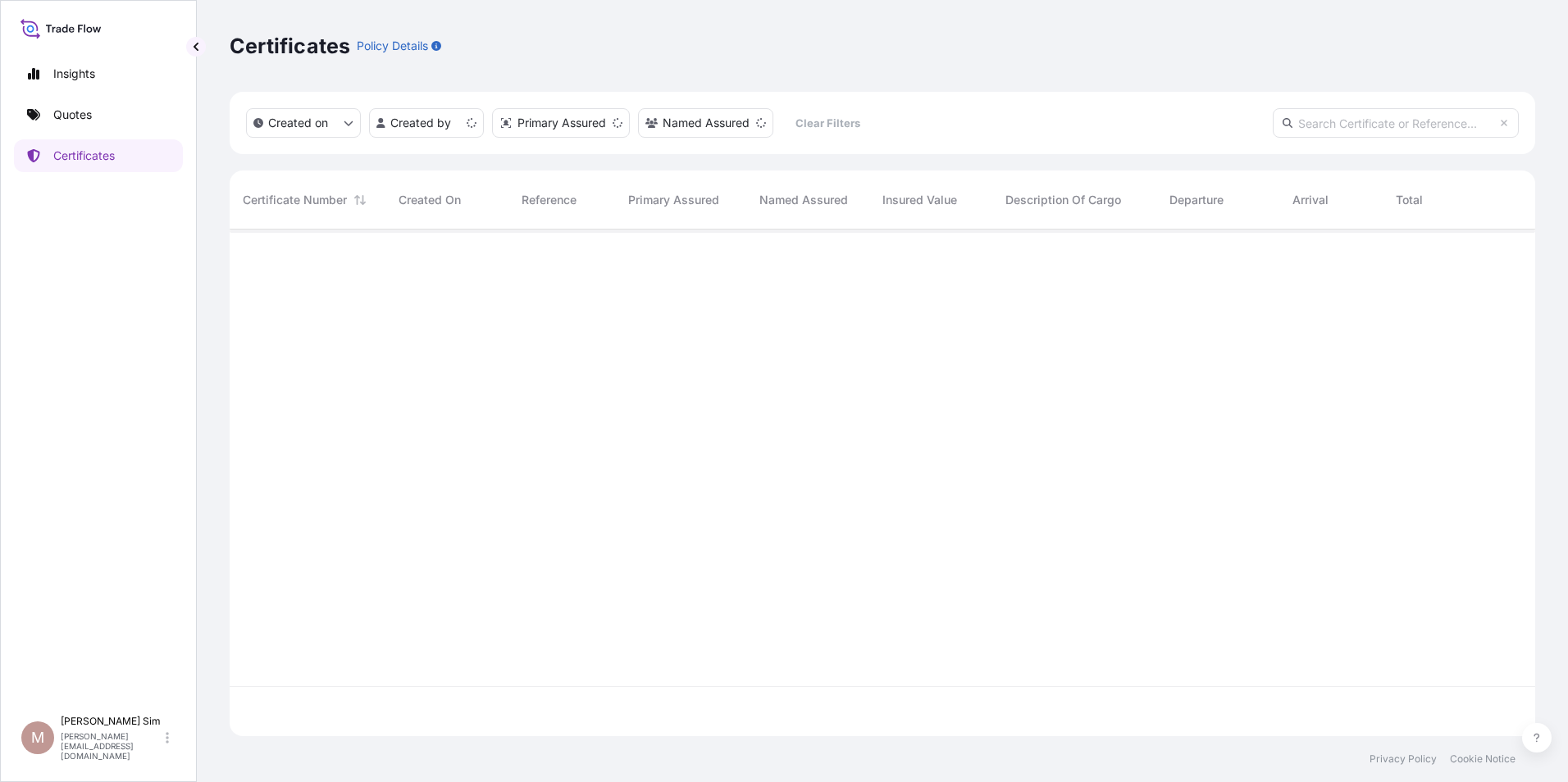
scroll to position [503, 1293]
click at [98, 124] on link "Quotes" at bounding box center [98, 115] width 169 height 33
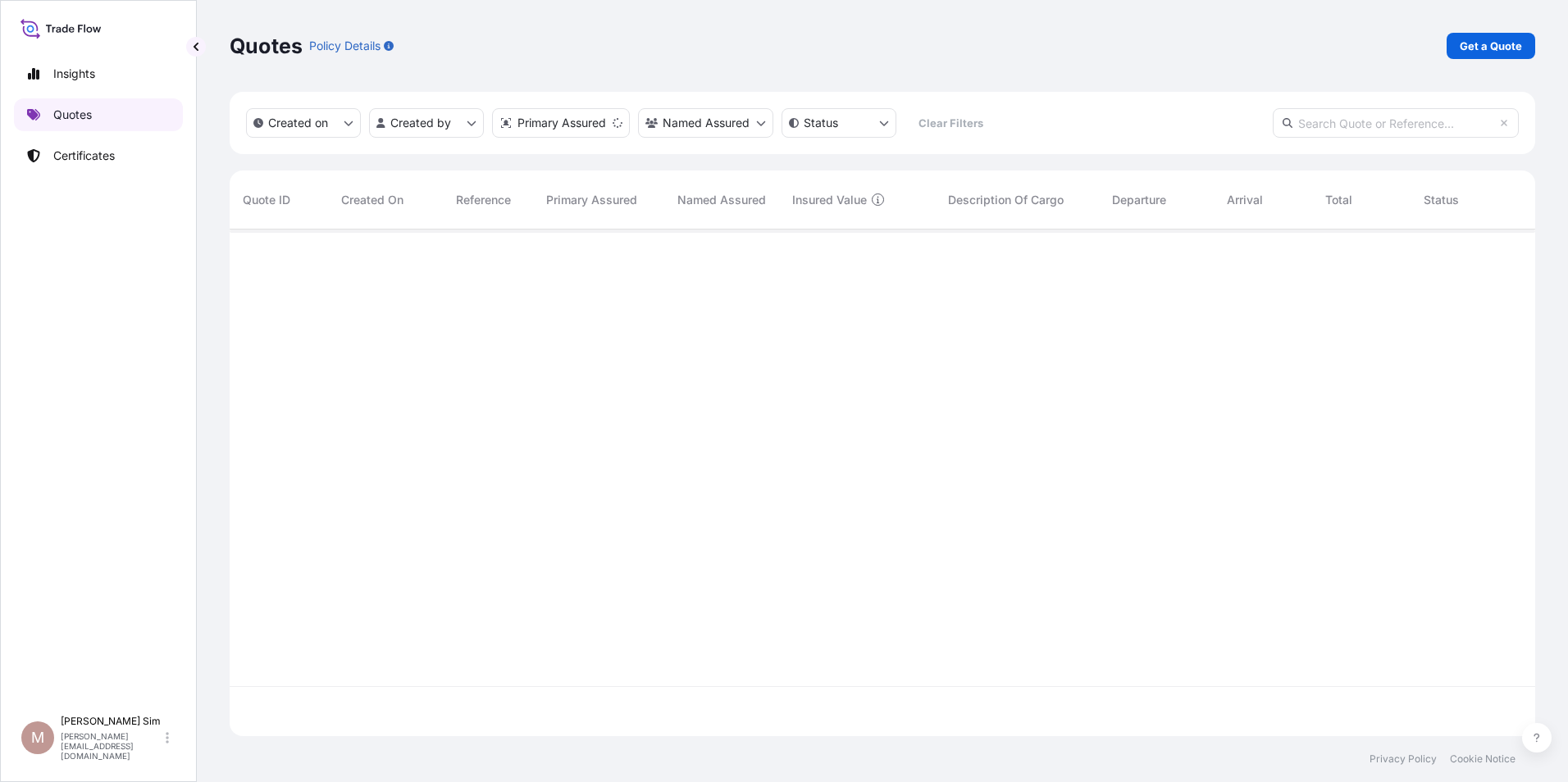
scroll to position [503, 1293]
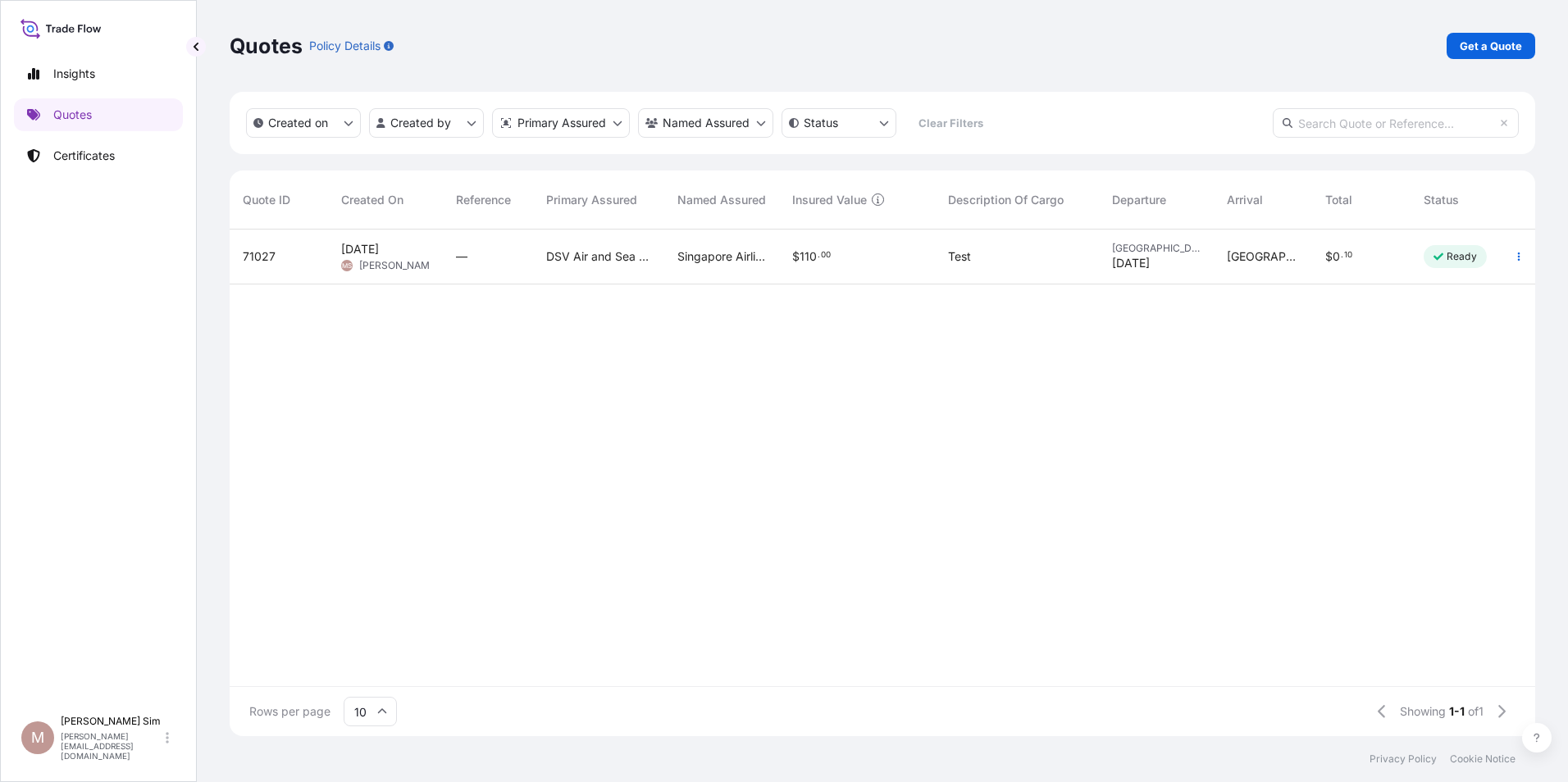
drag, startPoint x: 912, startPoint y: 273, endPoint x: 1444, endPoint y: 335, distance: 535.6
click at [1432, 356] on div "71027 [DATE] MS [PERSON_NAME] — DSV Air and Sea Singapore Pte Ltd Singapore Air…" at bounding box center [893, 457] width 1329 height 456
click at [1515, 258] on icon "button" at bounding box center [1519, 257] width 10 height 10
click at [1488, 259] on link "Edit quote" at bounding box center [1445, 260] width 128 height 26
select select "Sea"
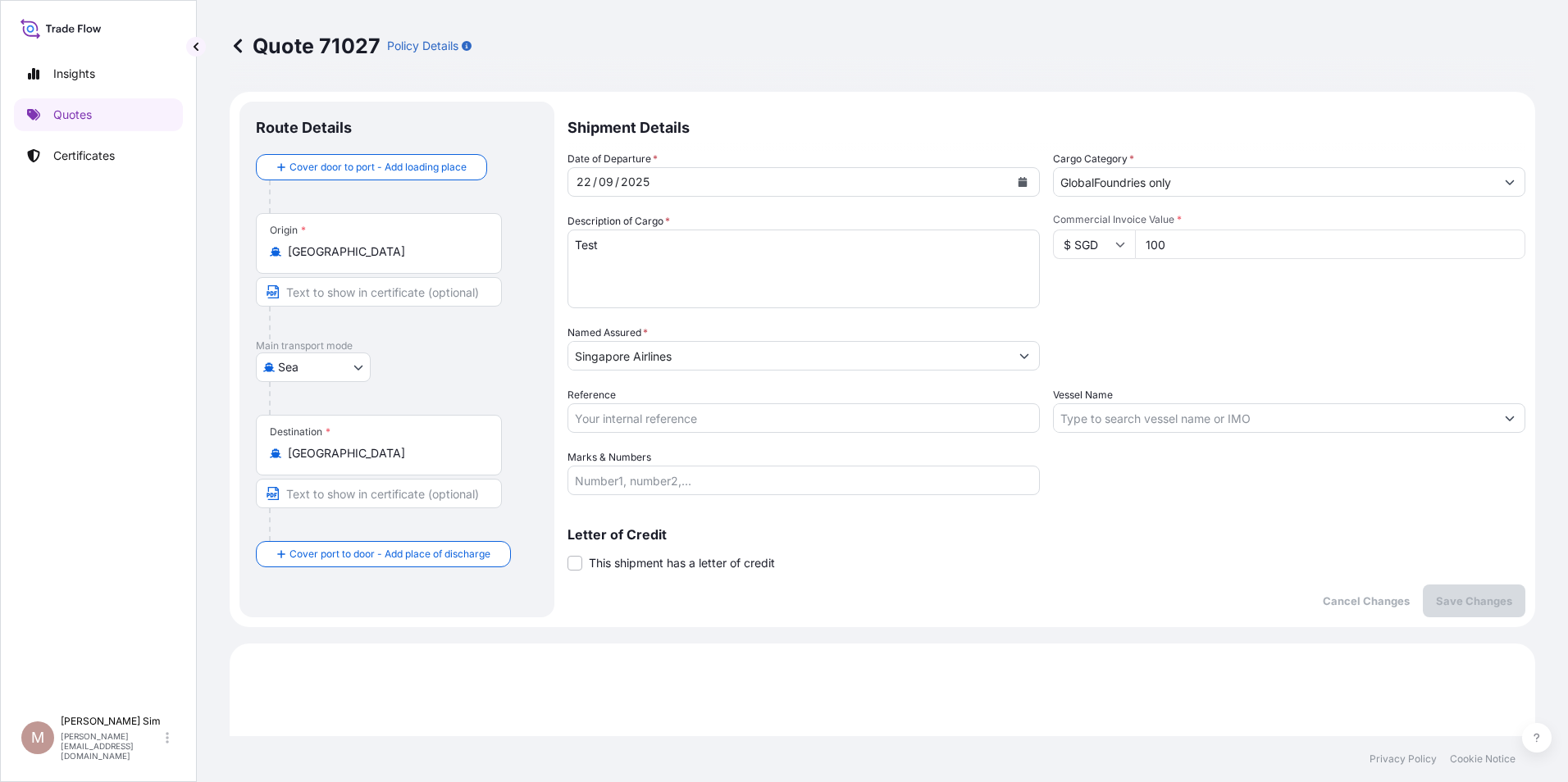
click at [1009, 356] on button "Show suggestions" at bounding box center [1024, 356] width 30 height 30
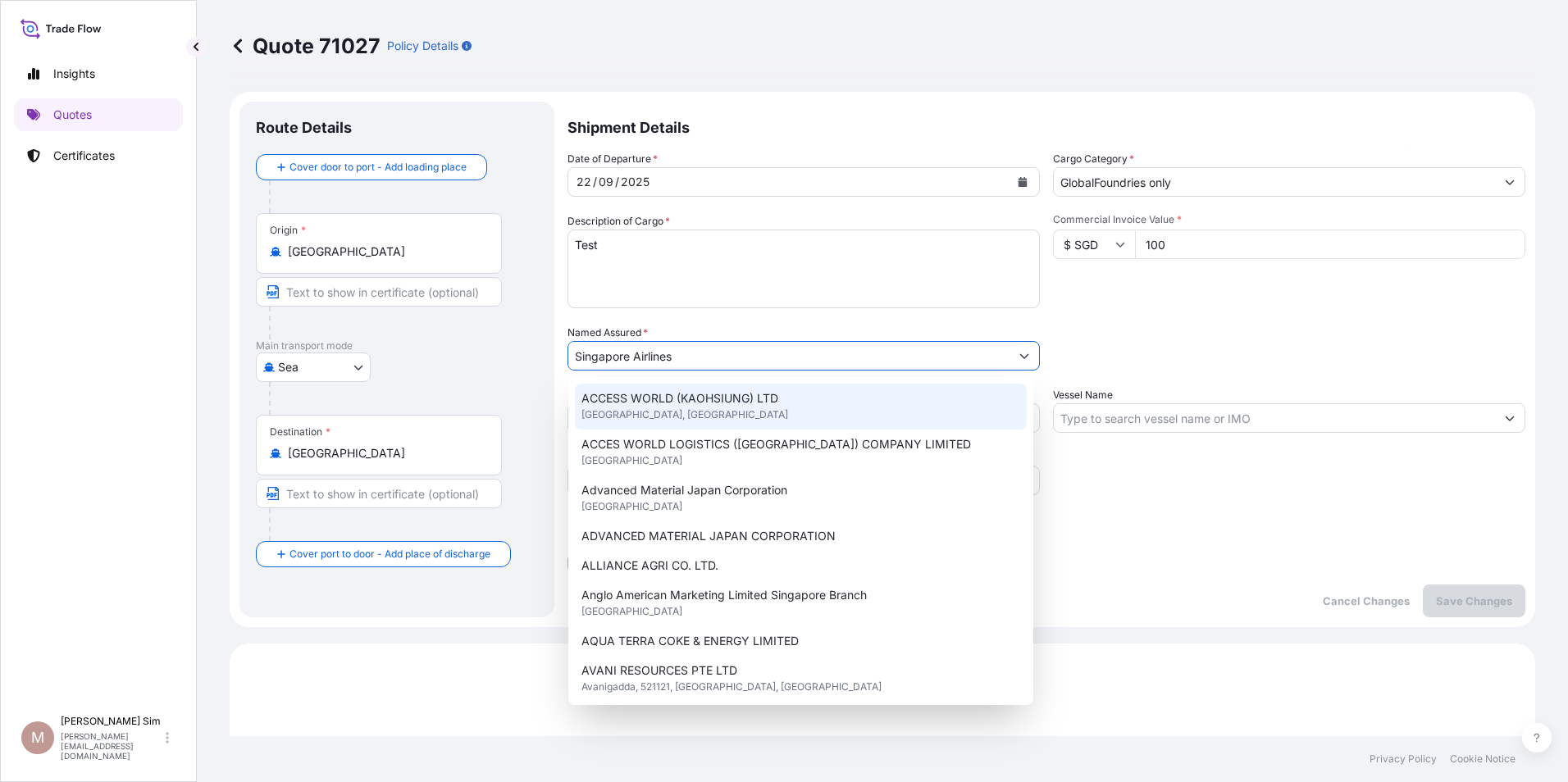
drag, startPoint x: 755, startPoint y: 357, endPoint x: 402, endPoint y: 312, distance: 355.9
click at [402, 312] on form "Route Details Cover door to port - Add loading place Place of loading Road / In…" at bounding box center [882, 359] width 1306 height 535
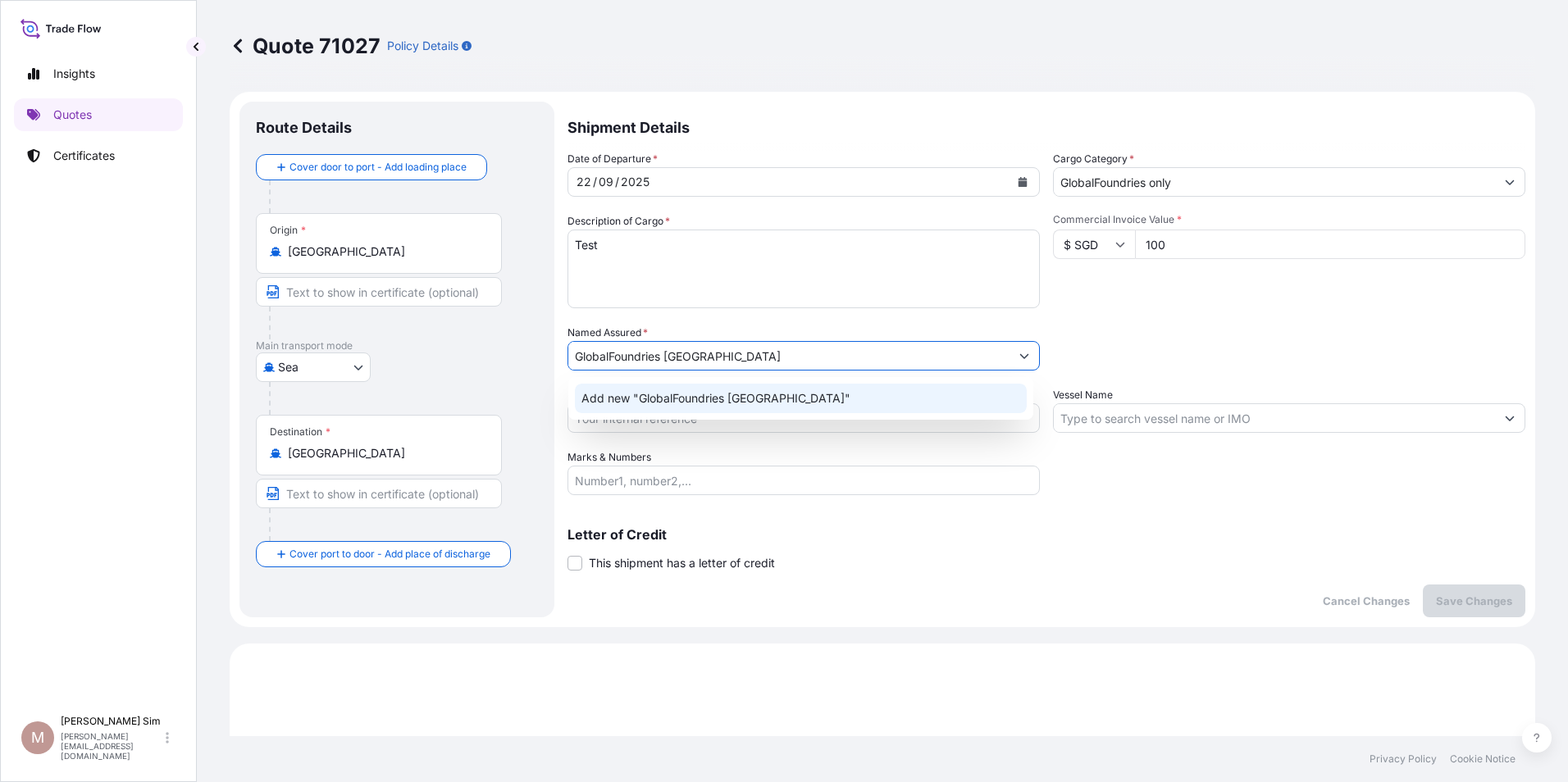
click at [656, 404] on span "Add new "GlobalFoundries [GEOGRAPHIC_DATA]"" at bounding box center [716, 398] width 269 height 16
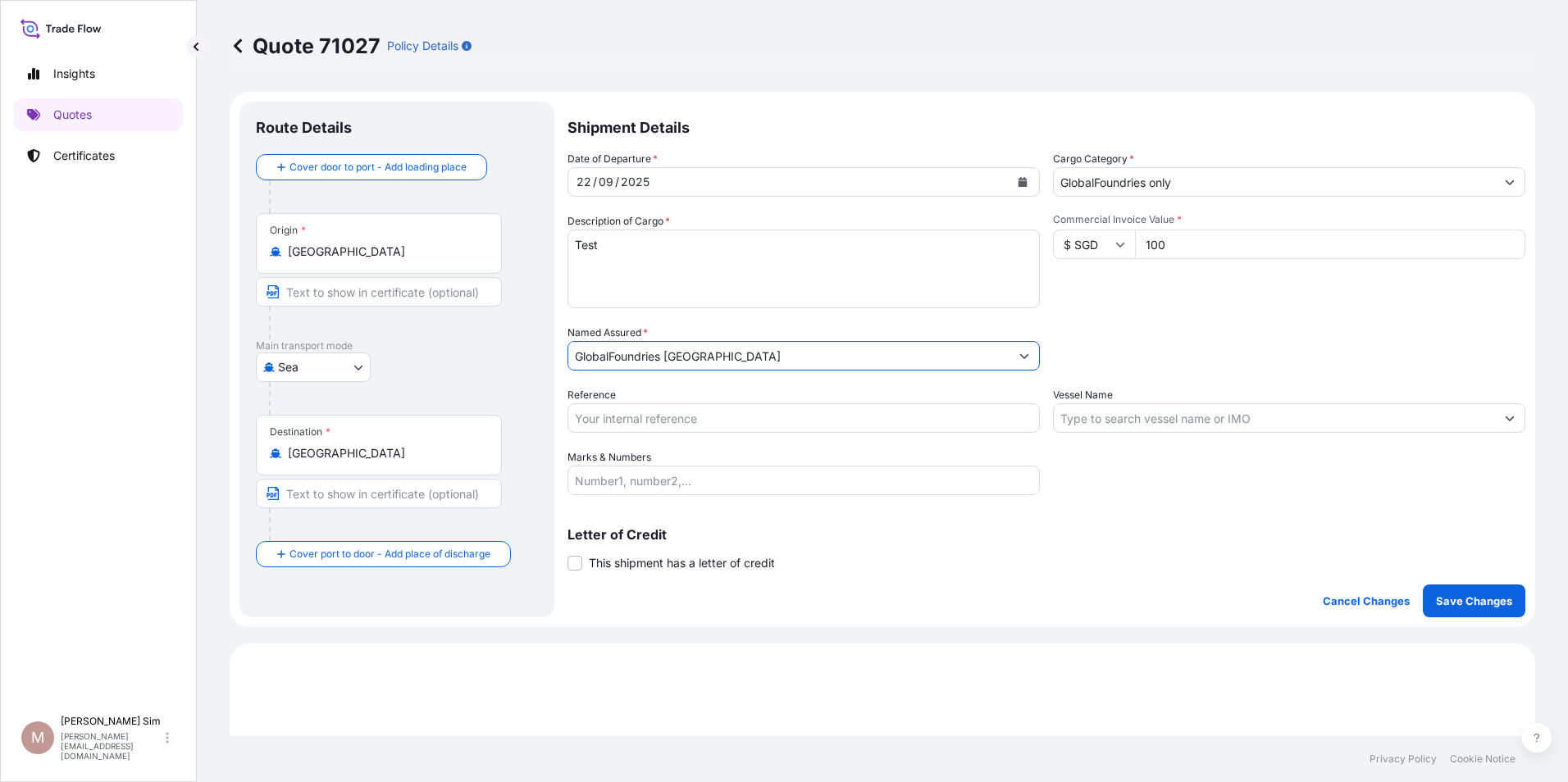
type input "GlobalFoundries [GEOGRAPHIC_DATA]"
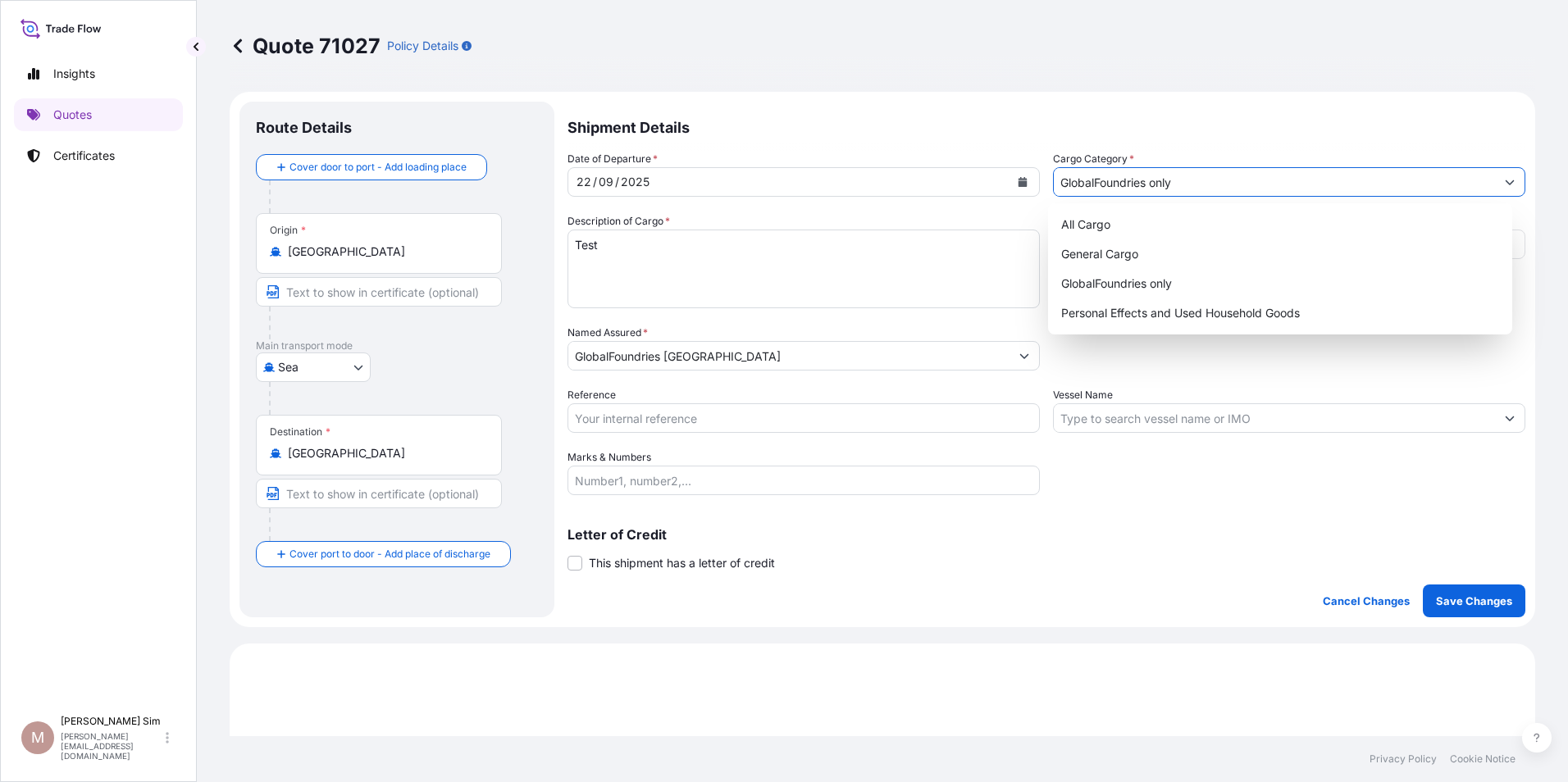
click at [1298, 184] on input "GlobalFoundries only" at bounding box center [1274, 182] width 441 height 30
click at [1262, 310] on div "Personal Effects and Used Household Goods" at bounding box center [1280, 313] width 452 height 30
type input "Personal Effects and Used Household Goods"
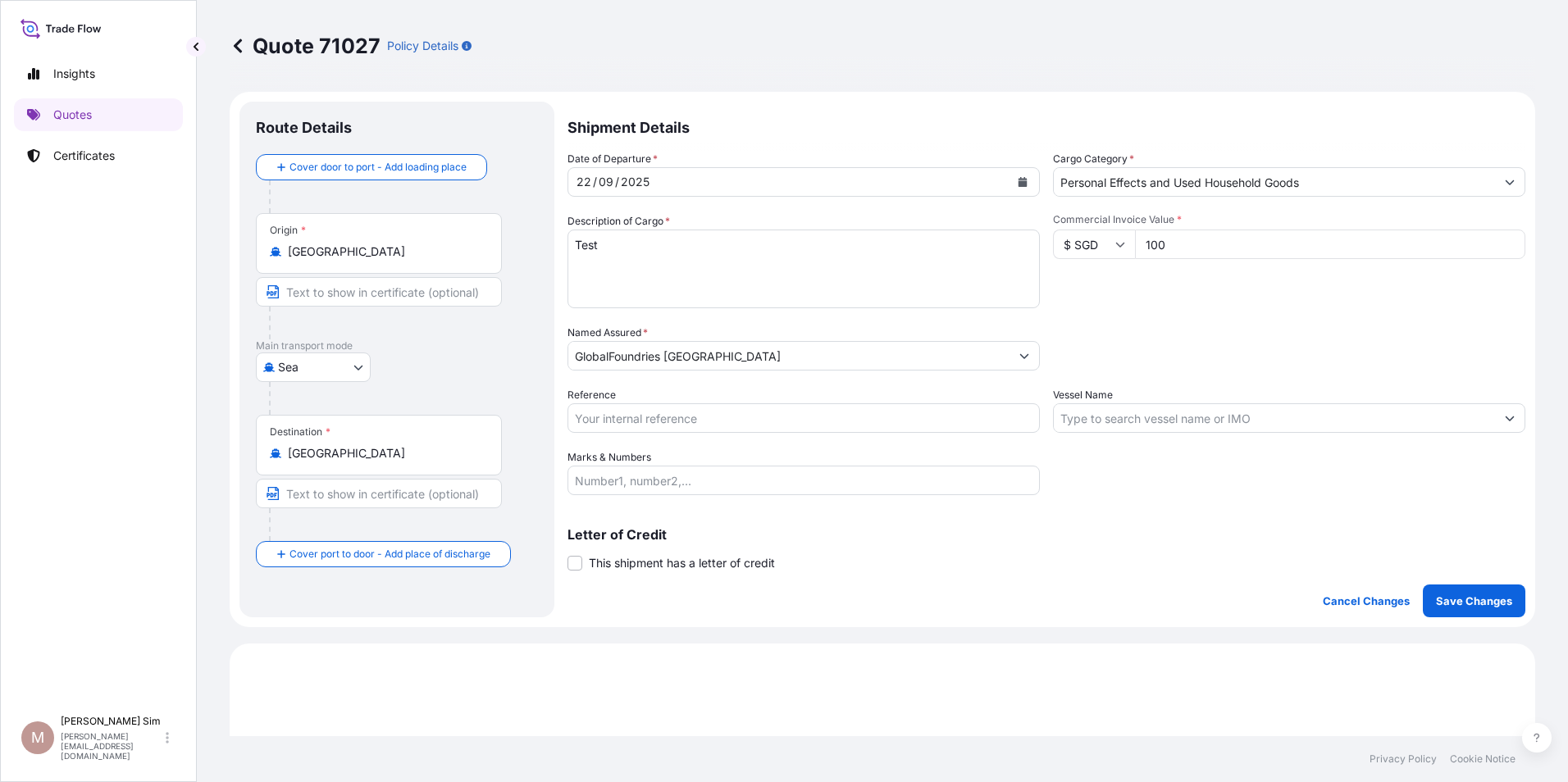
drag, startPoint x: 161, startPoint y: 390, endPoint x: 137, endPoint y: 389, distance: 24.0
click at [161, 390] on div "Insights Quotes Certificates" at bounding box center [98, 375] width 169 height 664
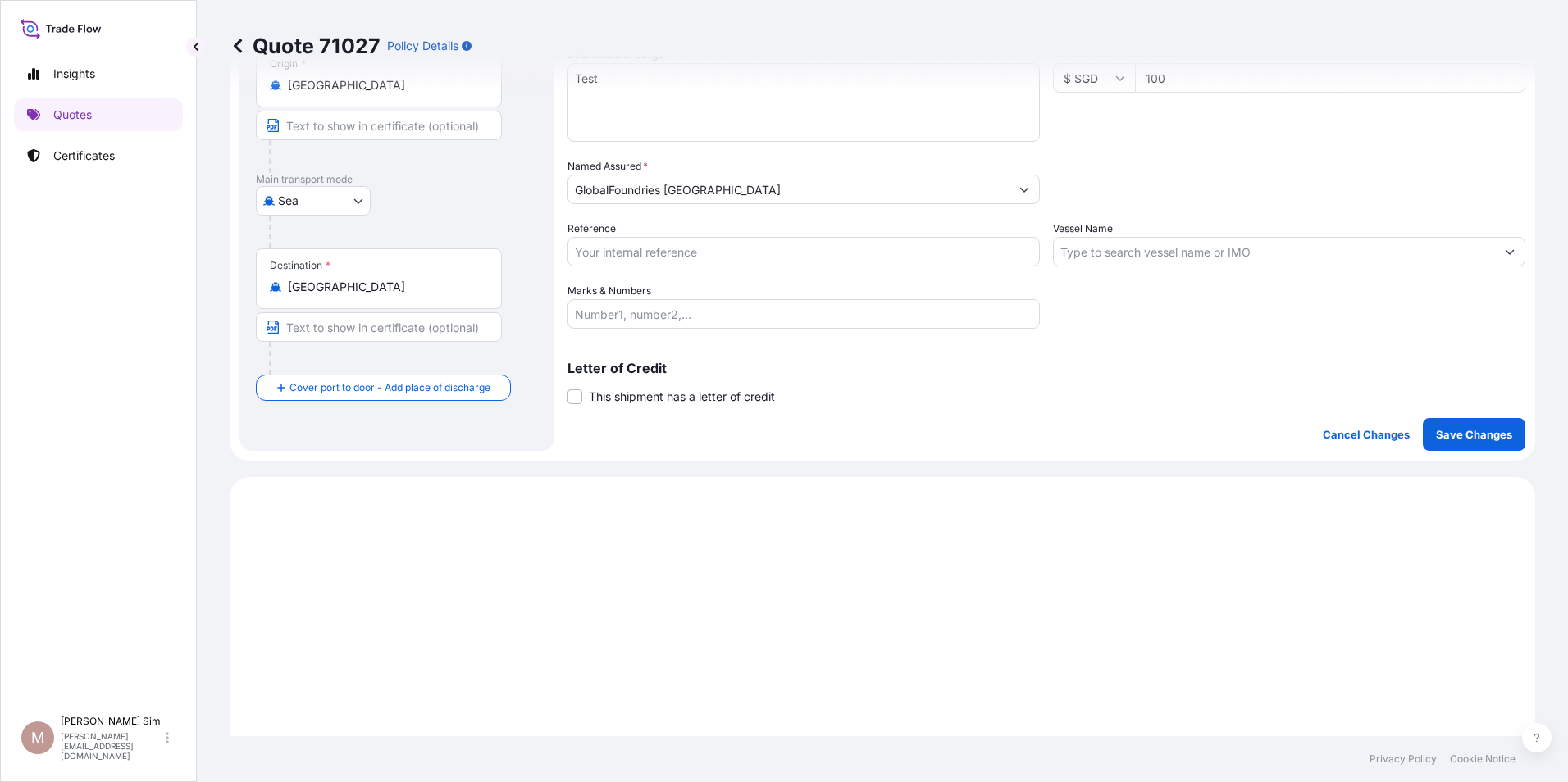
scroll to position [246, 0]
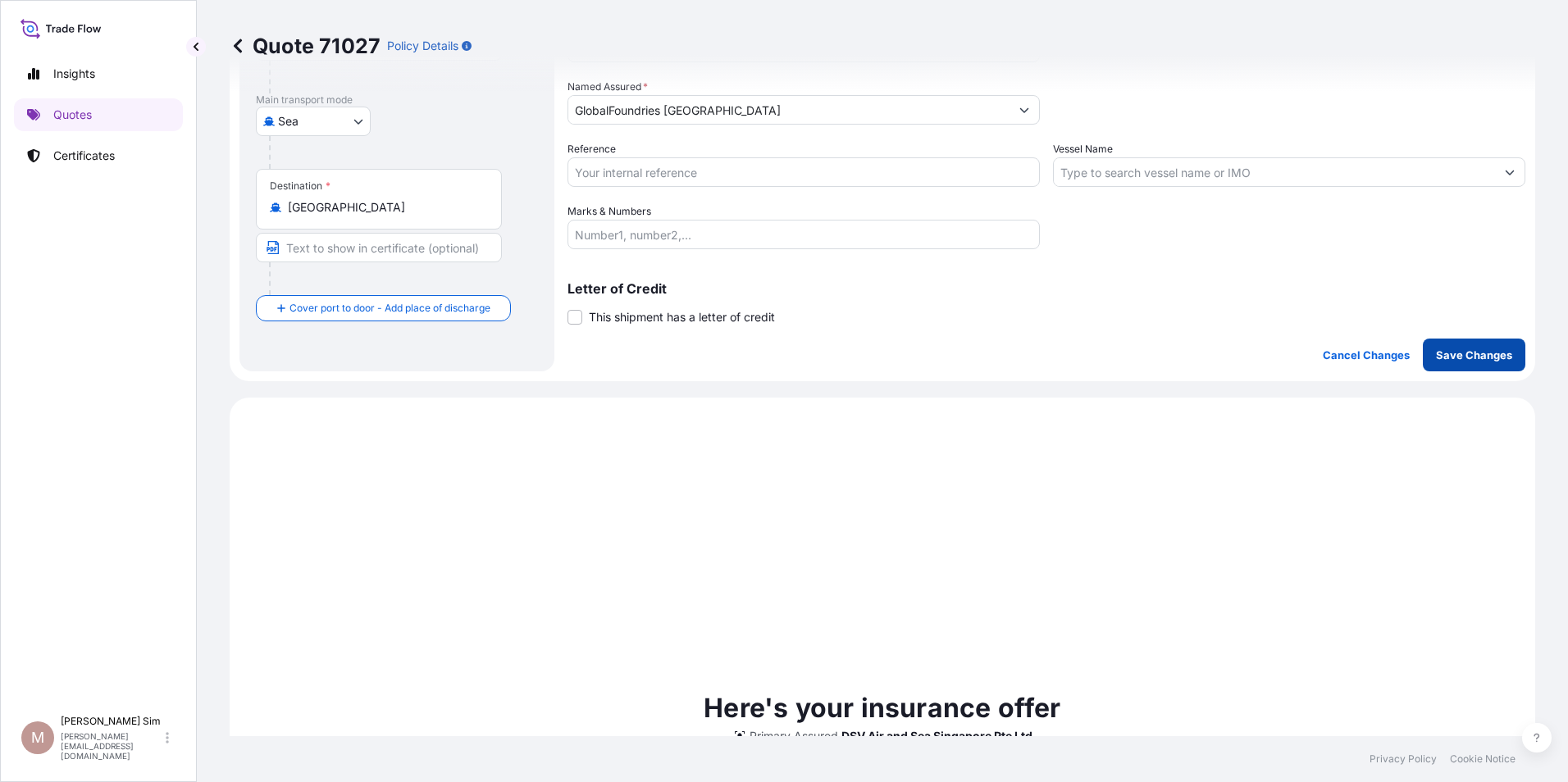
click at [1450, 362] on p "Save Changes" at bounding box center [1473, 355] width 77 height 16
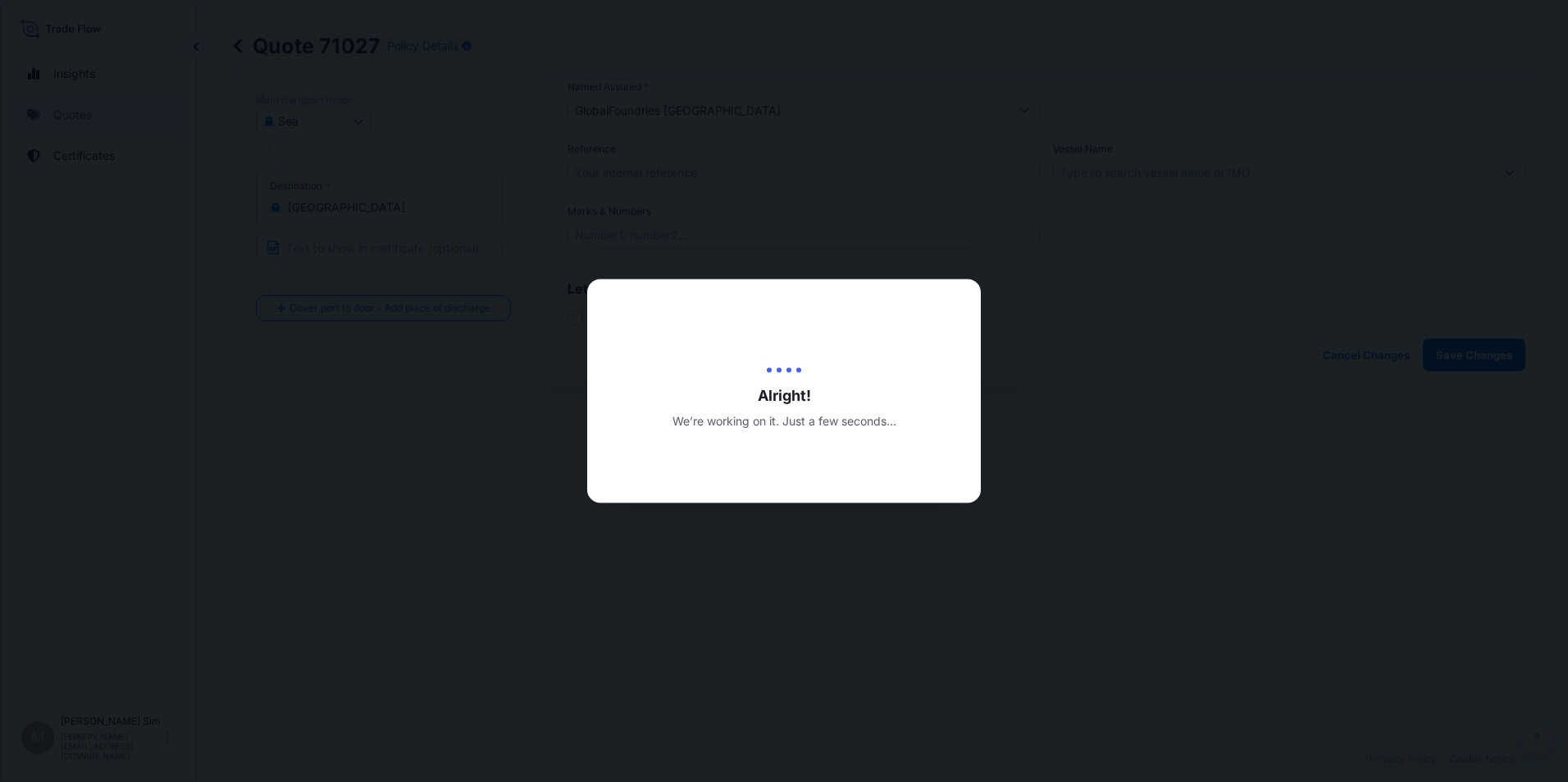
type input "[DATE]"
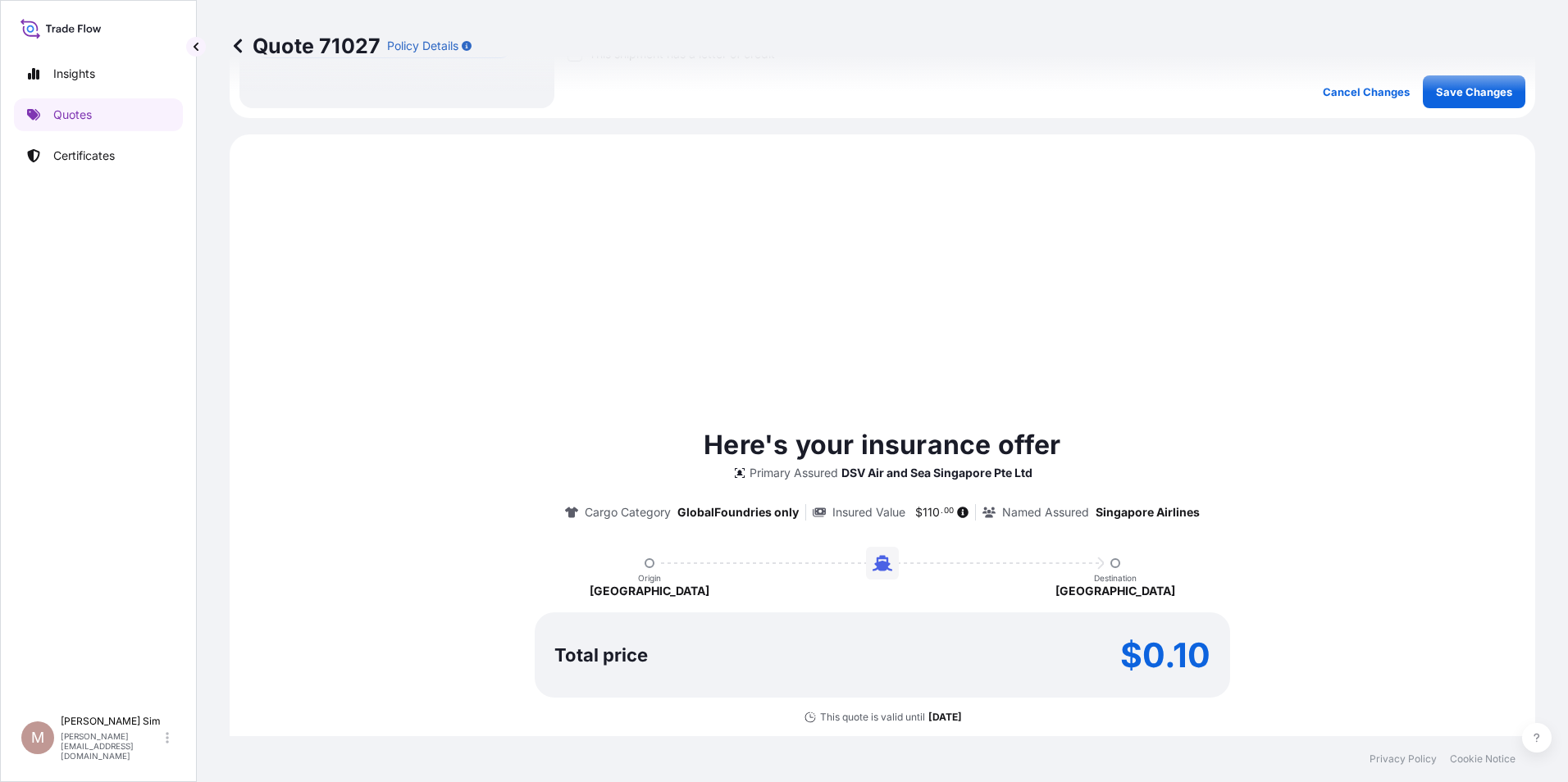
scroll to position [562, 0]
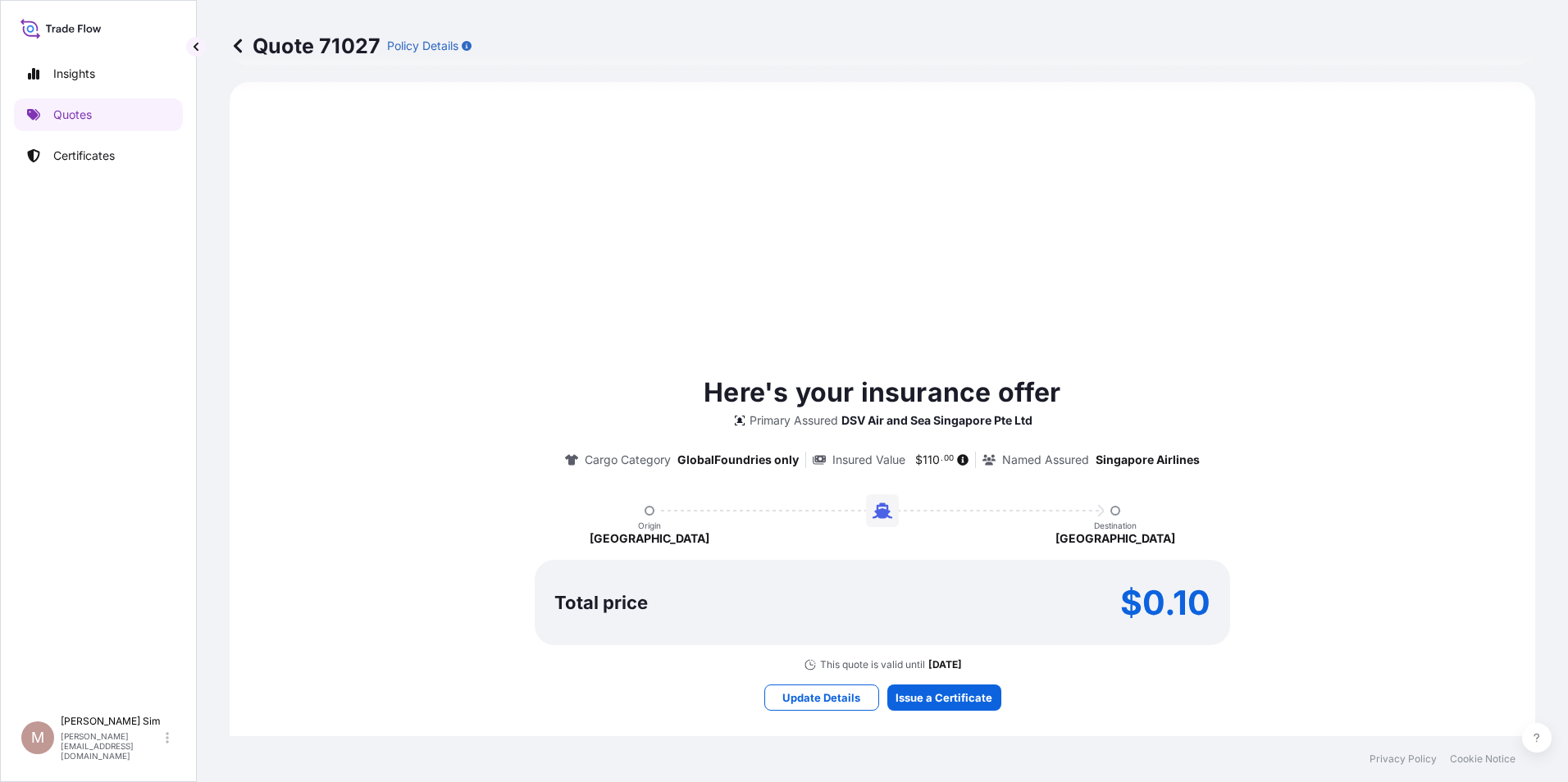
select select "Sea"
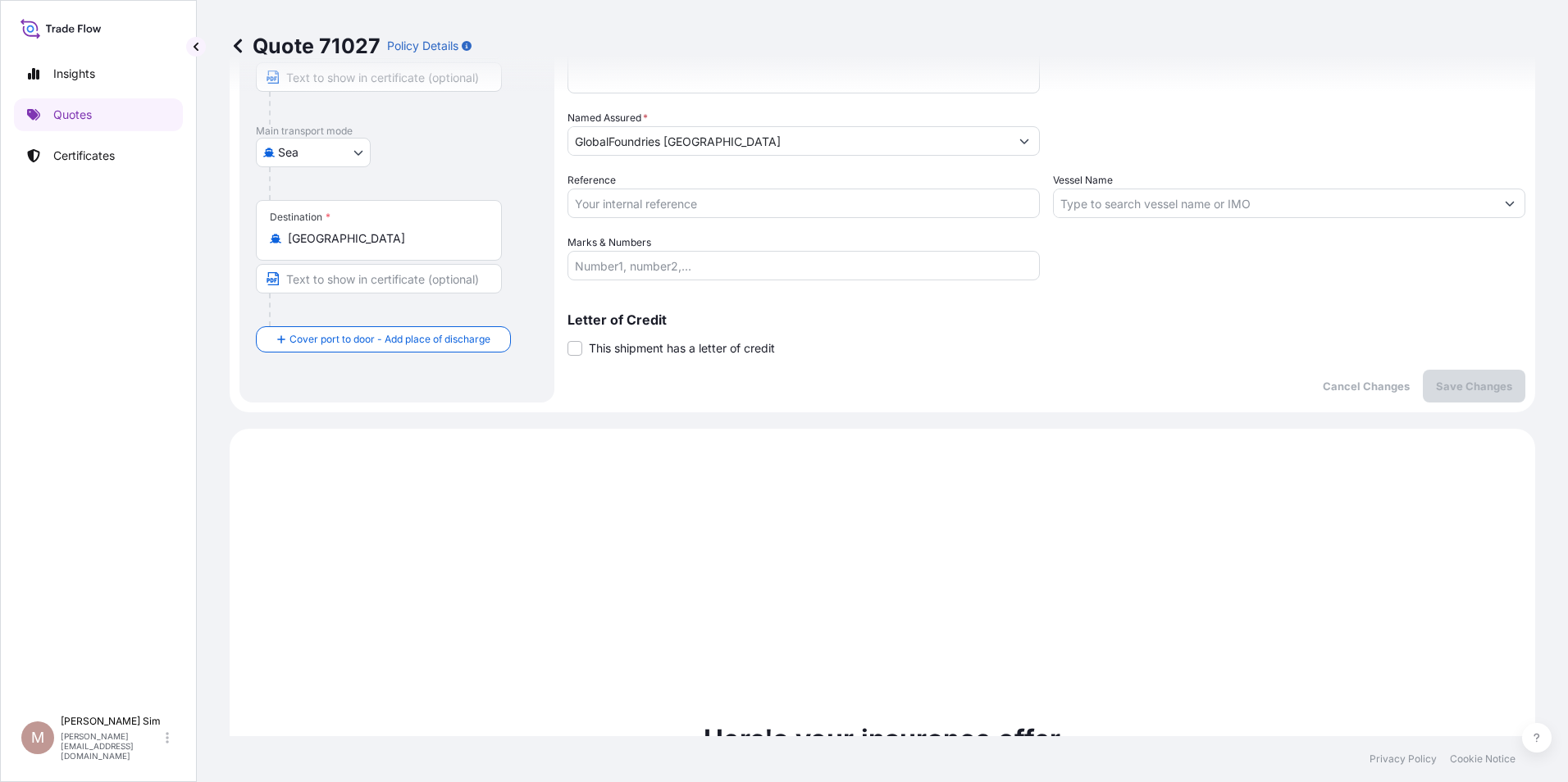
scroll to position [0, 0]
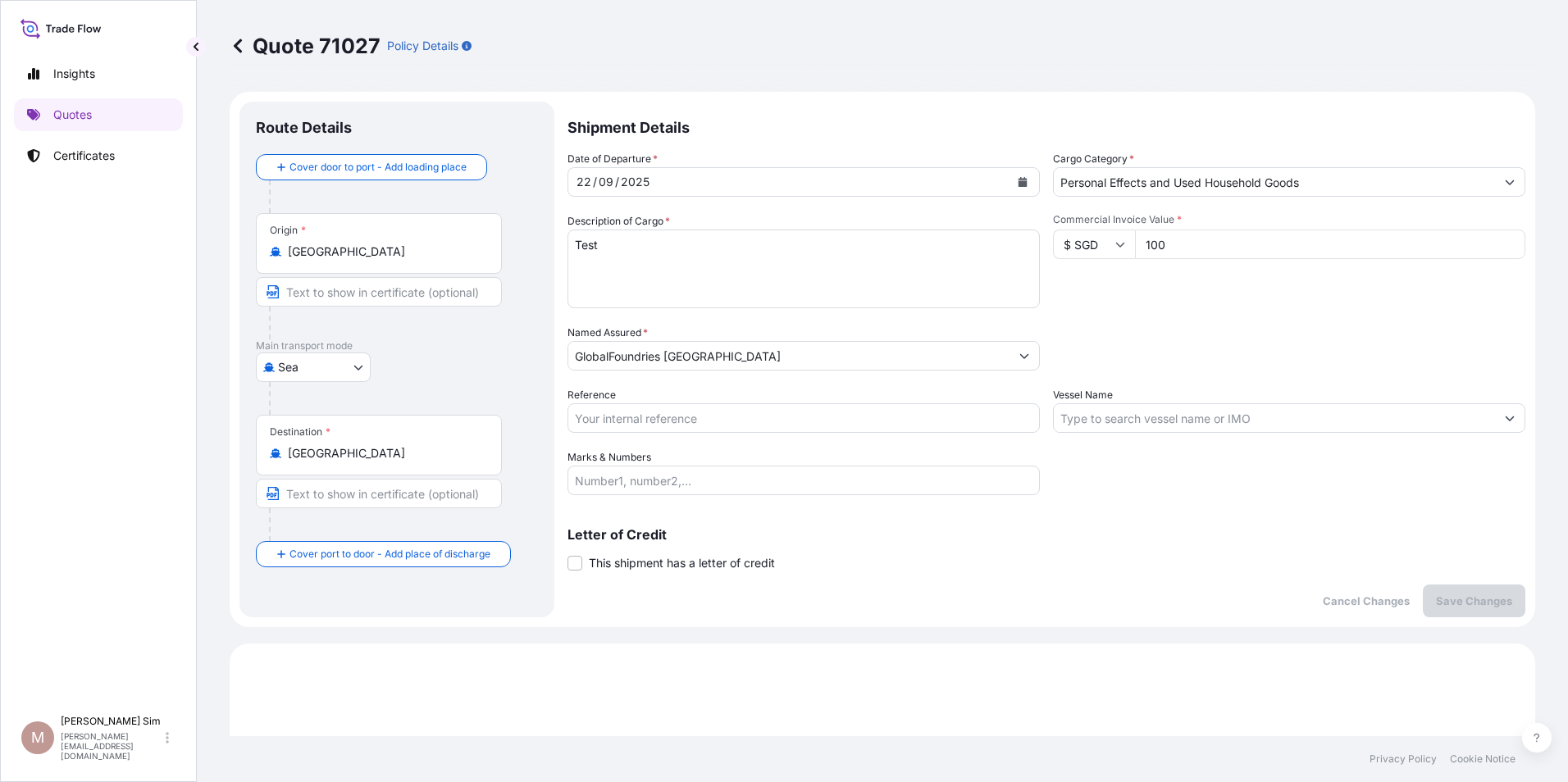
click at [1299, 183] on input "Personal Effects and Used Household Goods" at bounding box center [1274, 182] width 441 height 30
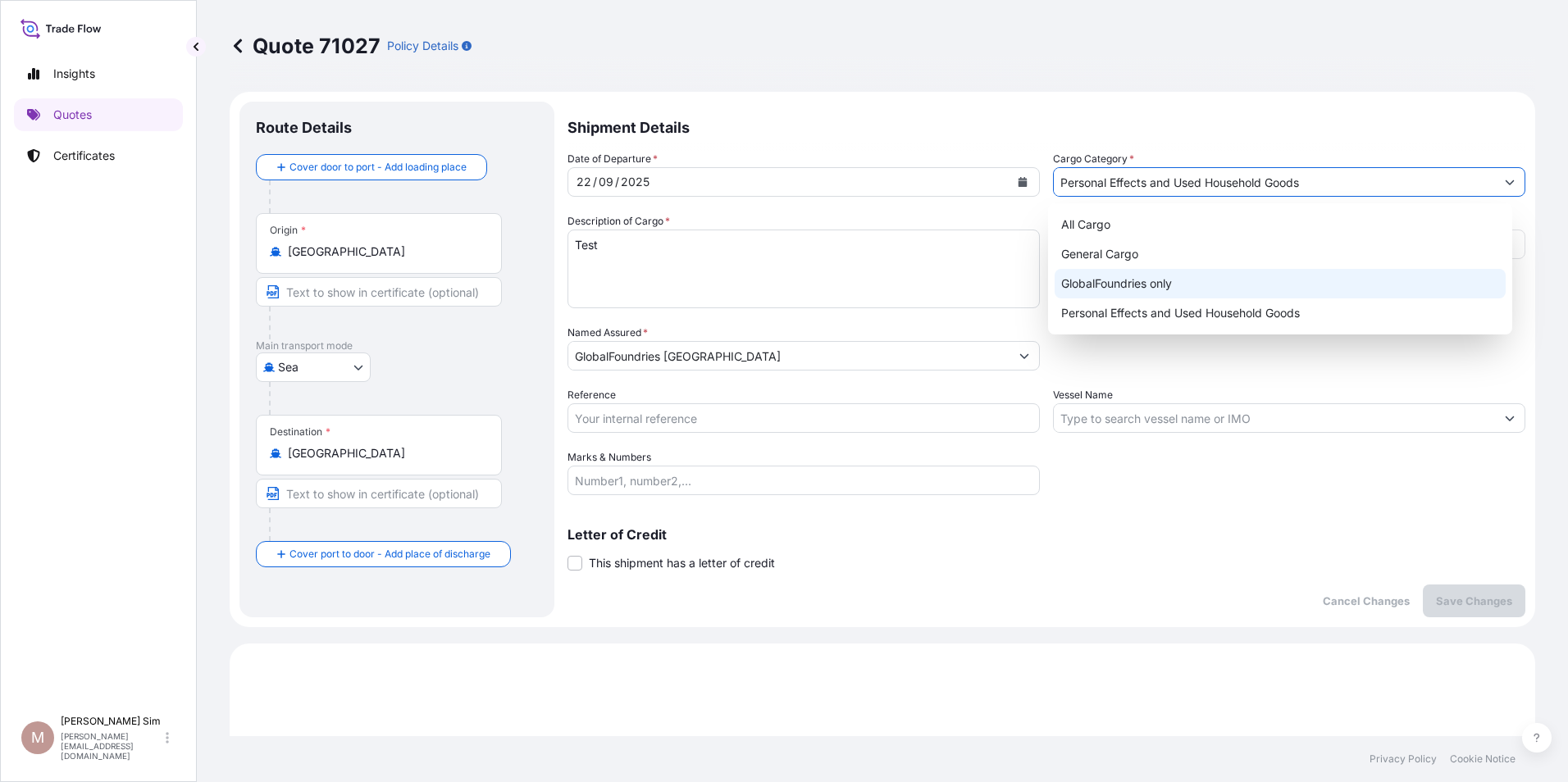
click at [1172, 283] on div "GlobalFoundries only" at bounding box center [1280, 284] width 452 height 30
type input "GlobalFoundries only"
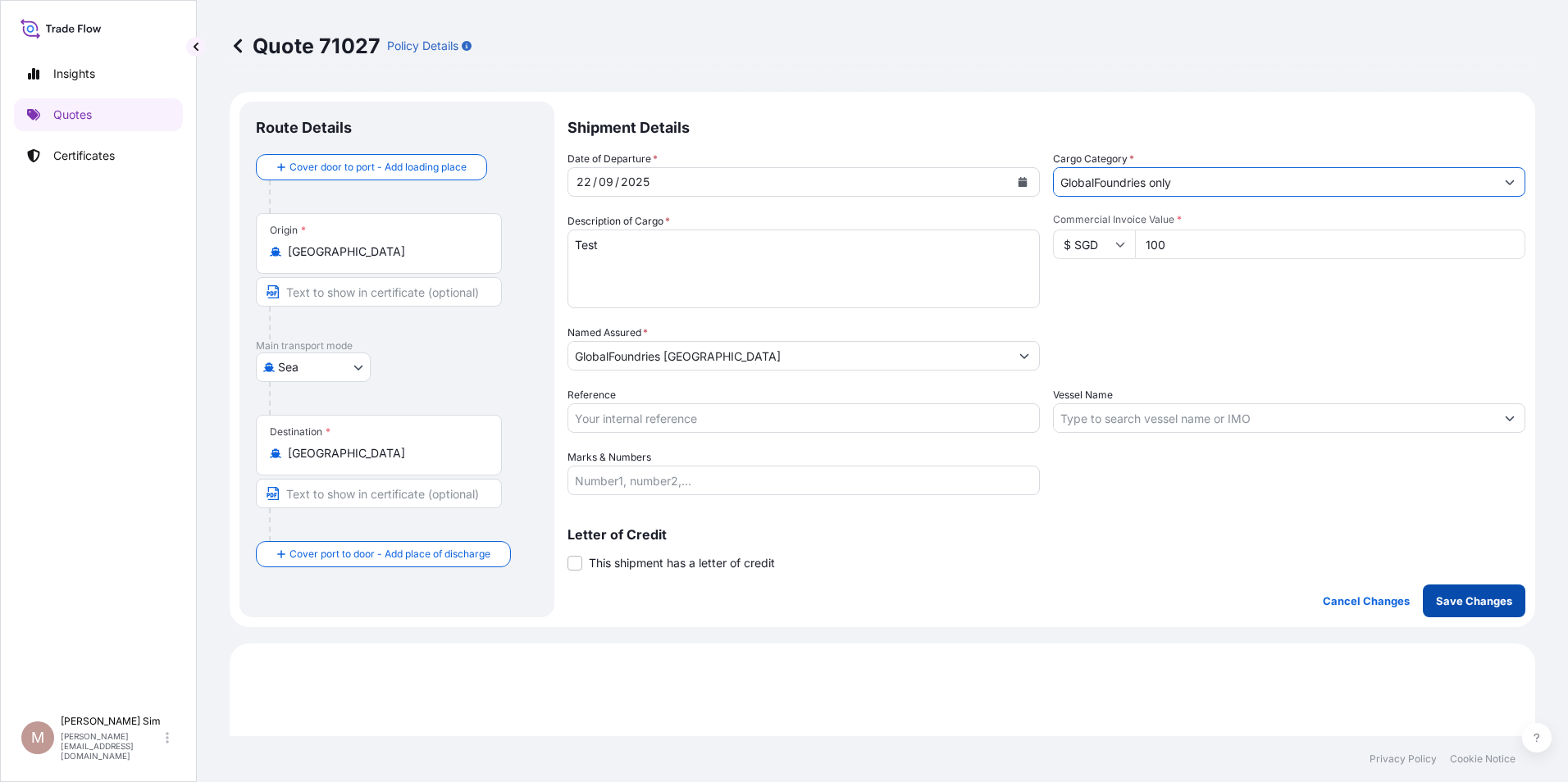
click at [1451, 599] on p "Save Changes" at bounding box center [1473, 601] width 77 height 16
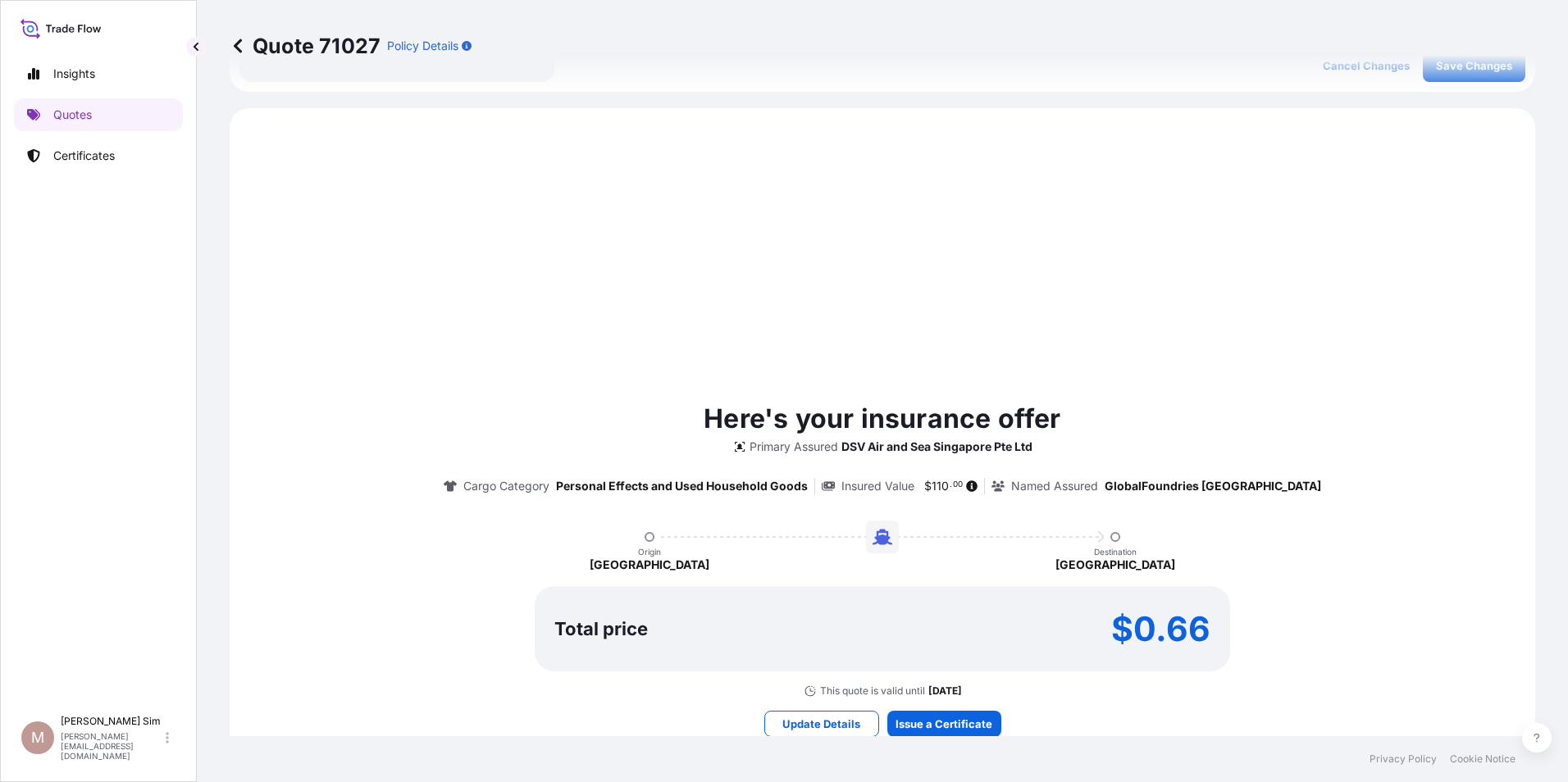
scroll to position [562, 0]
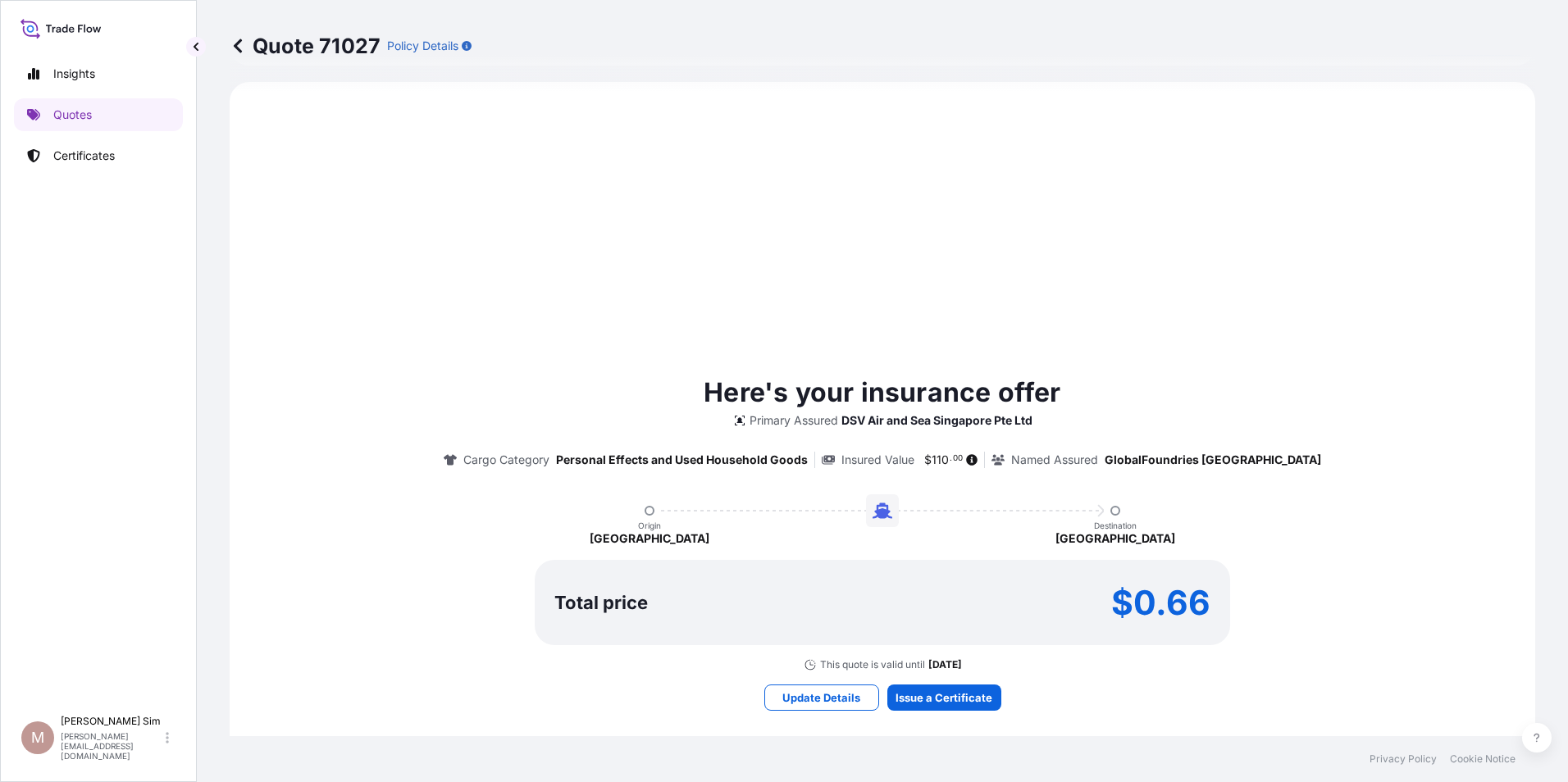
select select "Sea"
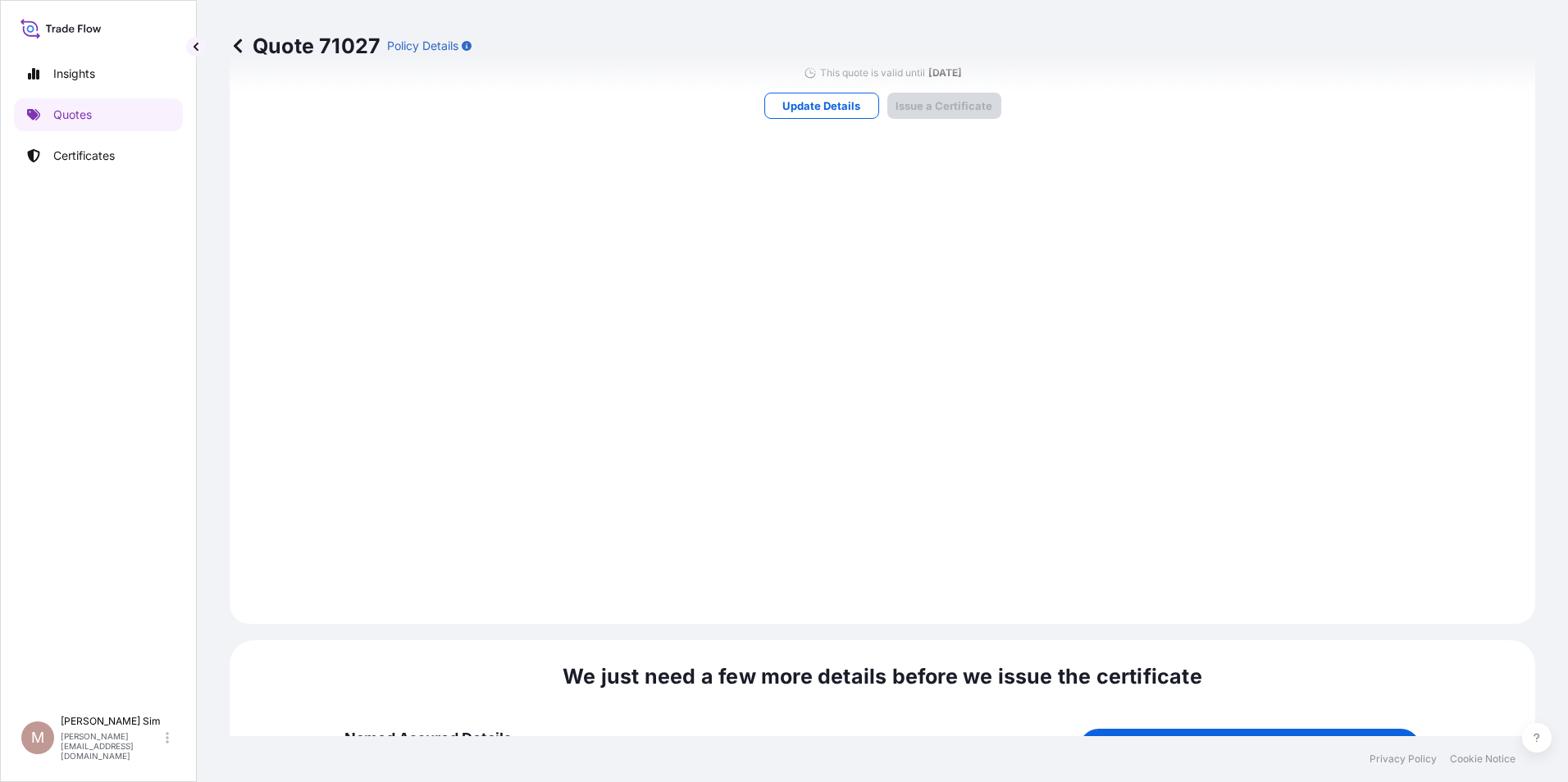
scroll to position [1686, 0]
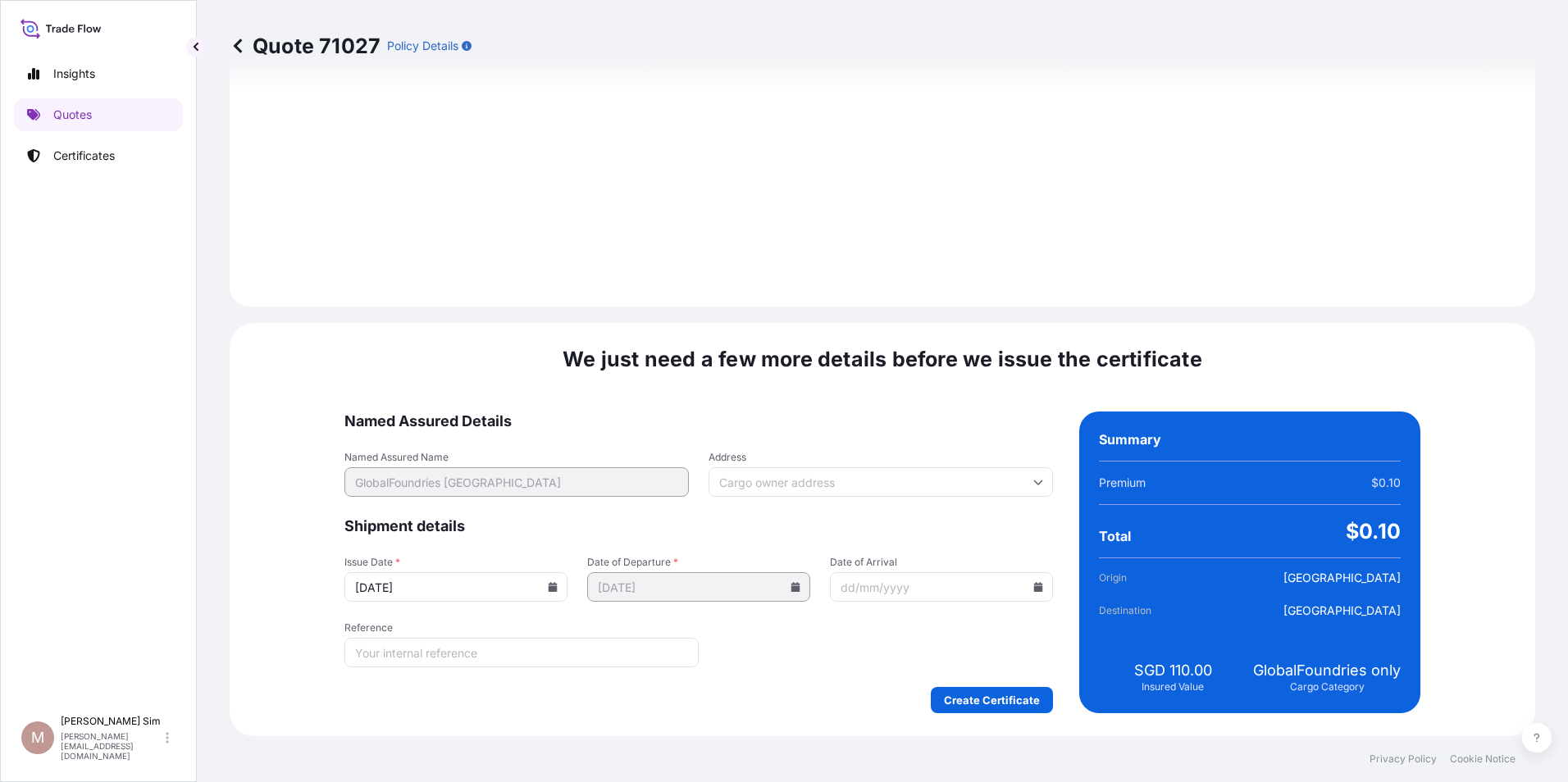
click at [737, 543] on form "Named Assured Details Named Assured Name GlobalFoundries [GEOGRAPHIC_DATA] Addr…" at bounding box center [698, 562] width 708 height 302
click at [782, 491] on input "Address" at bounding box center [880, 482] width 345 height 30
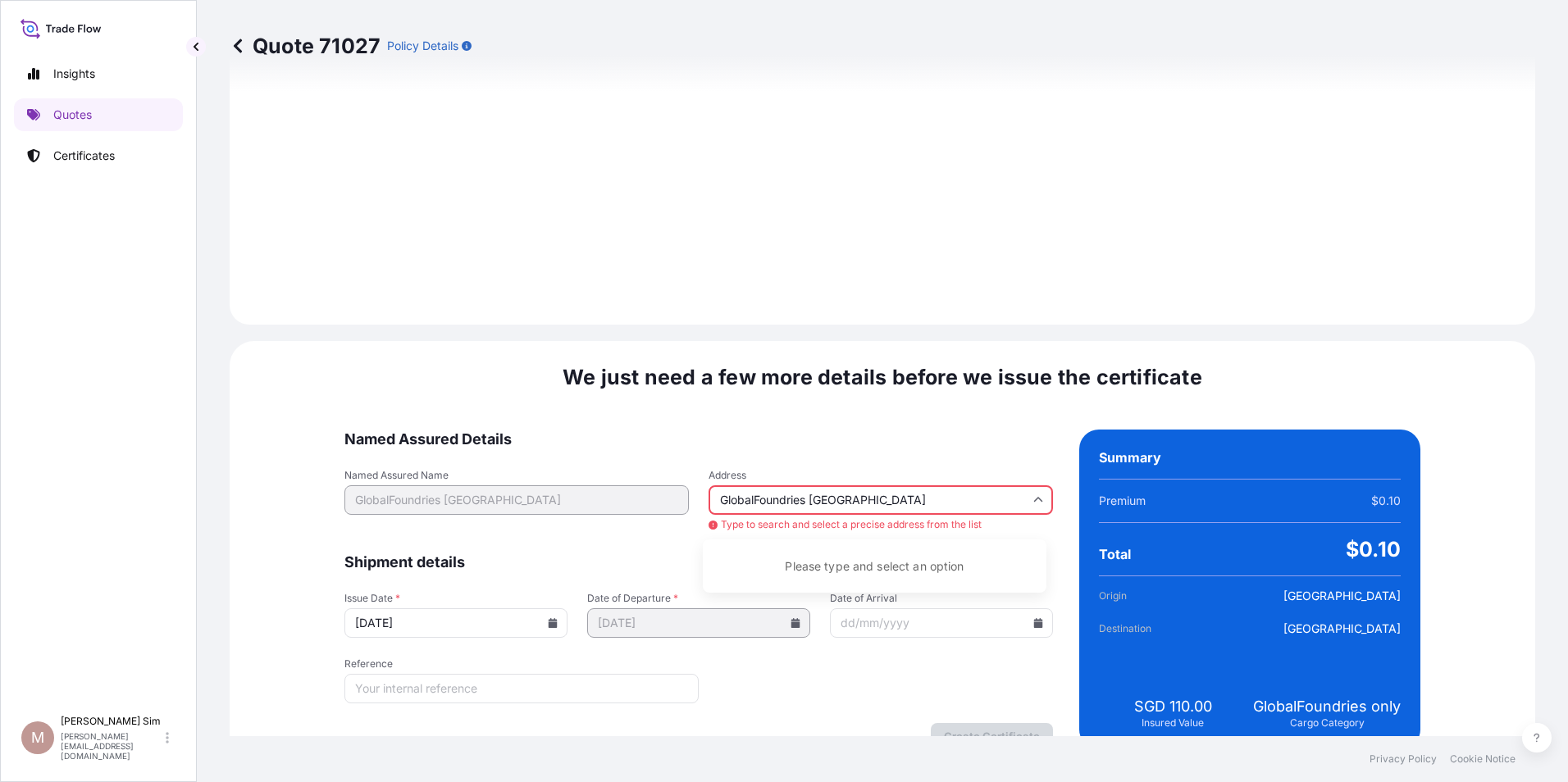
click at [912, 497] on input "GlobalFoundries [GEOGRAPHIC_DATA]" at bounding box center [880, 500] width 345 height 30
click at [862, 499] on input "GlobalFoundries [GEOGRAPHIC_DATA]" at bounding box center [880, 500] width 345 height 30
drag, startPoint x: 893, startPoint y: 499, endPoint x: 806, endPoint y: 497, distance: 87.0
click at [806, 497] on input "GlobalFoundries [GEOGRAPHIC_DATA]" at bounding box center [880, 500] width 345 height 30
click at [848, 492] on input "GlobalFoundries" at bounding box center [880, 500] width 345 height 30
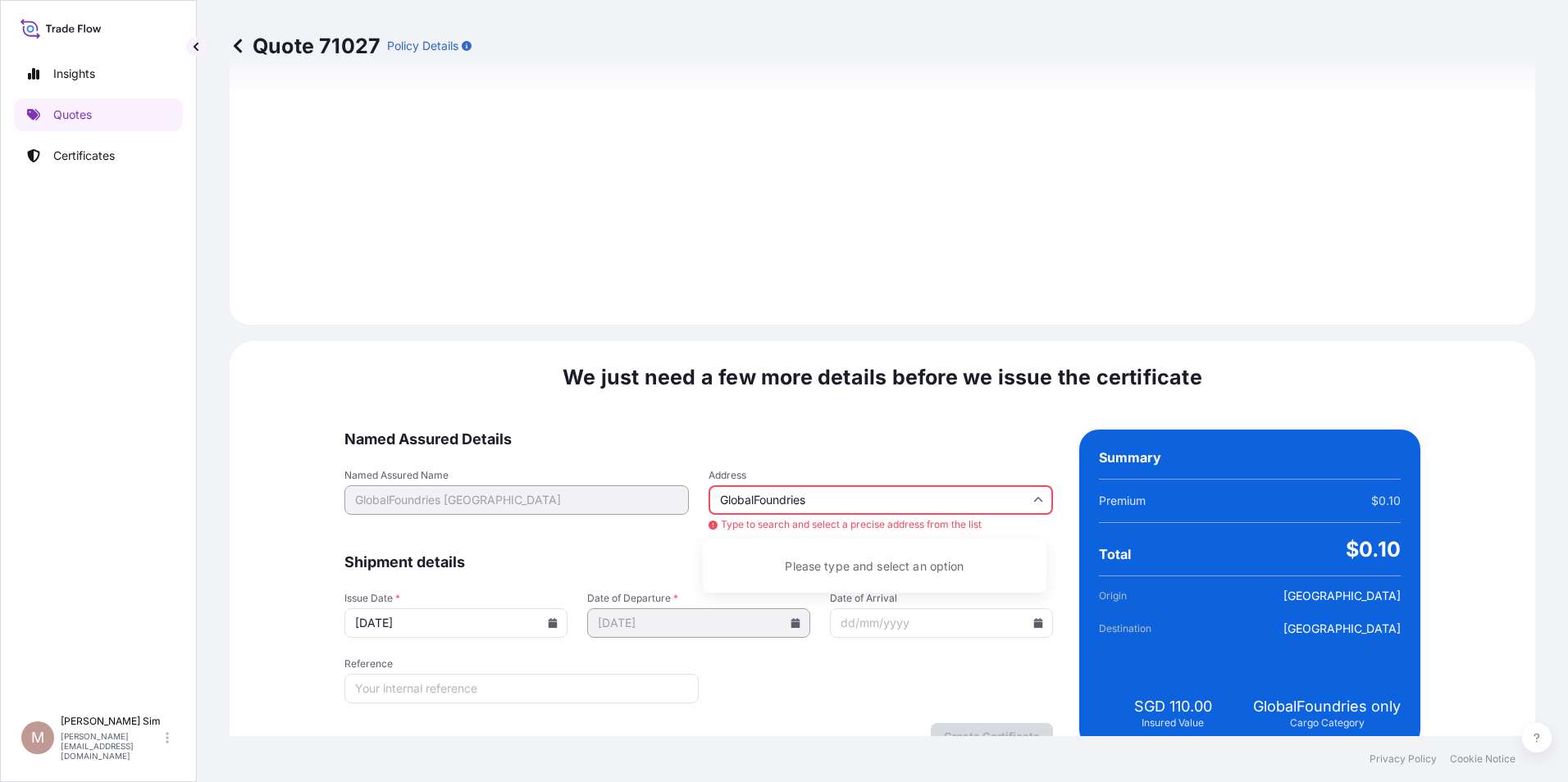
drag, startPoint x: 846, startPoint y: 500, endPoint x: 726, endPoint y: 489, distance: 120.5
click at [726, 489] on input "GlobalFoundries" at bounding box center [880, 500] width 345 height 30
type input "G"
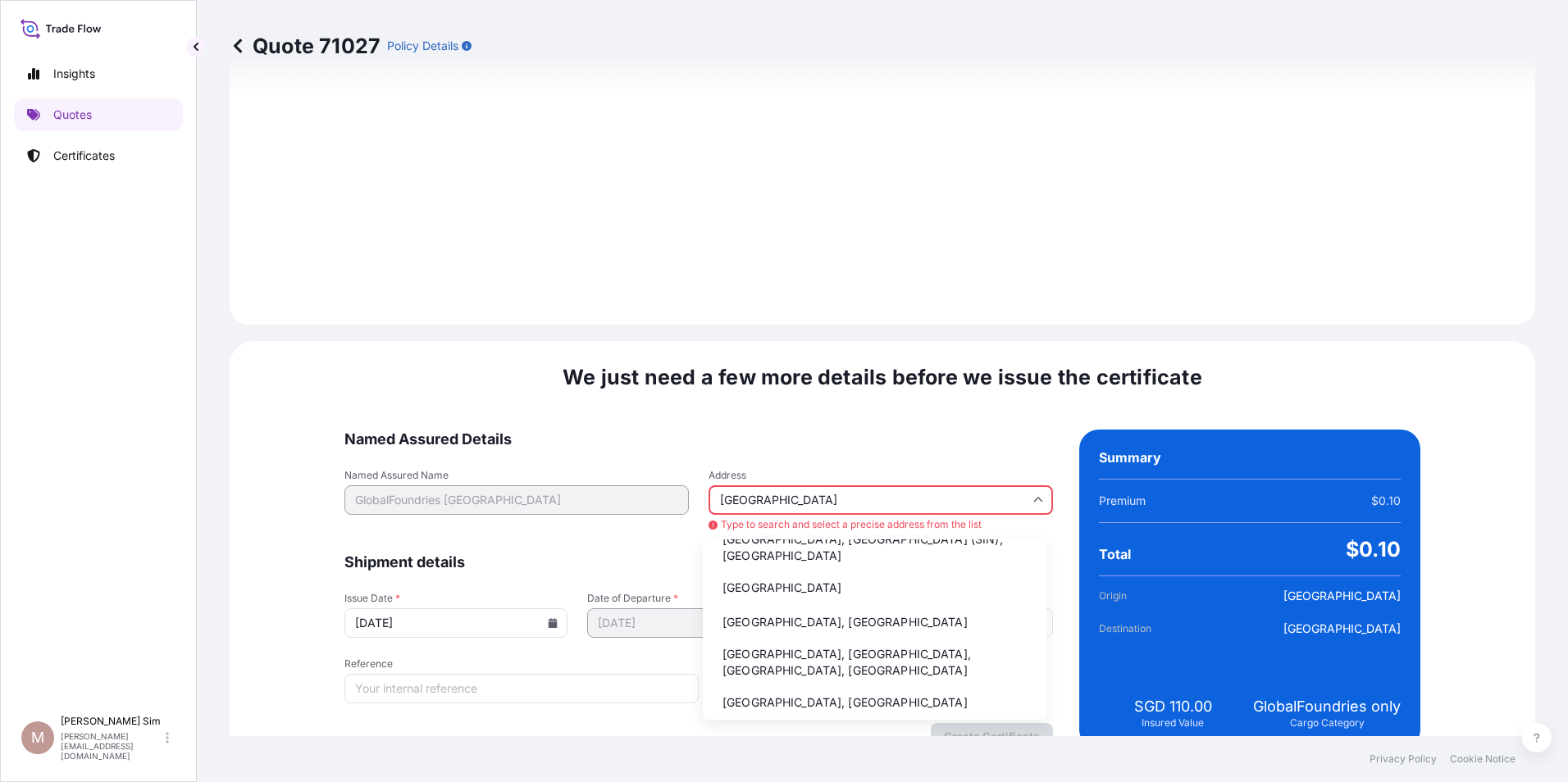
scroll to position [25, 0]
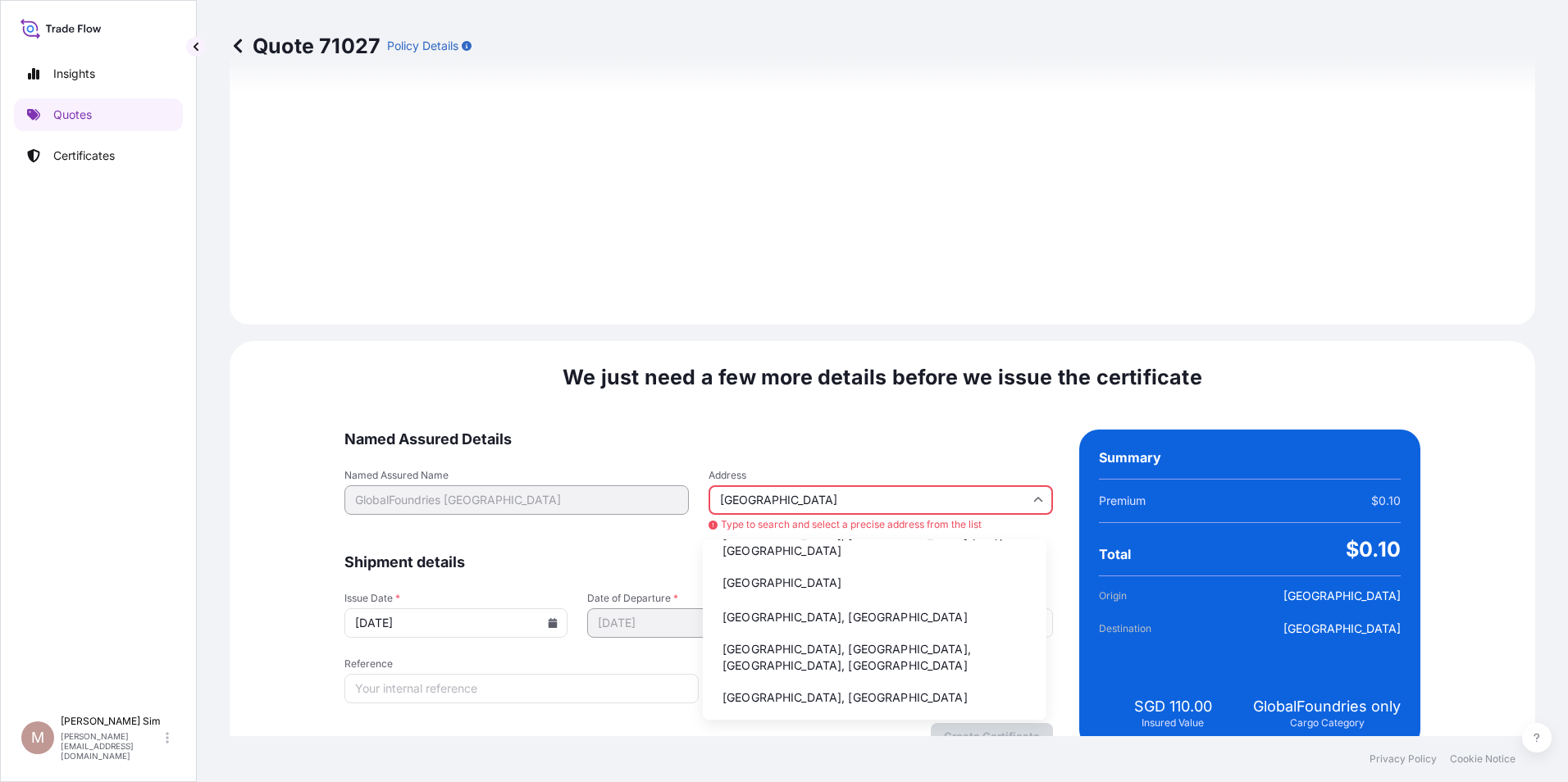
click at [788, 581] on li "[GEOGRAPHIC_DATA]" at bounding box center [874, 583] width 331 height 31
type input "[GEOGRAPHIC_DATA]"
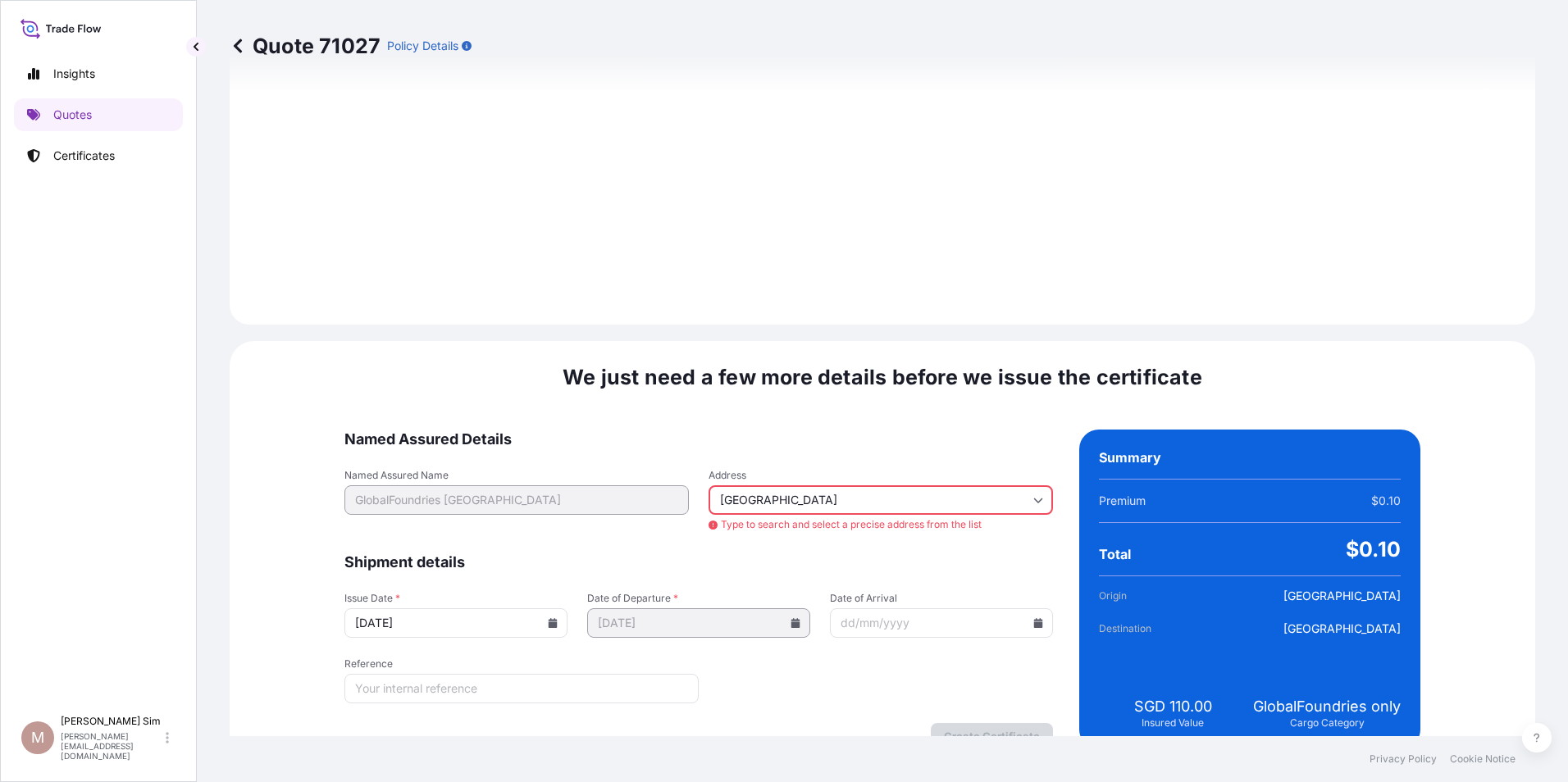
click at [810, 569] on form "Named Assured Details Named Assured Name GlobalFoundries [GEOGRAPHIC_DATA] Addr…" at bounding box center [698, 589] width 708 height 320
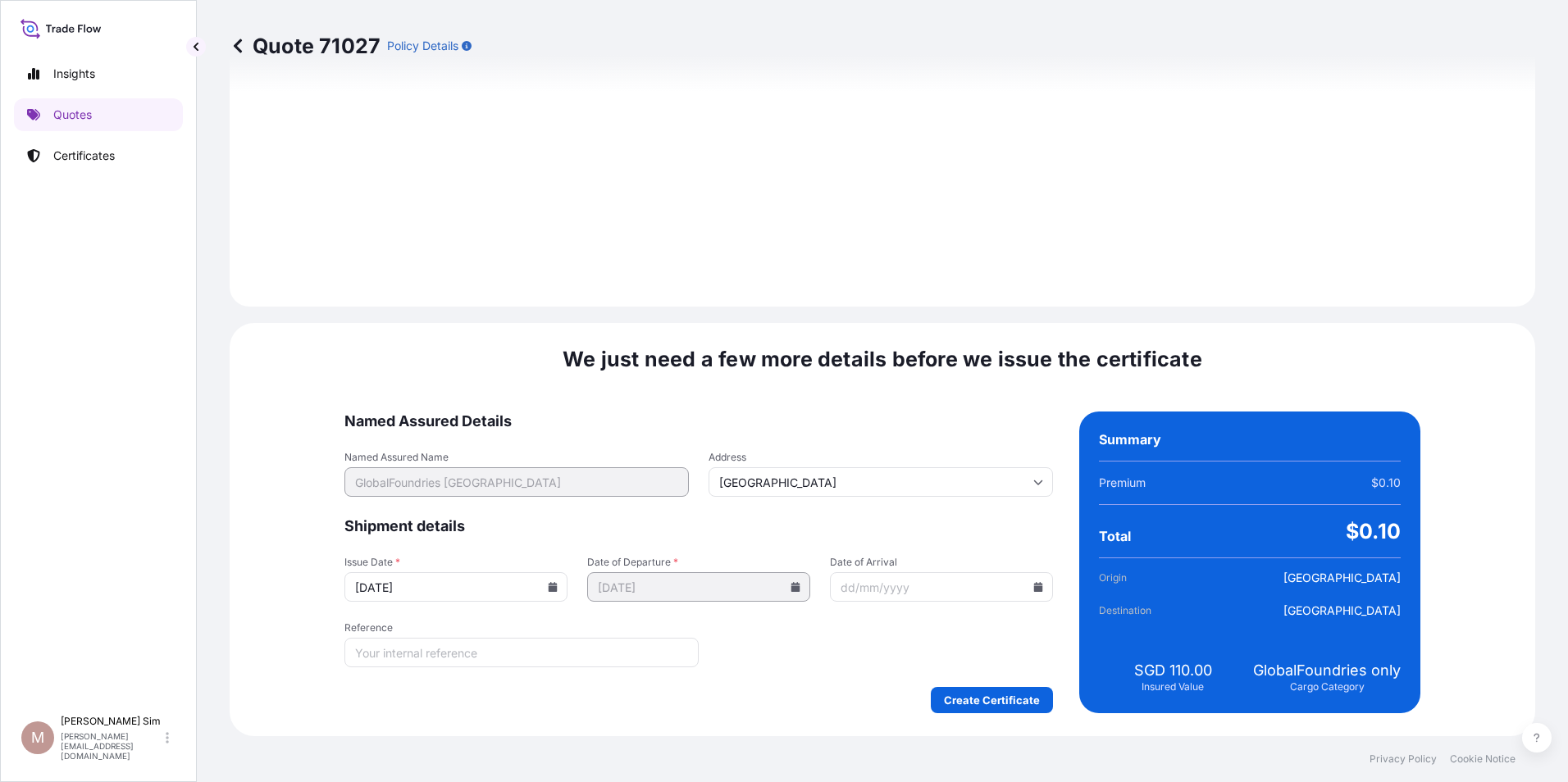
click at [880, 623] on form "Named Assured Details Named Assured Name GlobalFoundries [GEOGRAPHIC_DATA] Addr…" at bounding box center [698, 562] width 708 height 302
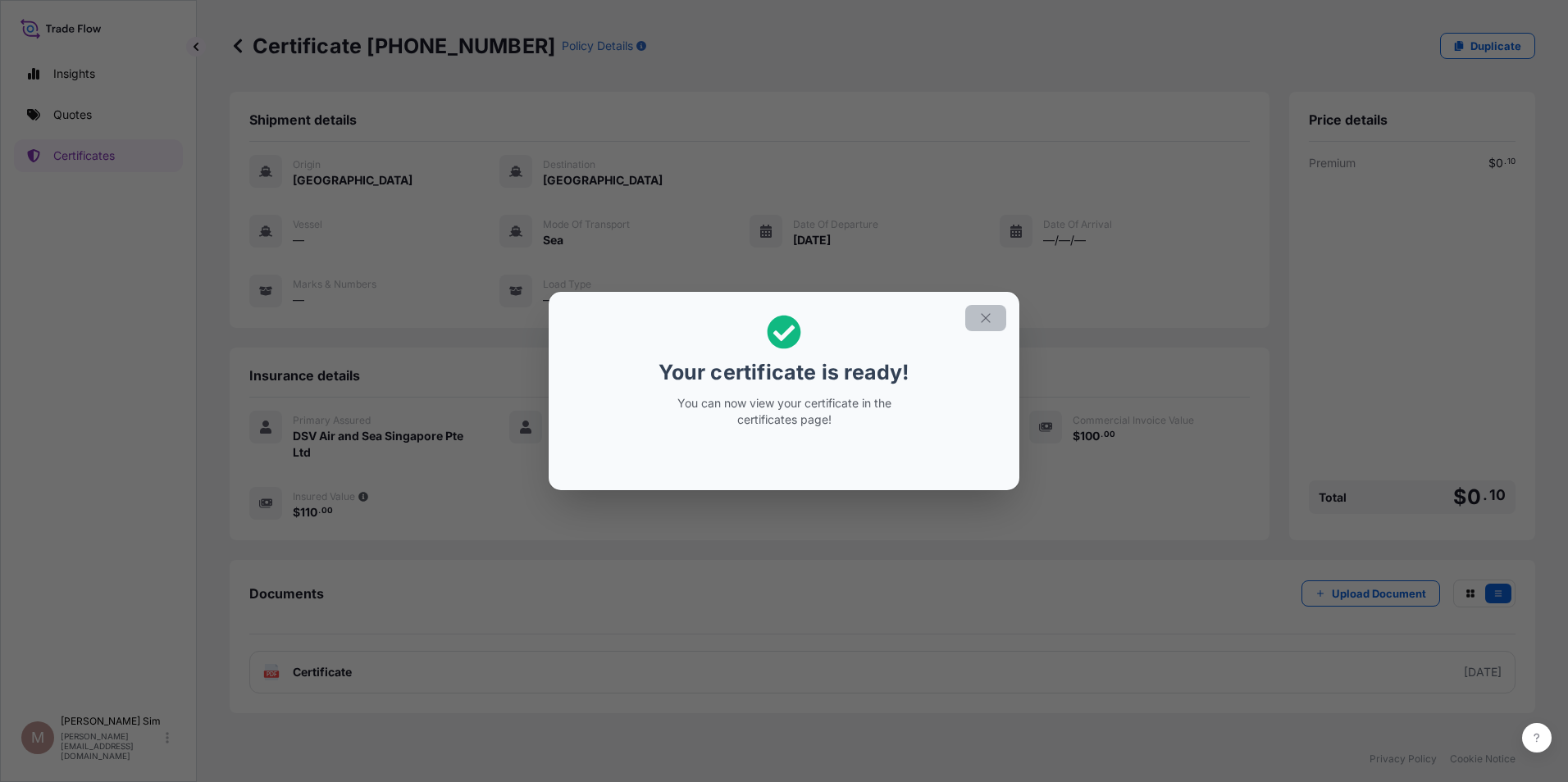
click at [984, 319] on icon "button" at bounding box center [986, 318] width 15 height 15
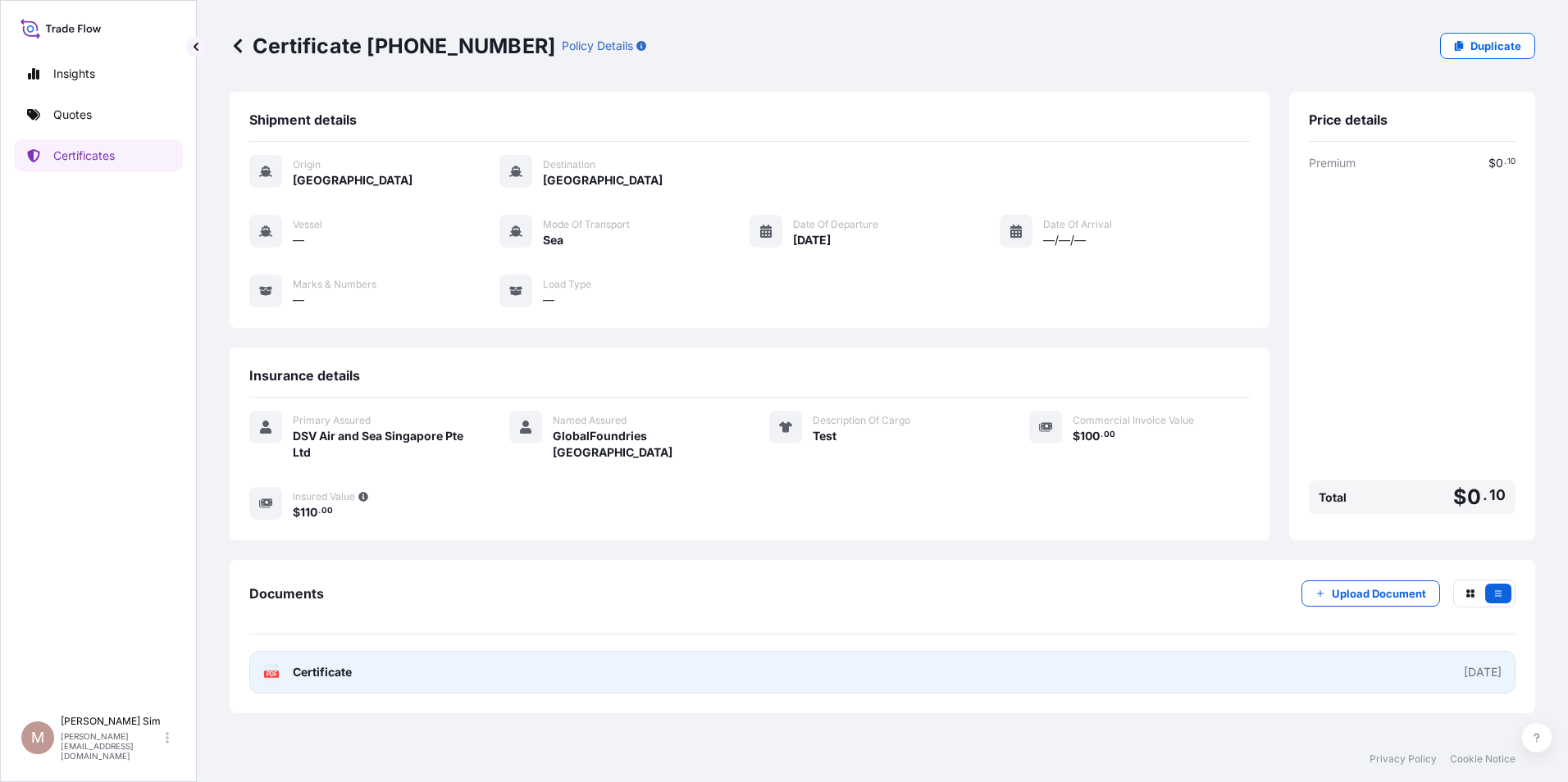
click at [364, 677] on link "PDF Certificate [DATE]" at bounding box center [882, 672] width 1266 height 43
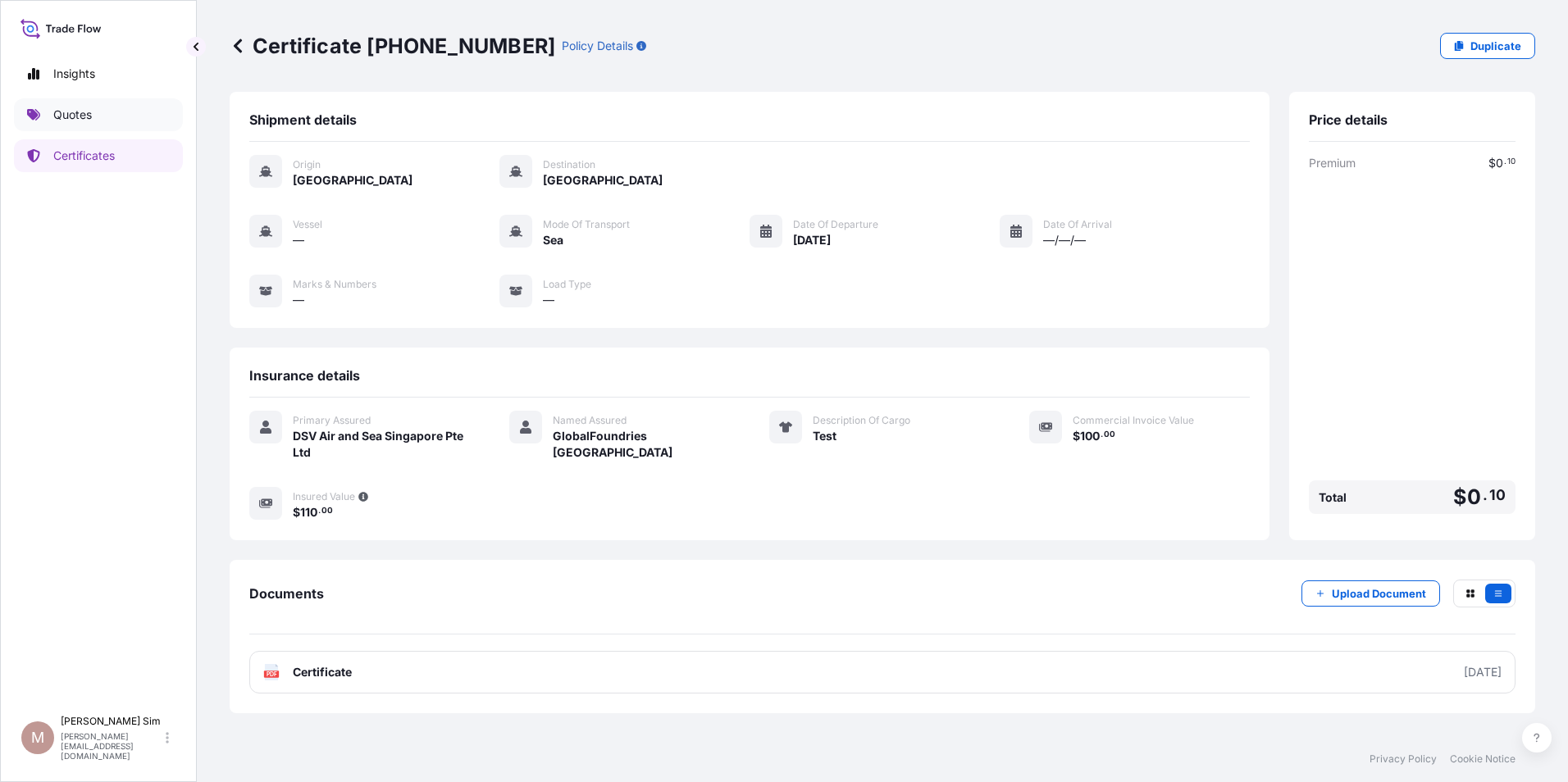
click at [86, 110] on p "Quotes" at bounding box center [72, 115] width 39 height 16
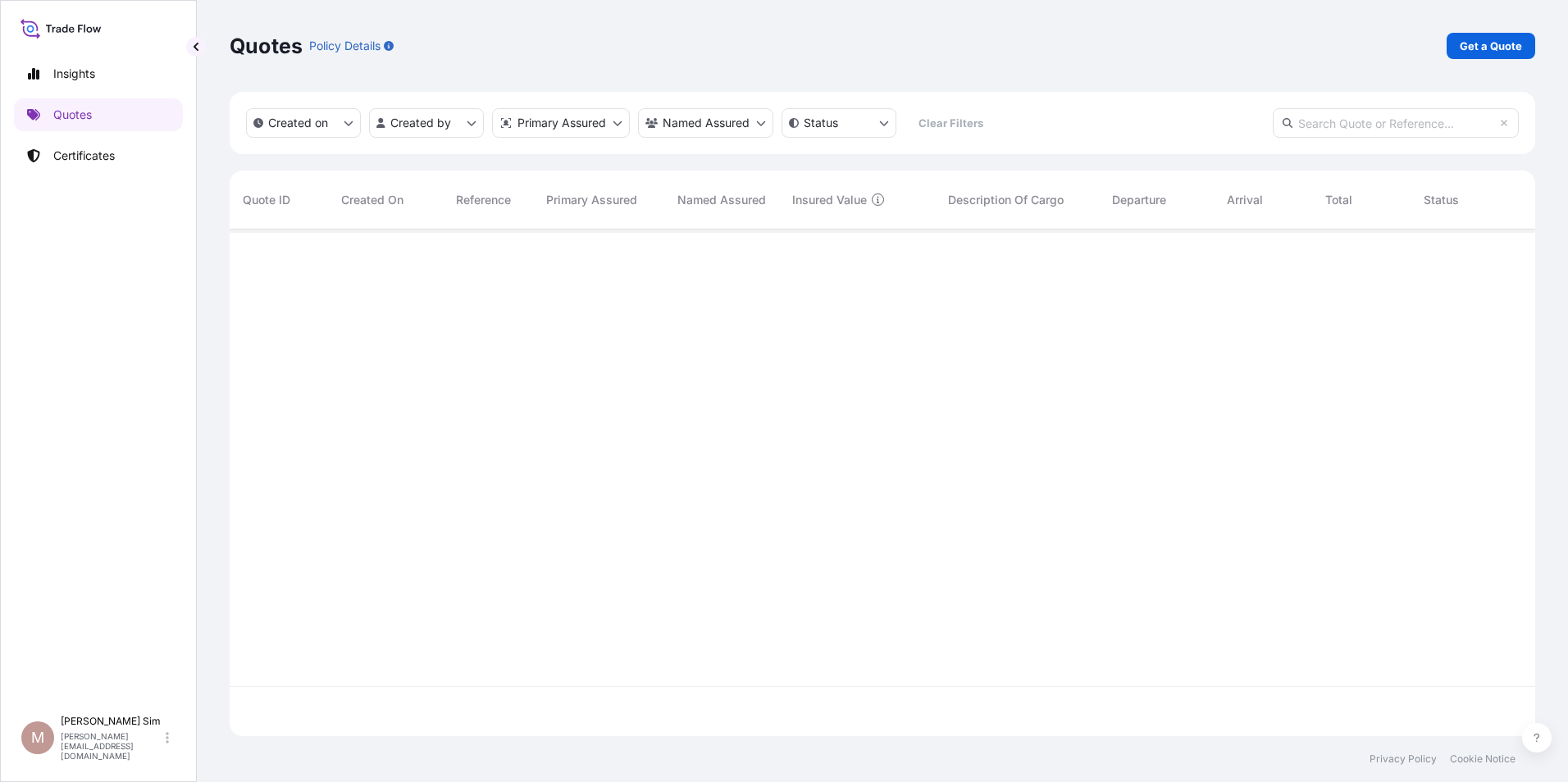
scroll to position [553, 1293]
click at [81, 156] on p "Certificates" at bounding box center [84, 155] width 62 height 16
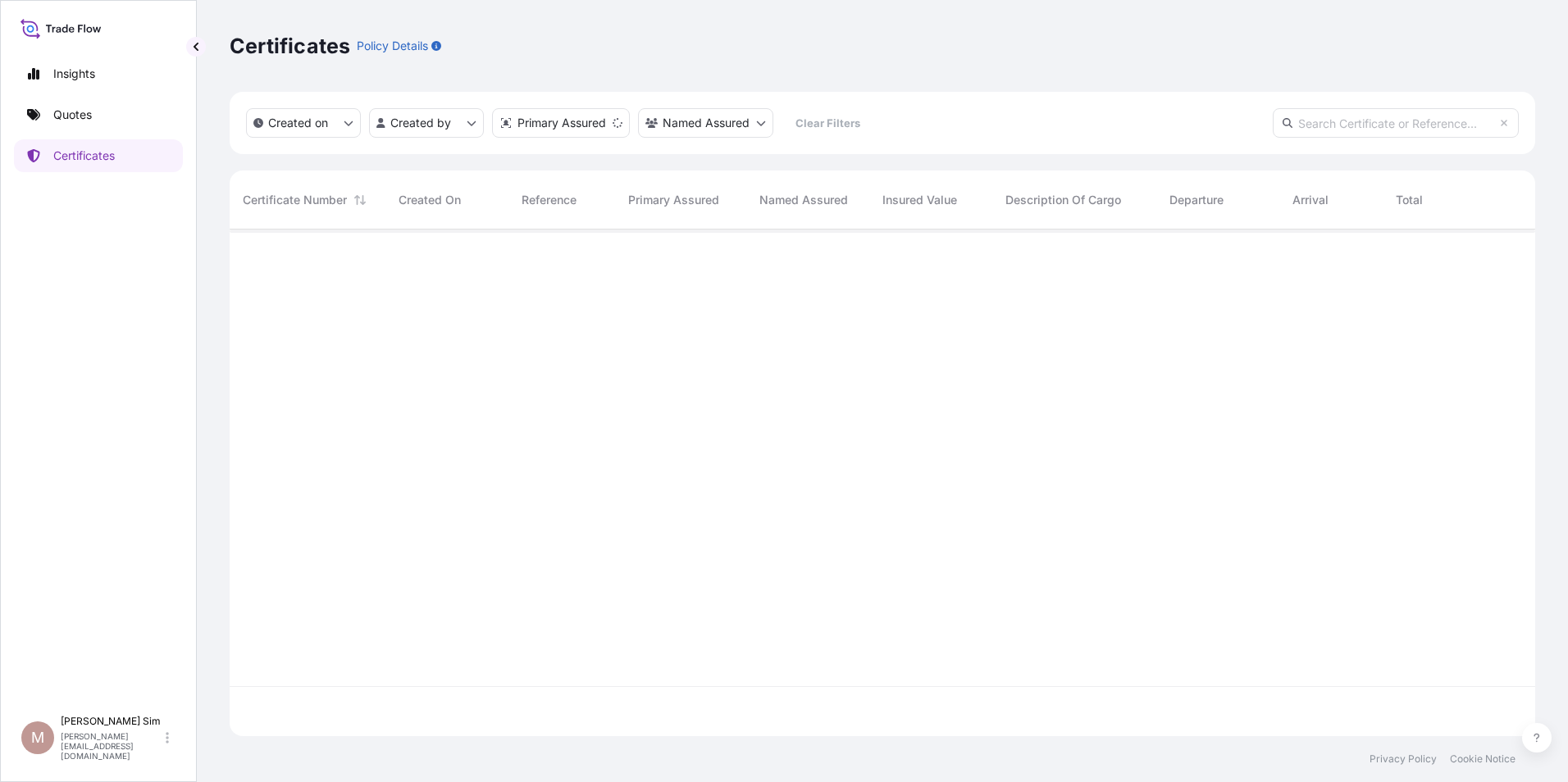
scroll to position [503, 1293]
